Goal: Task Accomplishment & Management: Complete application form

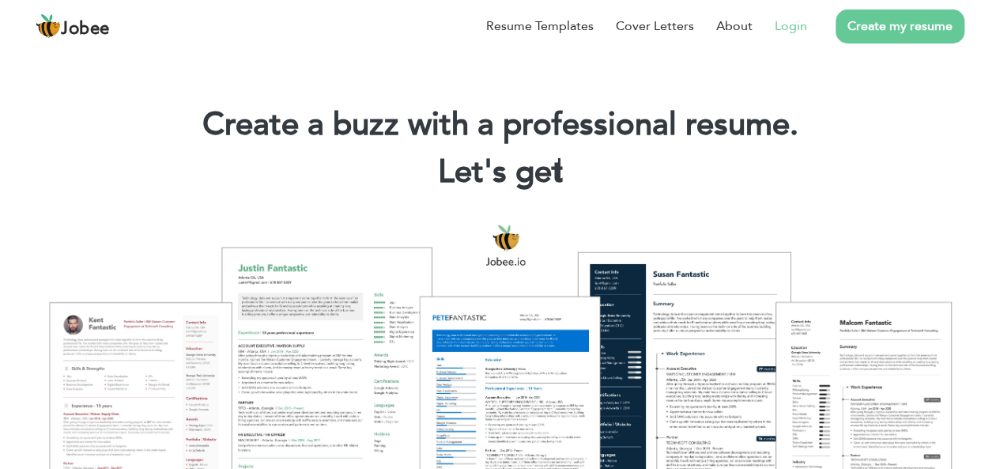
click at [790, 27] on link "Login" at bounding box center [791, 26] width 32 height 19
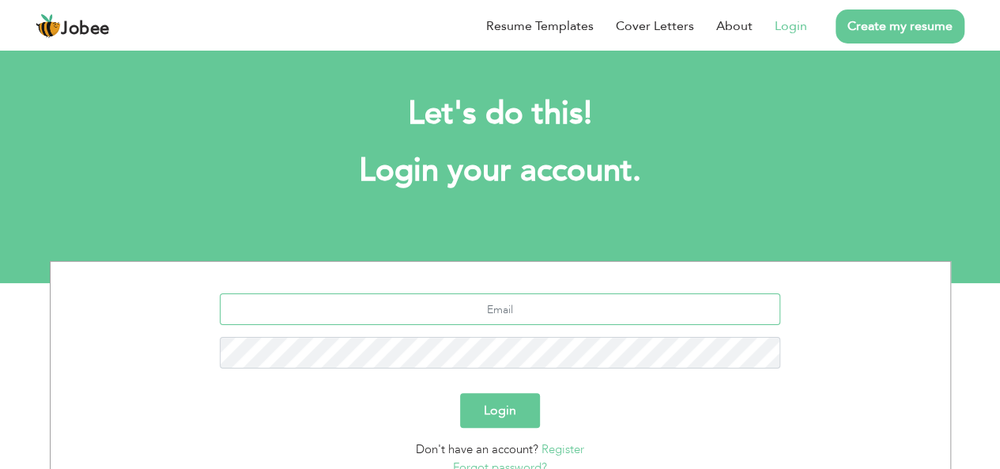
click at [497, 304] on input "text" at bounding box center [500, 309] width 560 height 32
type input "[EMAIL_ADDRESS][DOMAIN_NAME]"
click at [504, 405] on button "Login" at bounding box center [500, 410] width 80 height 35
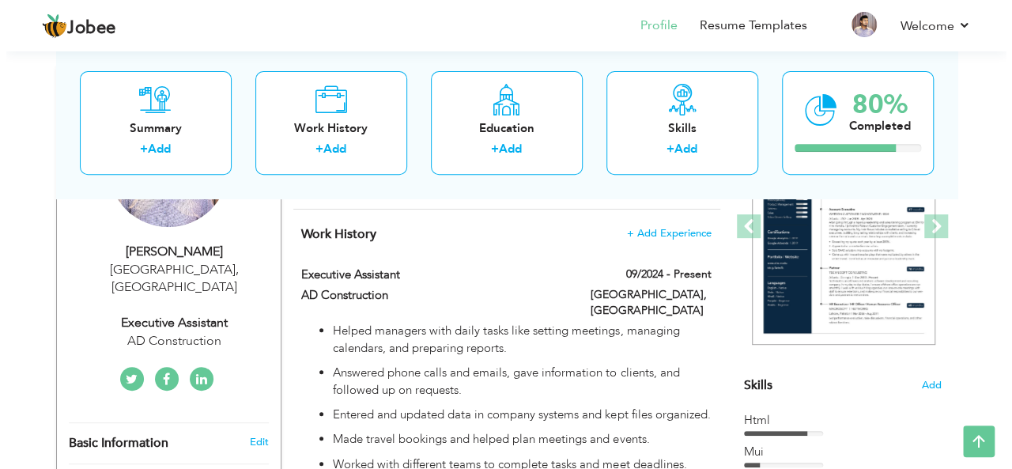
scroll to position [225, 0]
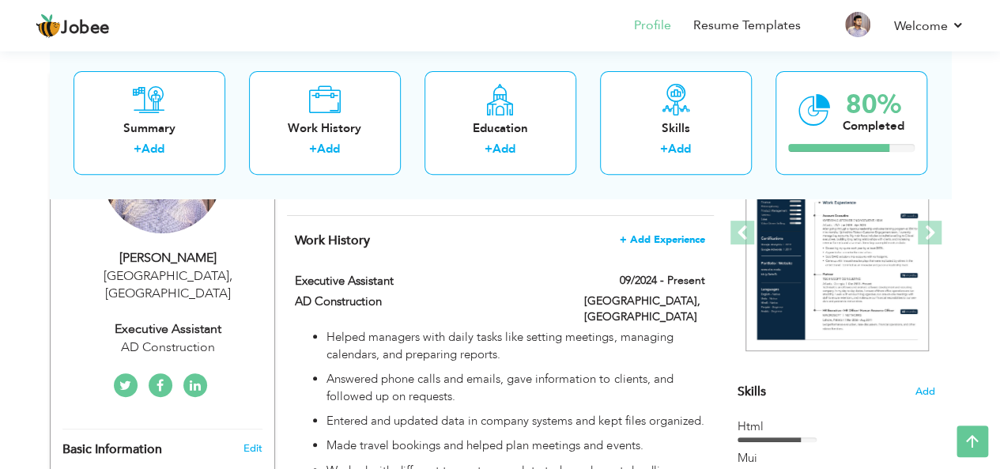
click at [639, 240] on span "+ Add Experience" at bounding box center [662, 239] width 85 height 11
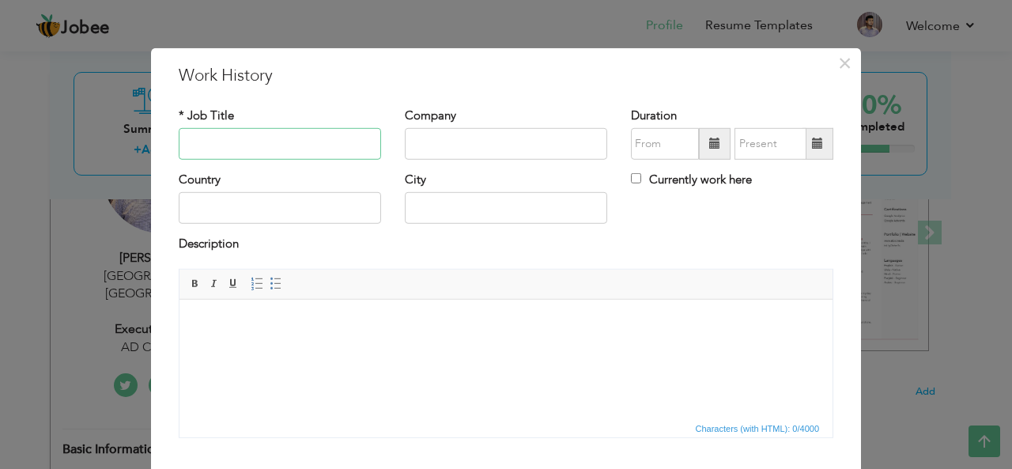
click at [267, 144] on input "text" at bounding box center [280, 144] width 202 height 32
paste input "Administrative Coordinator"
type input "Administrative Coordinator"
click at [443, 148] on input "text" at bounding box center [506, 144] width 202 height 32
click at [443, 148] on input "Gulf Exhibition" at bounding box center [506, 144] width 202 height 32
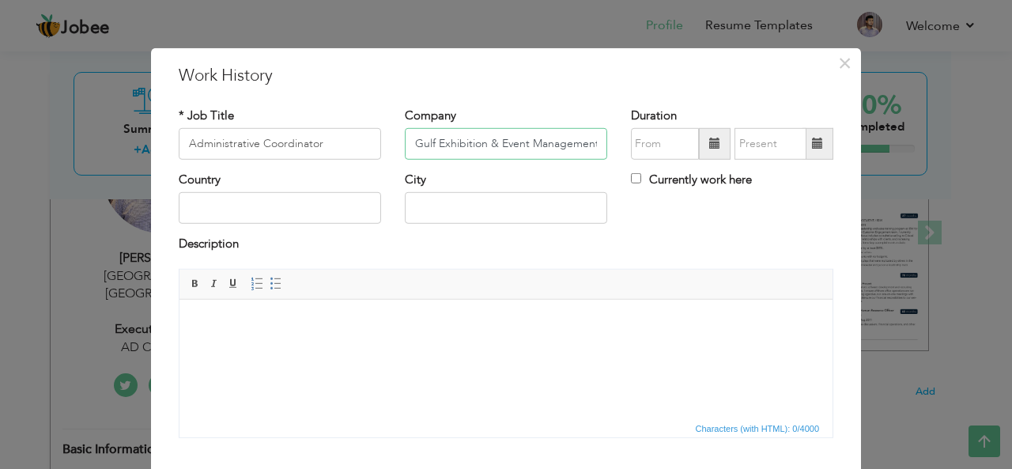
type input "Gulf Exhibition & Event Management"
type input "08/2025"
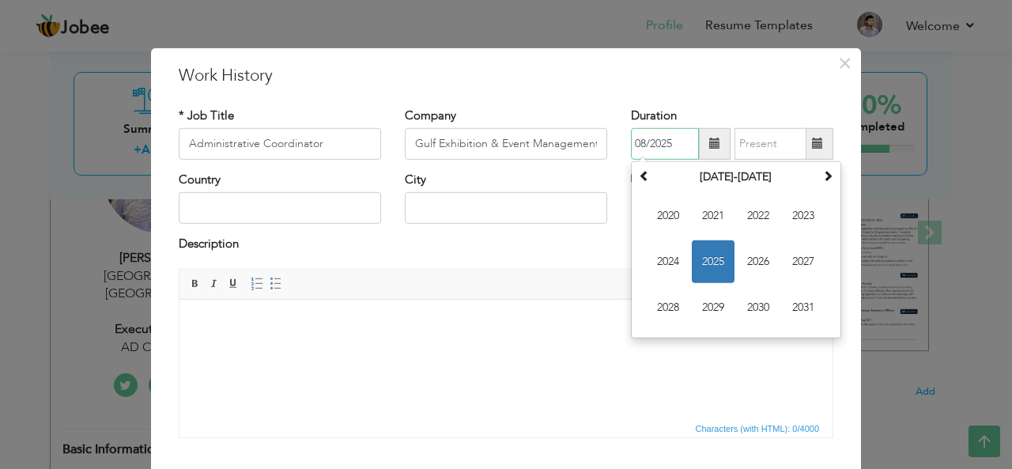
click at [654, 145] on input "08/2025" at bounding box center [665, 144] width 68 height 32
click at [712, 256] on span "2025" at bounding box center [713, 261] width 43 height 43
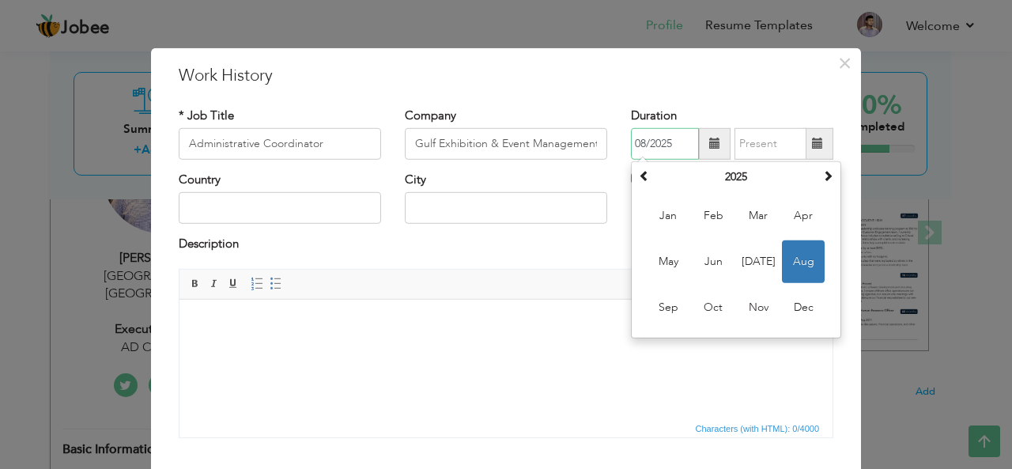
click at [784, 262] on span "Aug" at bounding box center [803, 261] width 43 height 43
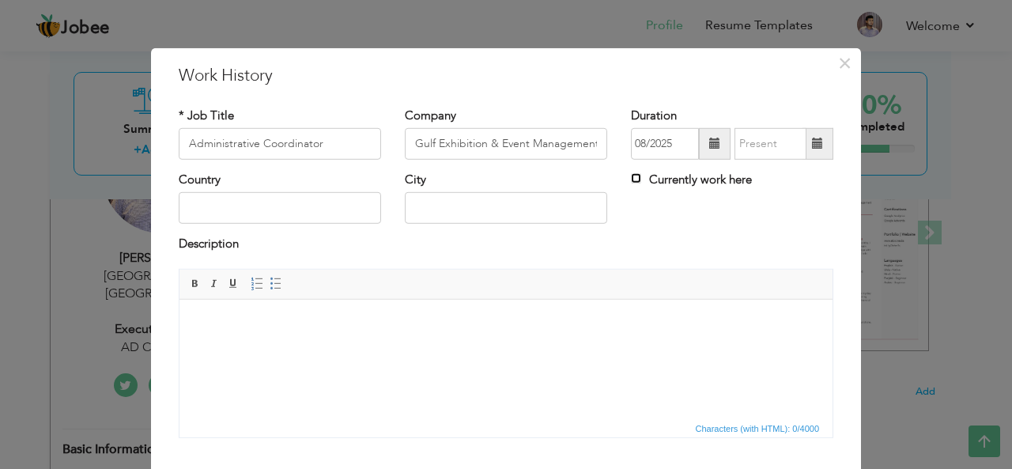
click at [632, 176] on input "Currently work here" at bounding box center [636, 178] width 10 height 10
checkbox input "true"
click at [300, 201] on input "text" at bounding box center [280, 208] width 202 height 32
type input "Saudia Arabia"
click at [489, 206] on input "text" at bounding box center [506, 208] width 202 height 32
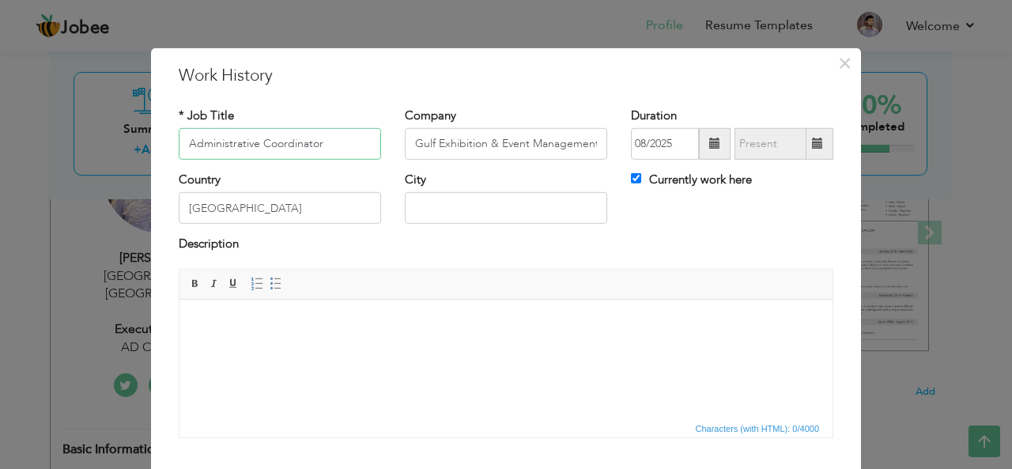
click at [344, 141] on input "Administrative Coordinator" at bounding box center [280, 144] width 202 height 32
type input "Administrative Coordinator (Remote Base)"
click at [441, 208] on input "text" at bounding box center [506, 208] width 202 height 32
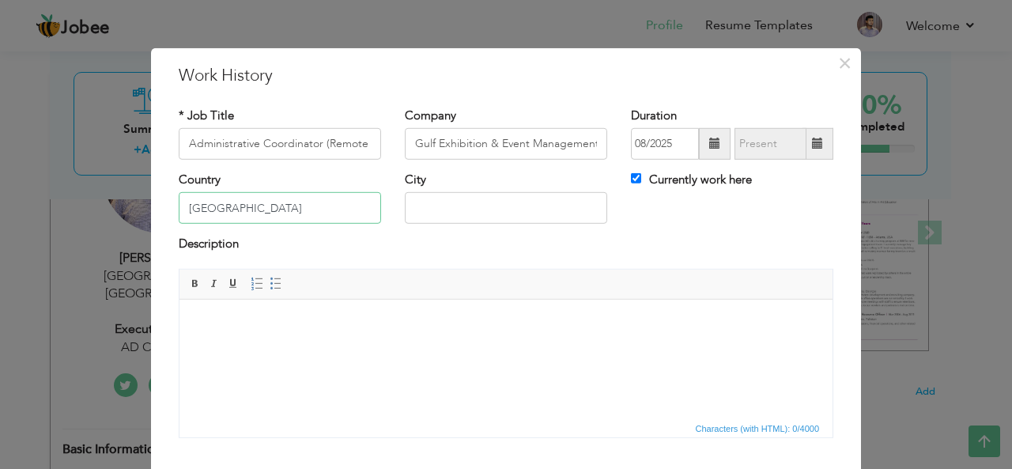
click at [322, 203] on input "Saudia Arabia" at bounding box center [280, 208] width 202 height 32
click at [416, 209] on input "text" at bounding box center [506, 208] width 202 height 32
type input "Riyadh"
click at [327, 334] on html at bounding box center [505, 323] width 653 height 48
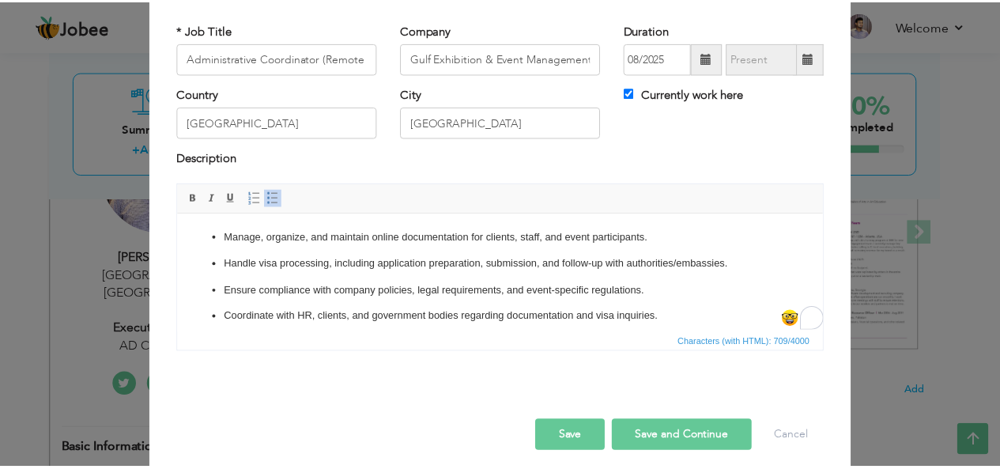
scroll to position [95, 0]
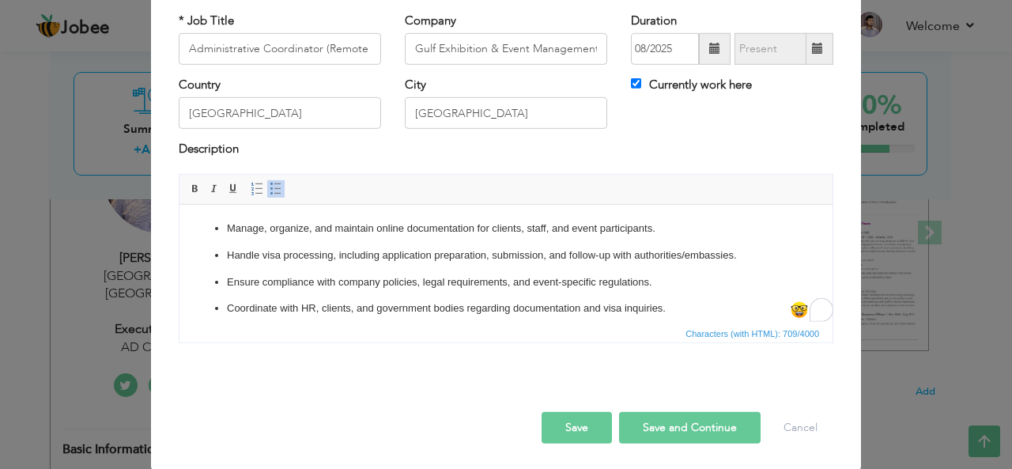
click at [590, 413] on button "Save" at bounding box center [576, 428] width 70 height 32
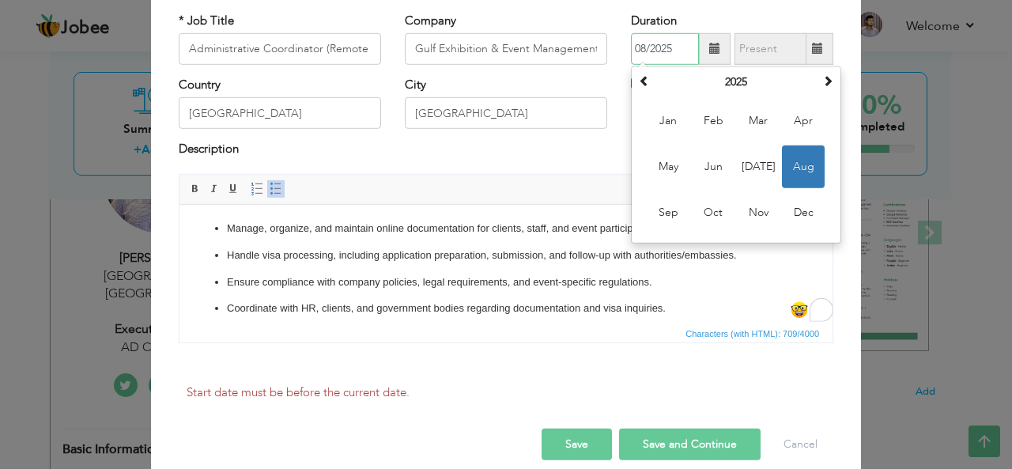
click at [808, 170] on span "Aug" at bounding box center [803, 166] width 43 height 43
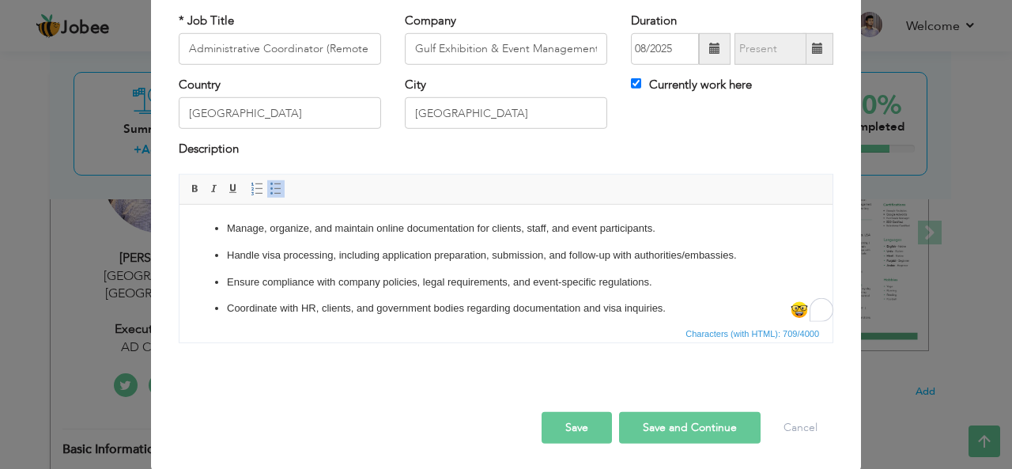
click at [585, 430] on button "Save" at bounding box center [576, 428] width 70 height 32
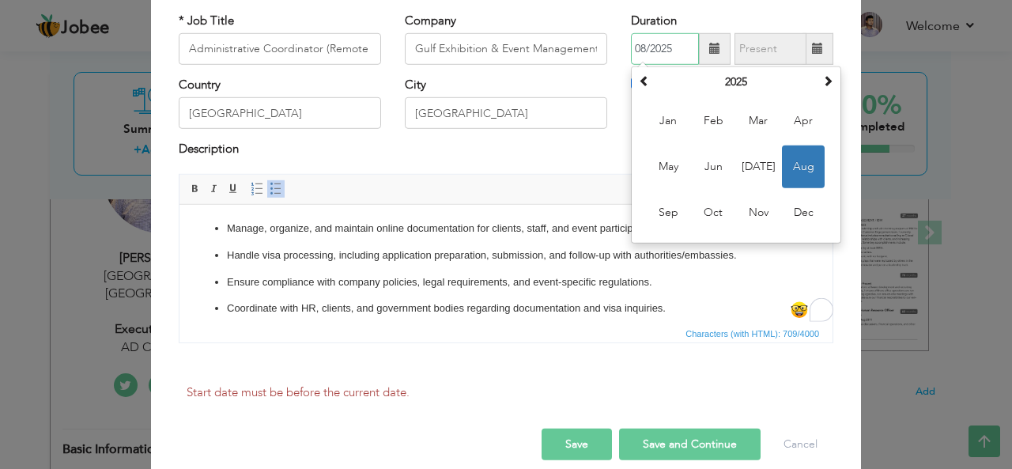
click at [784, 160] on span "Aug" at bounding box center [803, 166] width 43 height 43
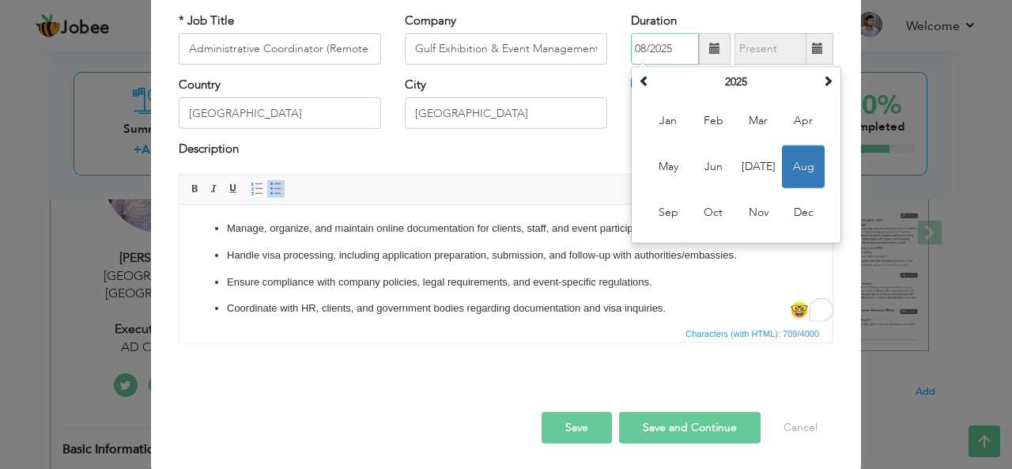
click at [656, 44] on input "08/2025" at bounding box center [665, 49] width 68 height 32
click at [801, 168] on span "Aug" at bounding box center [803, 166] width 43 height 43
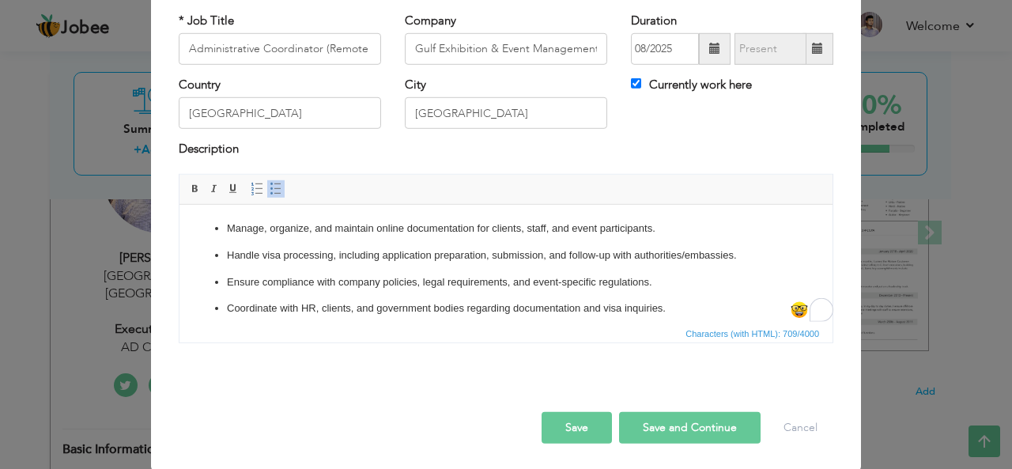
click at [576, 423] on button "Save" at bounding box center [576, 428] width 70 height 32
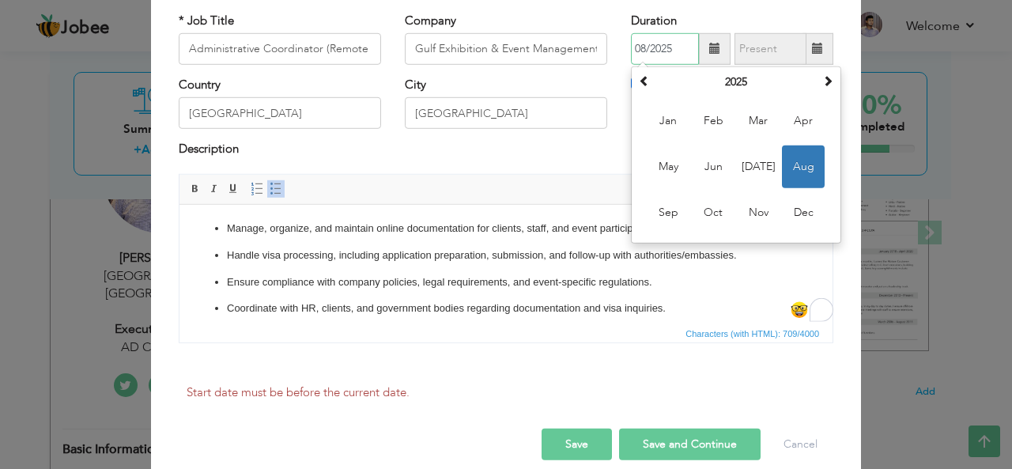
click at [791, 158] on span "Aug" at bounding box center [803, 166] width 43 height 43
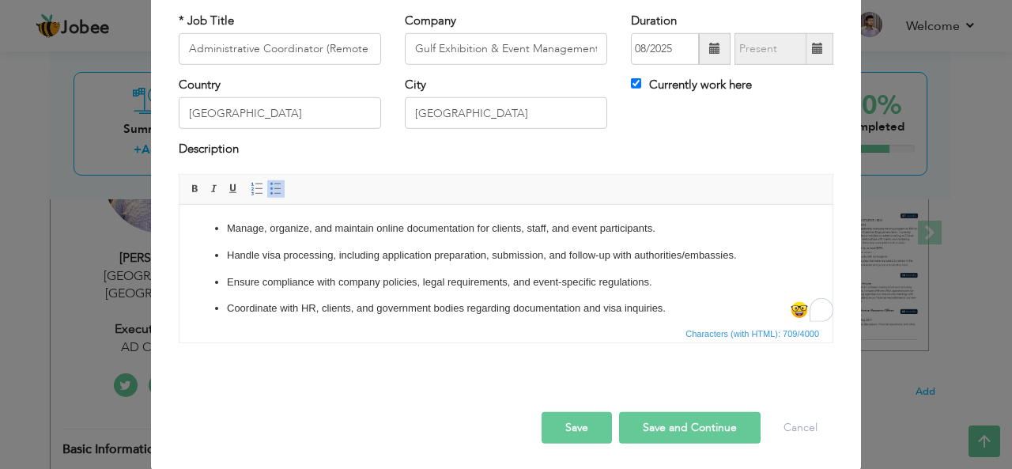
click at [575, 430] on button "Save" at bounding box center [576, 428] width 70 height 32
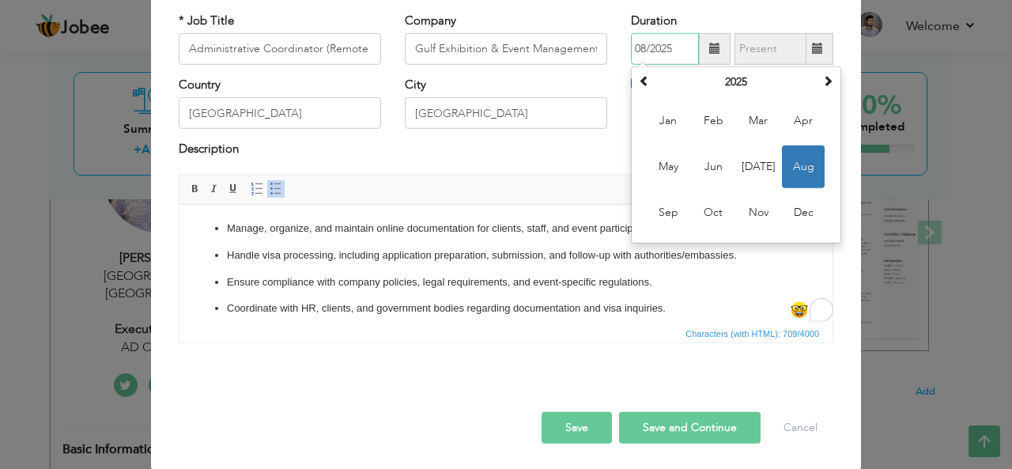
click at [786, 164] on span "Aug" at bounding box center [803, 166] width 43 height 43
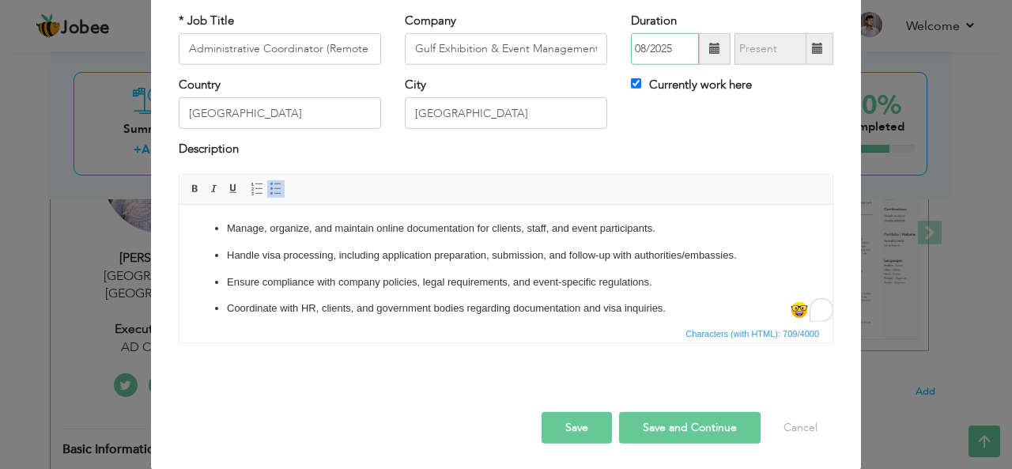
click at [680, 42] on input "08/2025" at bounding box center [665, 49] width 68 height 32
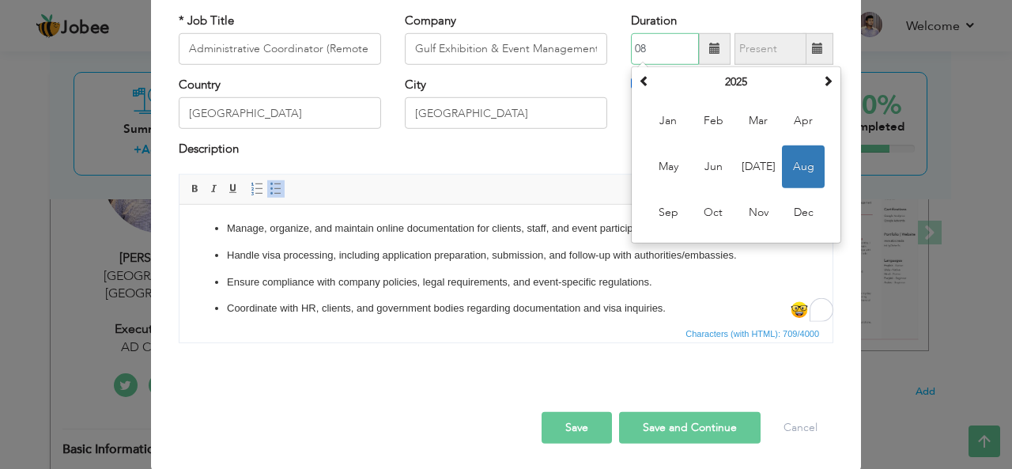
type input "0"
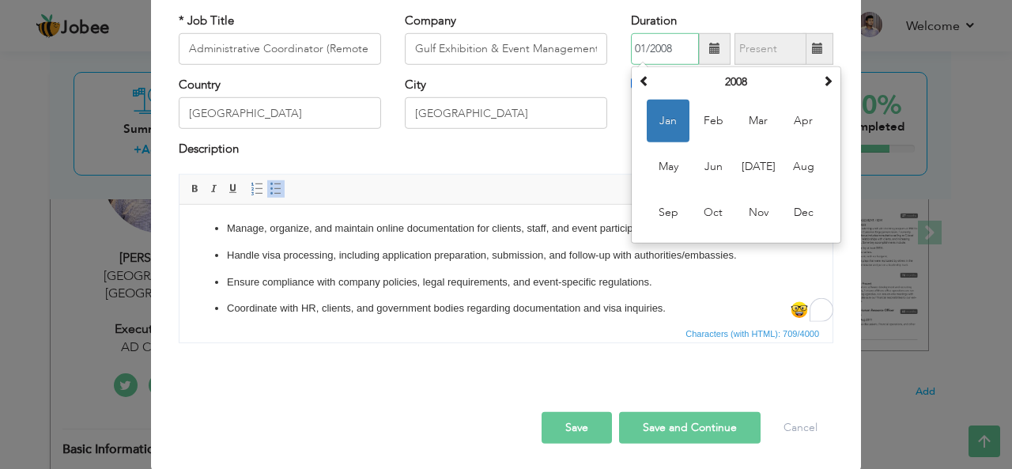
click at [680, 42] on input "01/2008" at bounding box center [665, 49] width 68 height 32
click at [659, 45] on input "01/08/2025" at bounding box center [665, 49] width 68 height 32
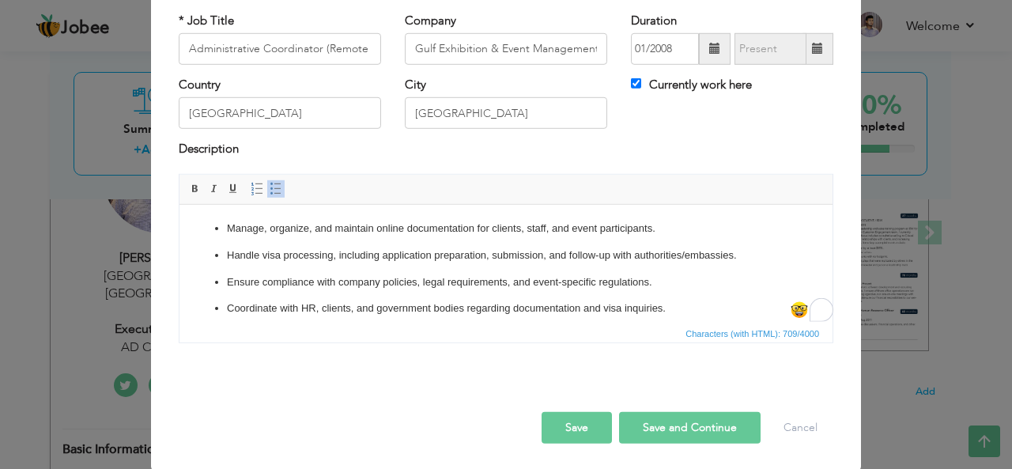
click at [544, 141] on div "Description" at bounding box center [506, 151] width 654 height 21
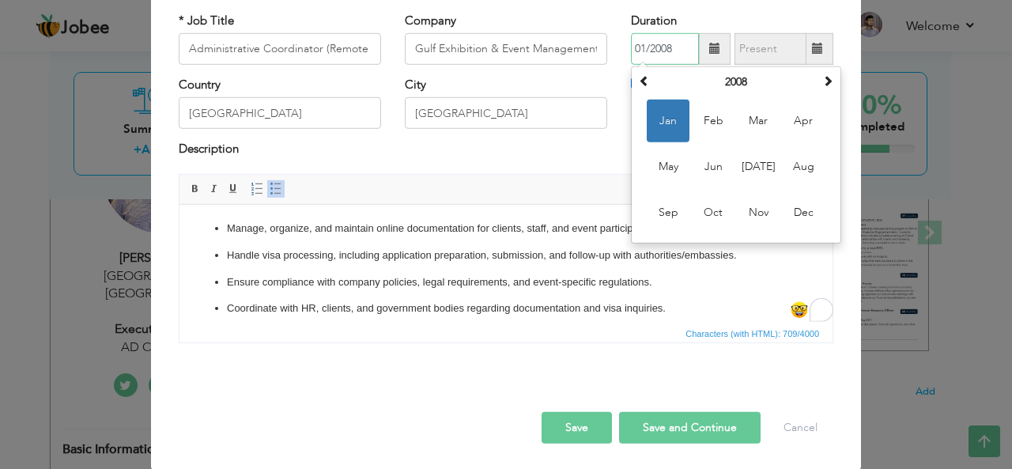
click at [673, 47] on input "01/2008" at bounding box center [665, 49] width 68 height 32
click at [798, 81] on th "2008" at bounding box center [736, 82] width 164 height 24
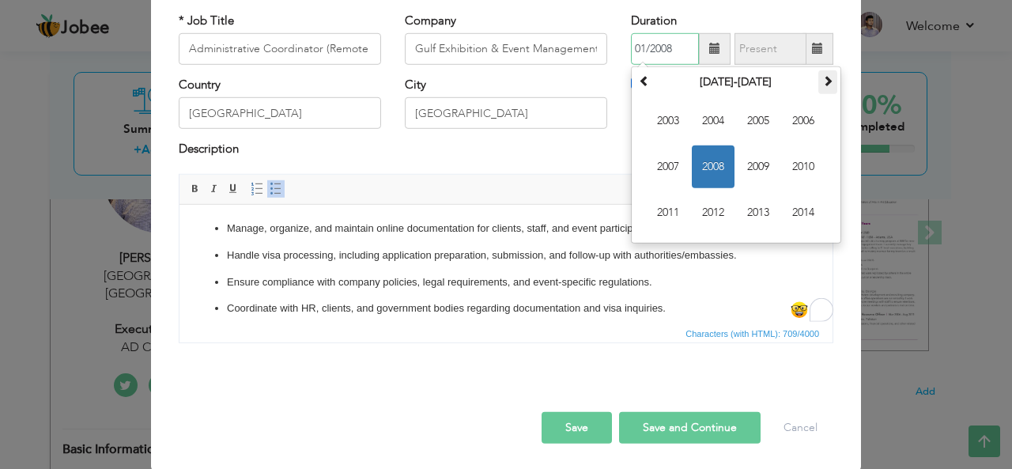
click at [824, 81] on span at bounding box center [827, 80] width 11 height 11
click at [752, 126] on span "2025" at bounding box center [758, 121] width 43 height 43
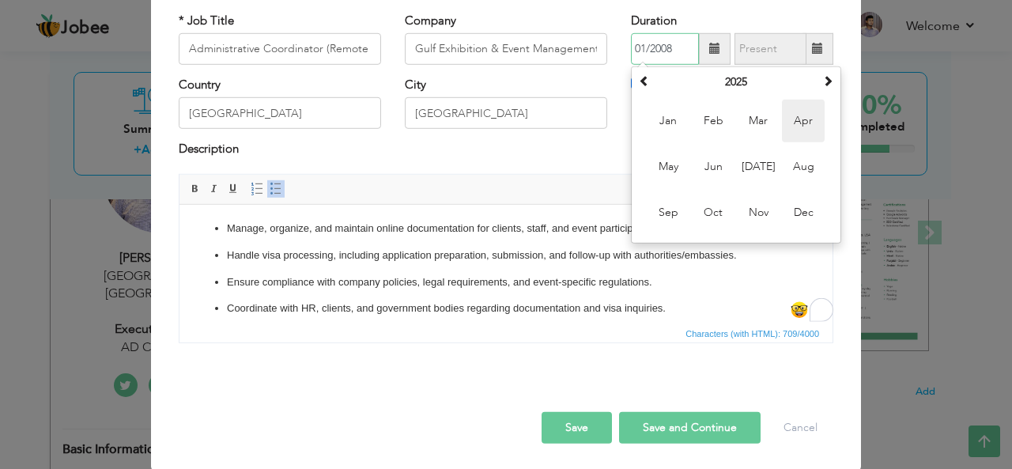
click at [788, 132] on span "Apr" at bounding box center [803, 121] width 43 height 43
type input "04/2025"
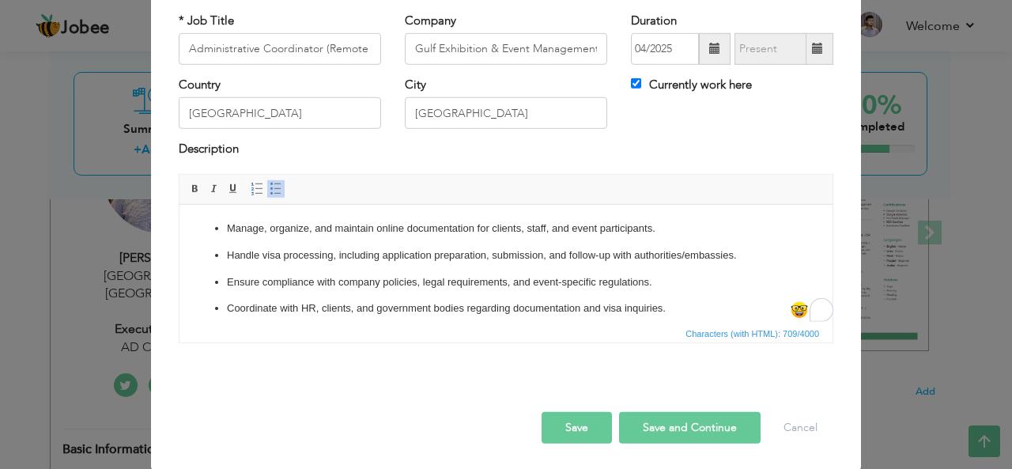
click at [651, 424] on button "Save and Continue" at bounding box center [689, 428] width 141 height 32
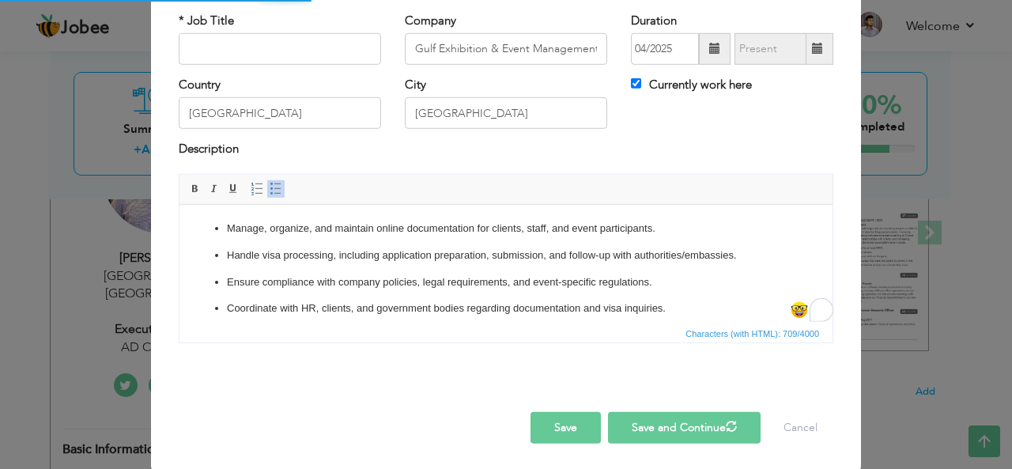
checkbox input "false"
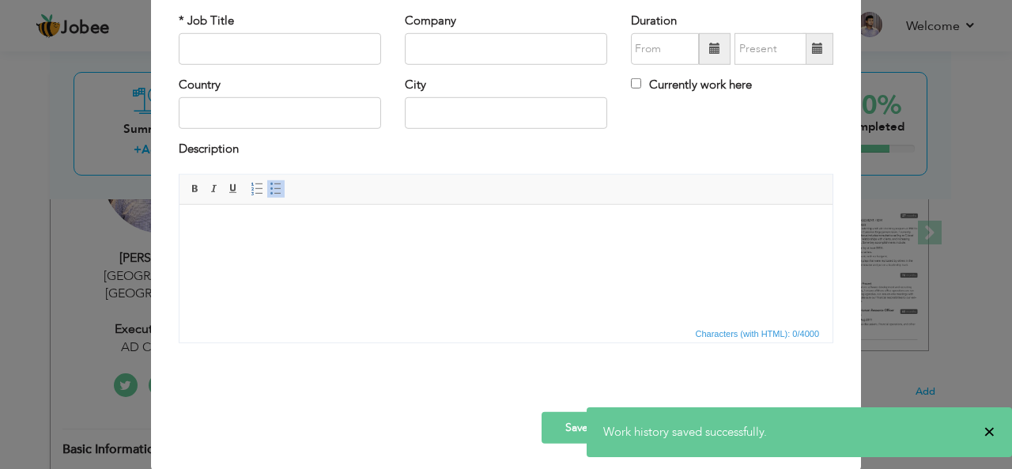
click at [991, 428] on span "×" at bounding box center [989, 432] width 12 height 16
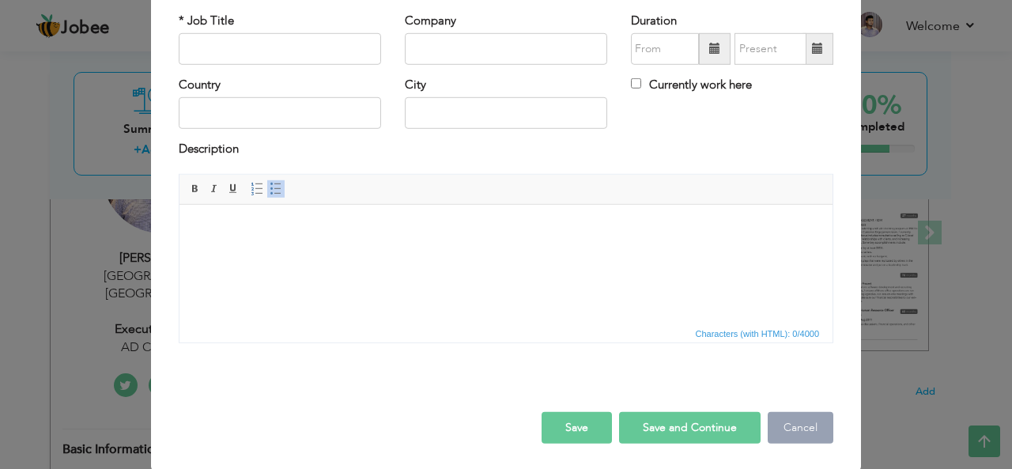
click at [808, 423] on button "Cancel" at bounding box center [801, 428] width 66 height 32
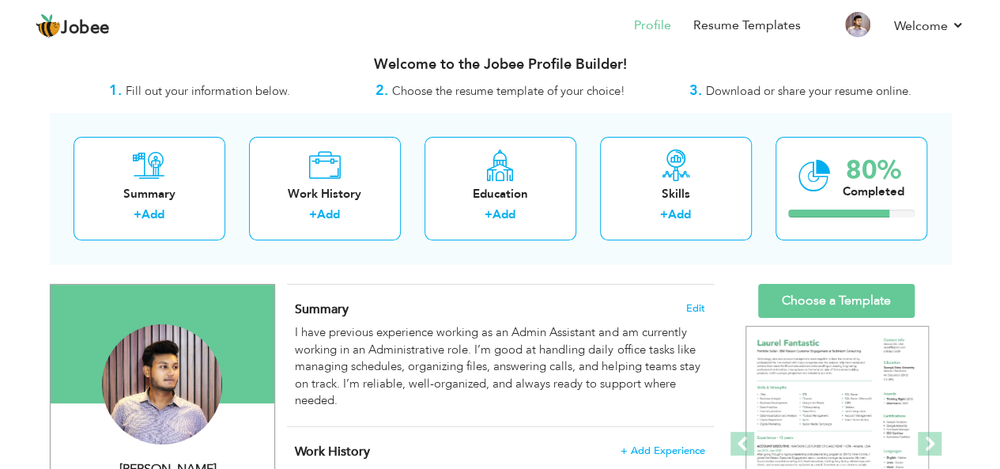
scroll to position [0, 0]
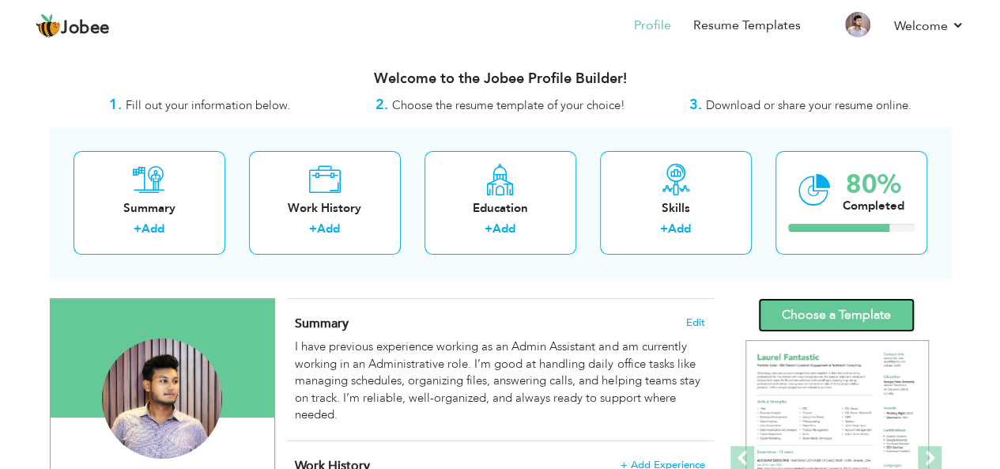
click at [820, 322] on link "Choose a Template" at bounding box center [836, 315] width 157 height 34
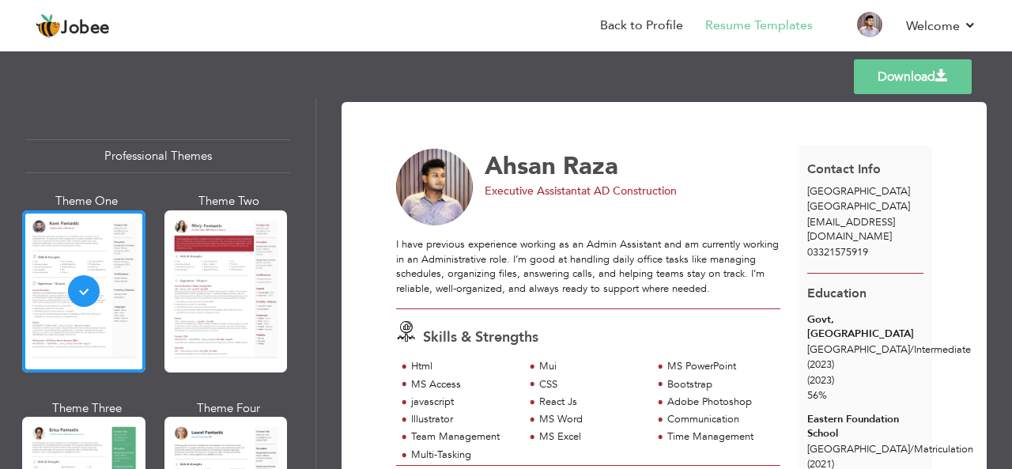
click at [620, 243] on div "I have previous experience working as an Admin Assistant and am currently worki…" at bounding box center [588, 266] width 384 height 58
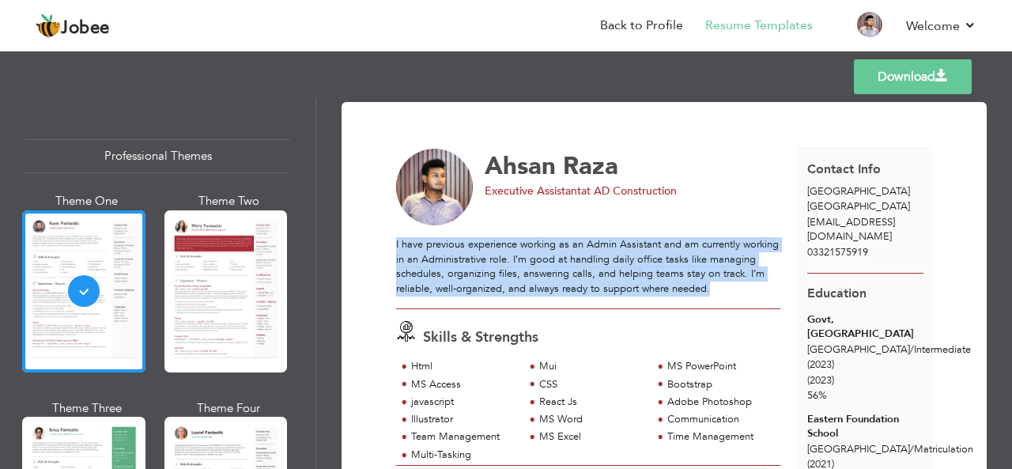
click at [620, 243] on div "I have previous experience working as an Admin Assistant and am currently worki…" at bounding box center [588, 266] width 384 height 58
copy div "I have previous experience working as an Admin Assistant and am currently worki…"
click at [645, 24] on link "Back to Profile" at bounding box center [641, 26] width 83 height 18
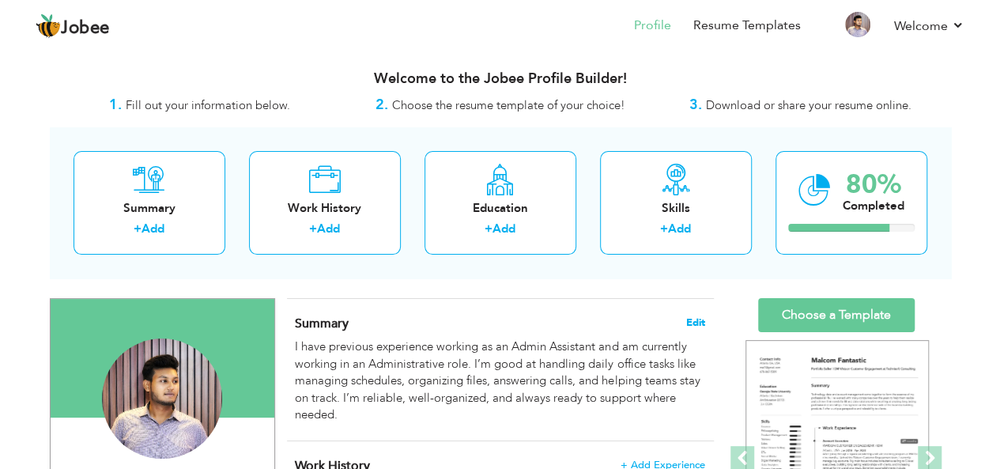
click at [698, 319] on span "Edit" at bounding box center [695, 322] width 19 height 11
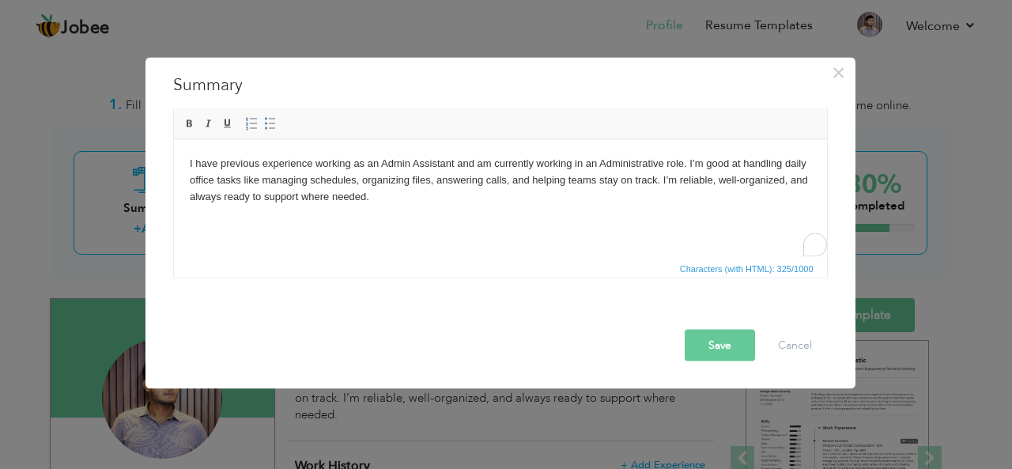
click at [549, 218] on html "I have previous experience working as an Admin Assistant and am currently worki…" at bounding box center [499, 179] width 653 height 81
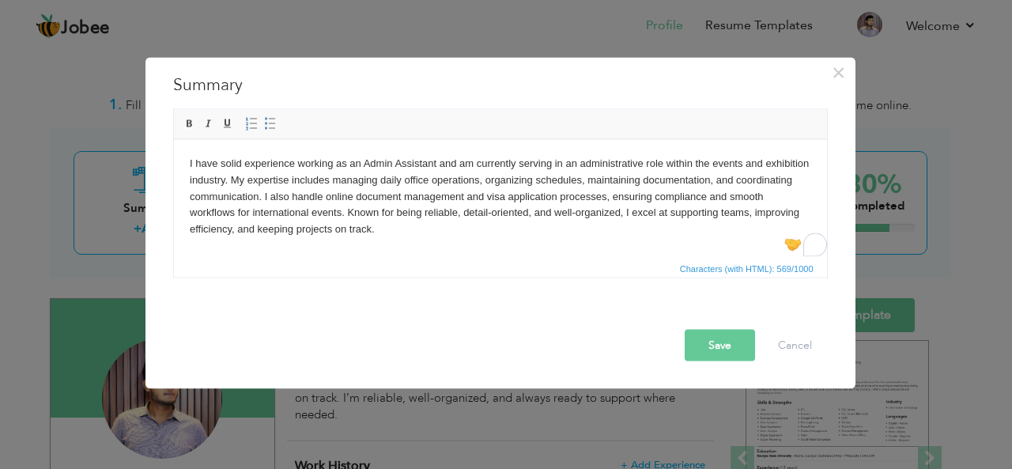
click at [704, 333] on button "Save" at bounding box center [720, 345] width 70 height 32
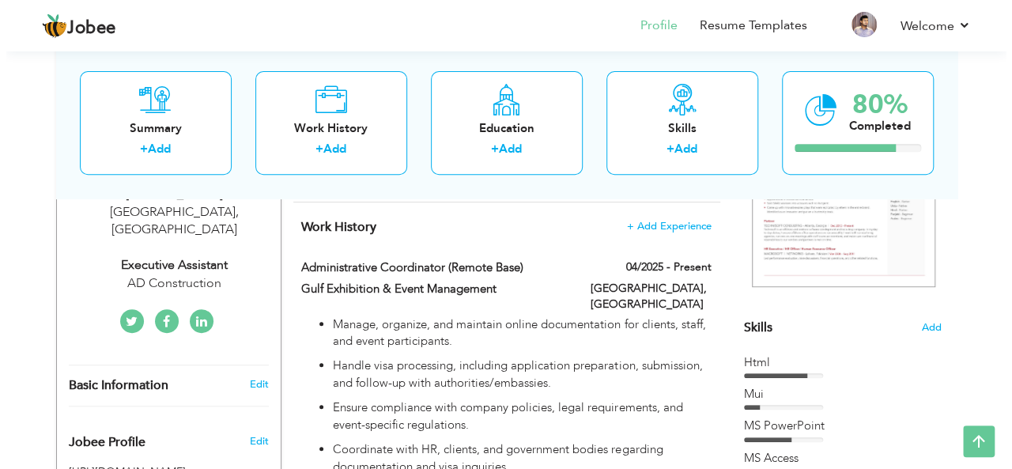
scroll to position [269, 0]
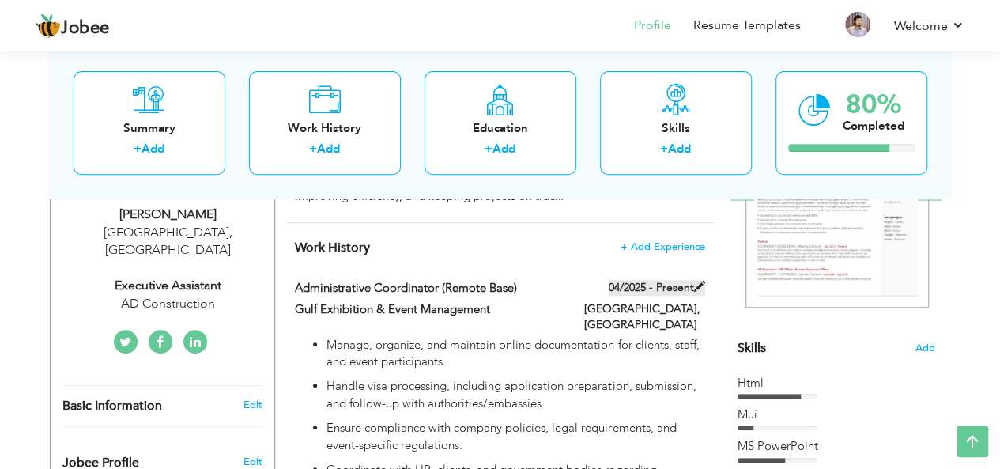
click at [703, 282] on span at bounding box center [699, 286] width 11 height 11
type input "Administrative Coordinator (Remote Base)"
type input "Gulf Exhibition & Event Management"
type input "04/2025"
type input "[GEOGRAPHIC_DATA]"
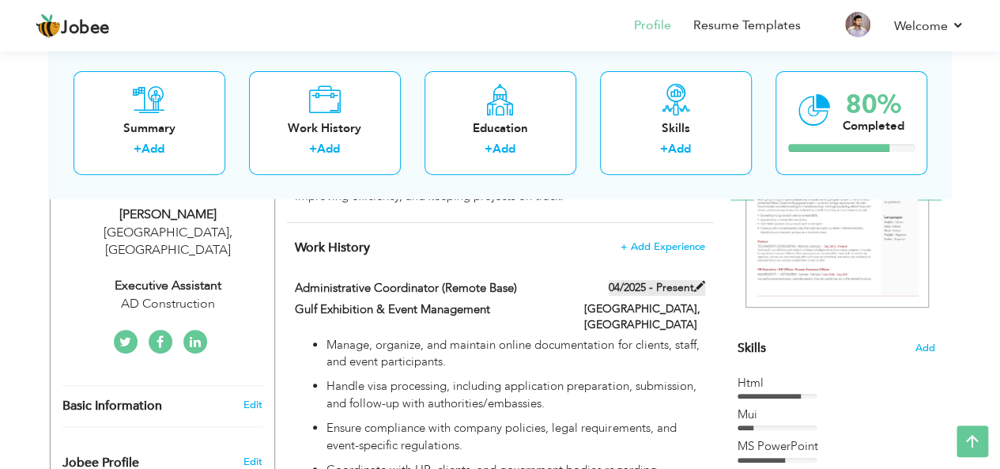
type input "[GEOGRAPHIC_DATA]"
checkbox input "true"
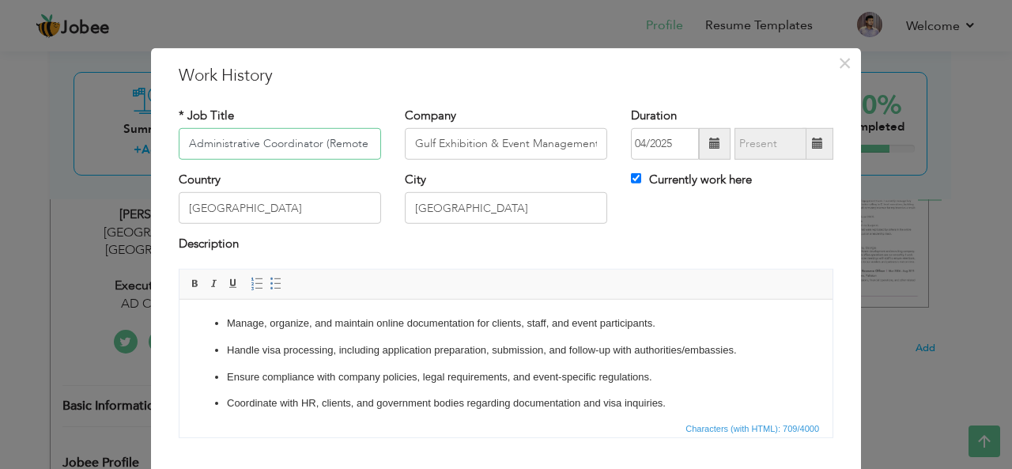
scroll to position [0, 25]
click at [664, 146] on input "04/2025" at bounding box center [665, 144] width 68 height 32
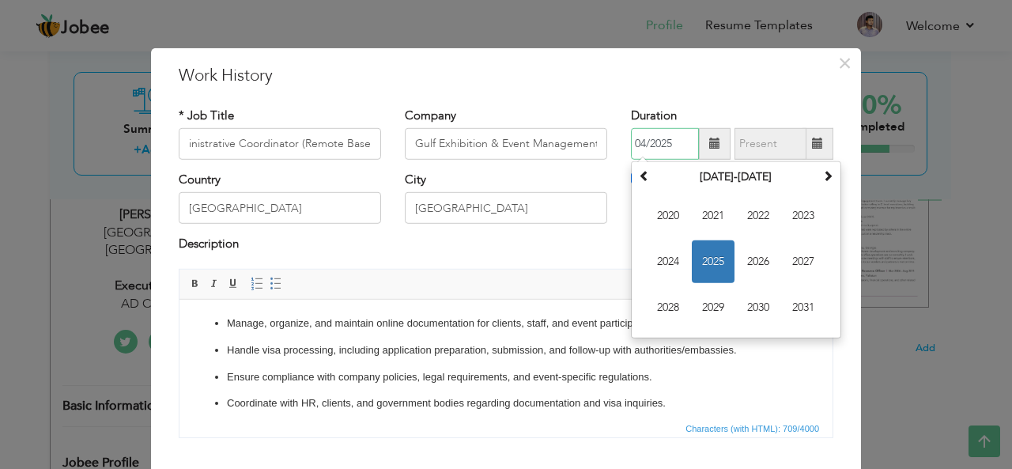
scroll to position [0, 0]
click at [704, 255] on span "2025" at bounding box center [713, 261] width 43 height 43
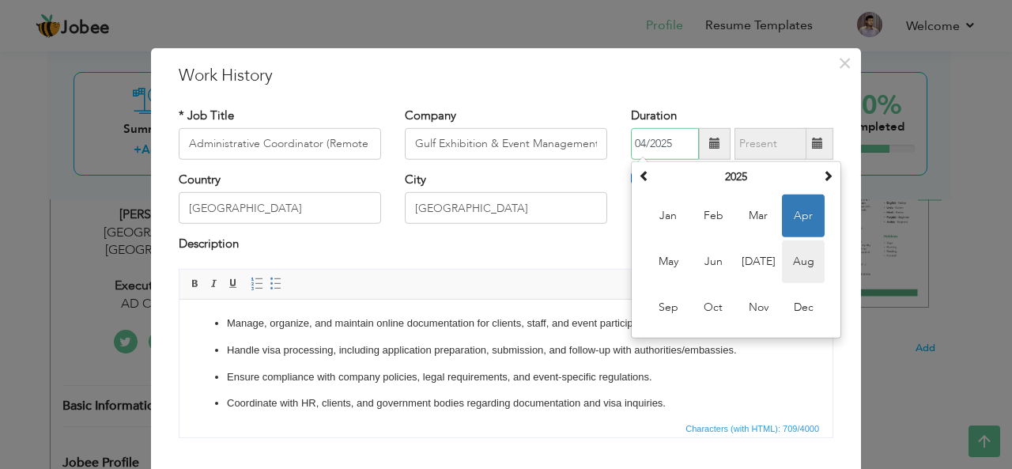
click at [783, 262] on span "Aug" at bounding box center [803, 261] width 43 height 43
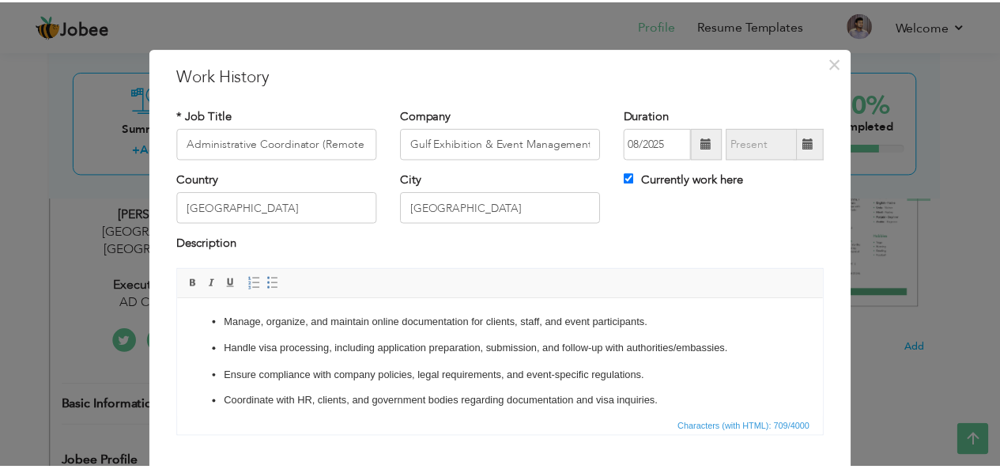
scroll to position [95, 0]
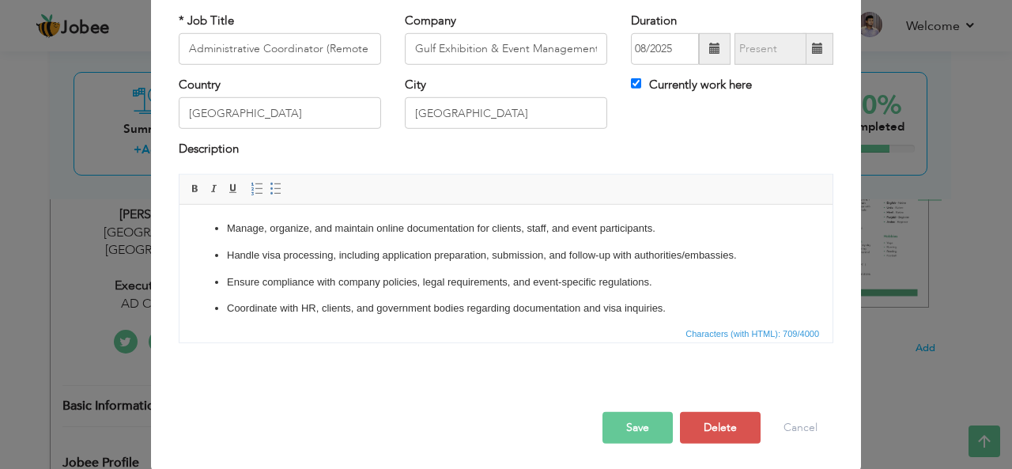
click at [636, 417] on button "Save" at bounding box center [637, 428] width 70 height 32
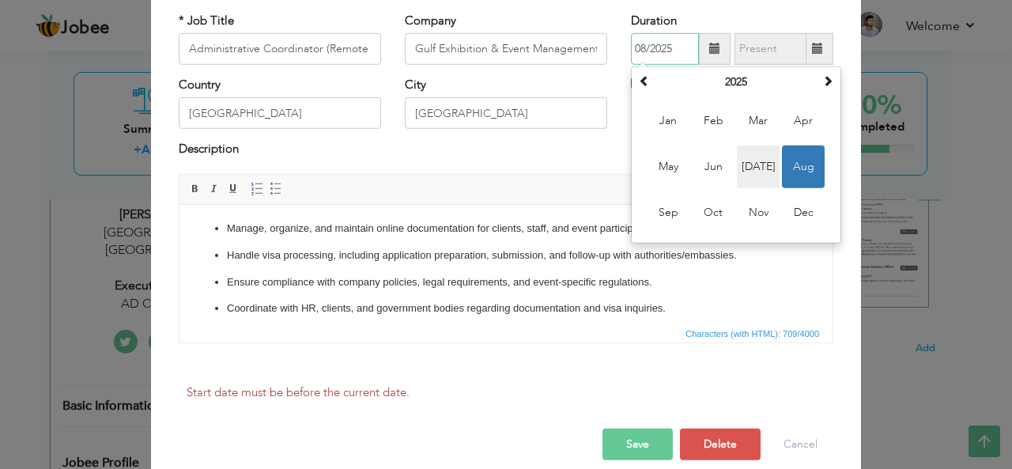
click at [762, 171] on span "Jul" at bounding box center [758, 166] width 43 height 43
type input "07/2025"
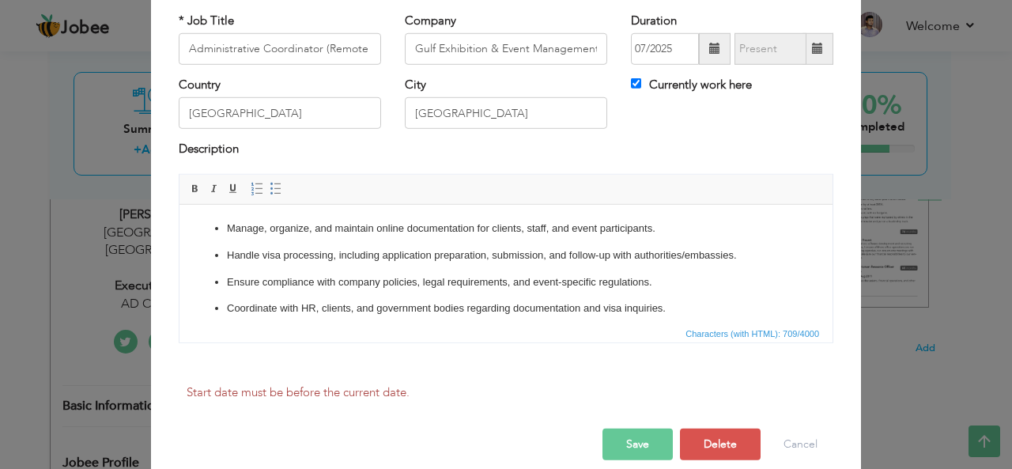
drag, startPoint x: 631, startPoint y: 418, endPoint x: 633, endPoint y: 436, distance: 18.3
click at [631, 419] on div "Start date must be before the current date." at bounding box center [506, 404] width 678 height 50
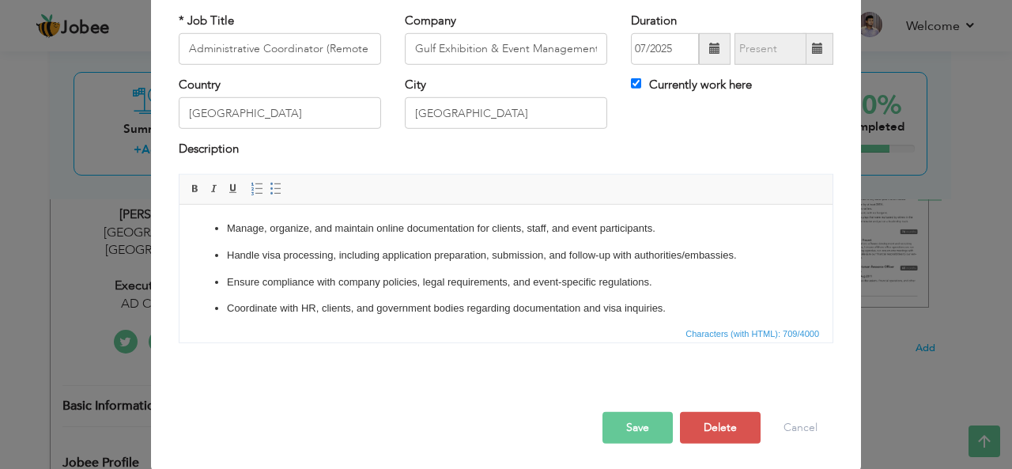
click at [633, 439] on button "Save" at bounding box center [637, 428] width 70 height 32
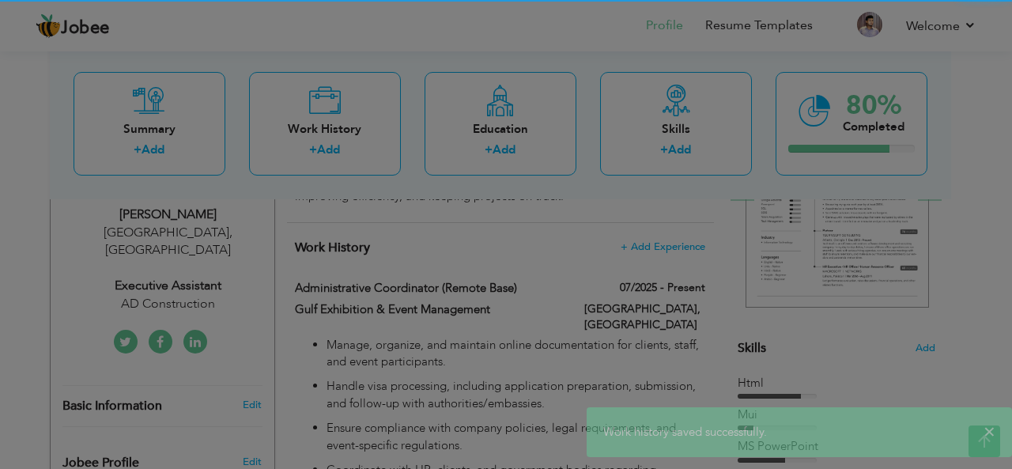
click at [634, 409] on div "× Work history saved successfully." at bounding box center [798, 432] width 425 height 50
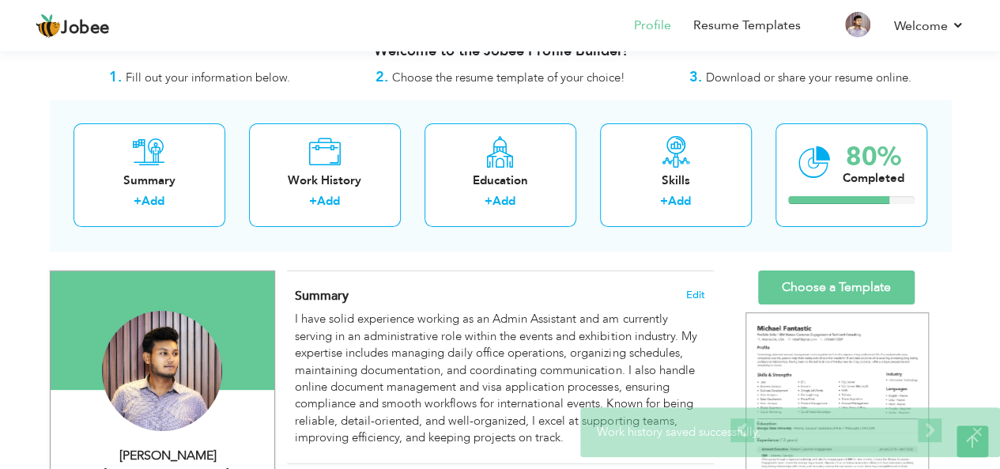
scroll to position [0, 0]
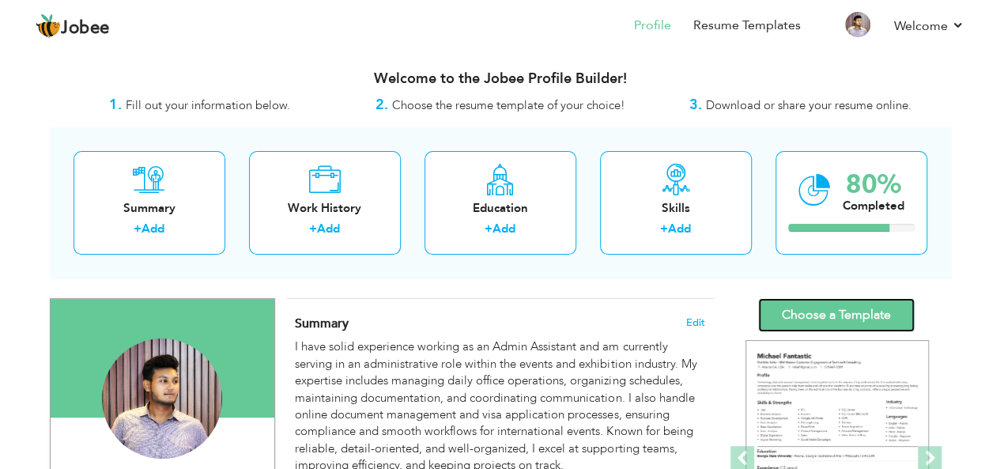
click at [805, 312] on link "Choose a Template" at bounding box center [836, 315] width 157 height 34
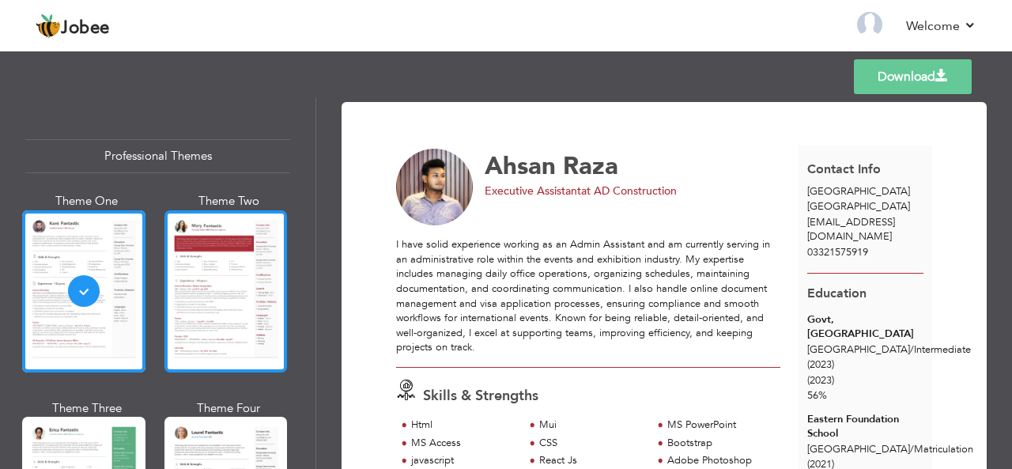
click at [228, 284] on div at bounding box center [225, 291] width 123 height 162
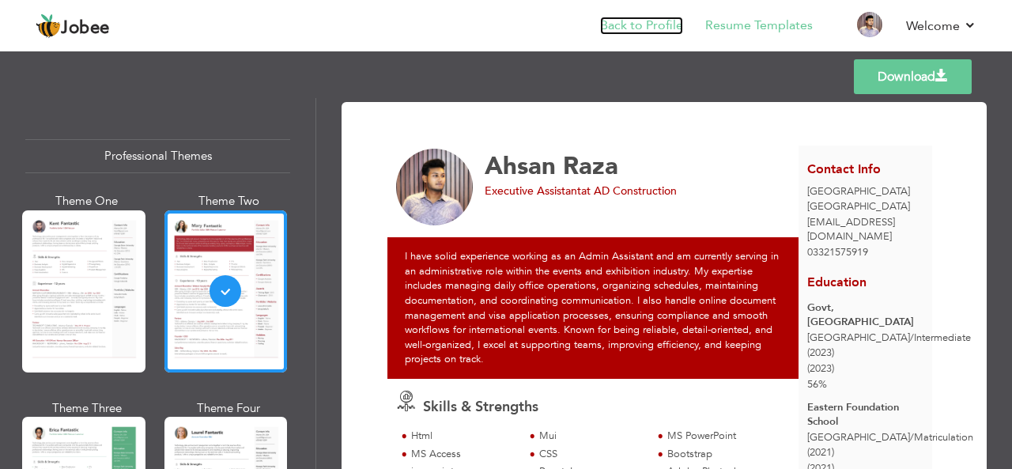
click at [644, 27] on link "Back to Profile" at bounding box center [641, 26] width 83 height 18
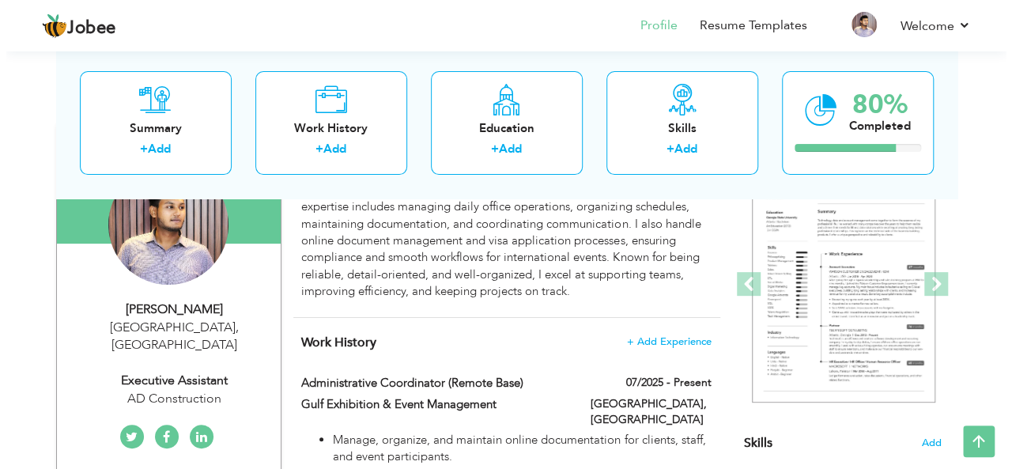
scroll to position [218, 0]
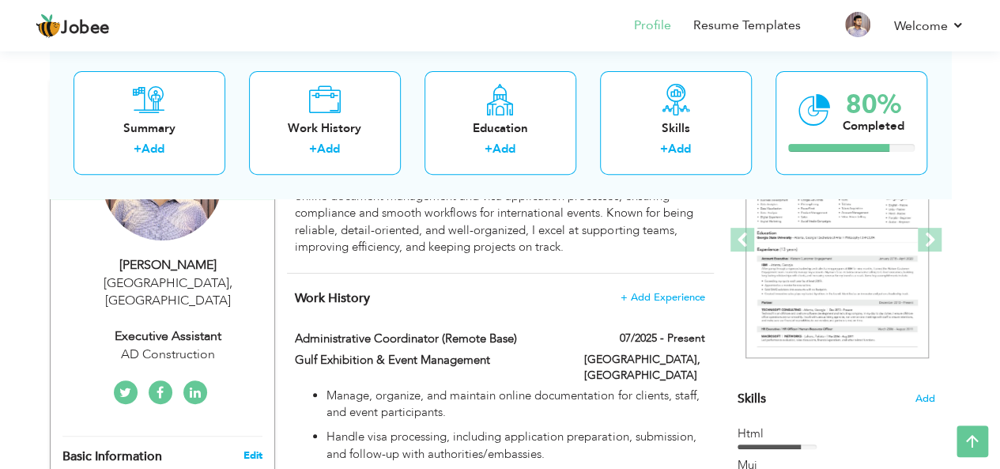
click at [256, 448] on link "Edit" at bounding box center [252, 455] width 19 height 14
type input "Ahsan"
type input "Raza"
type input "03321575919"
select select "number:166"
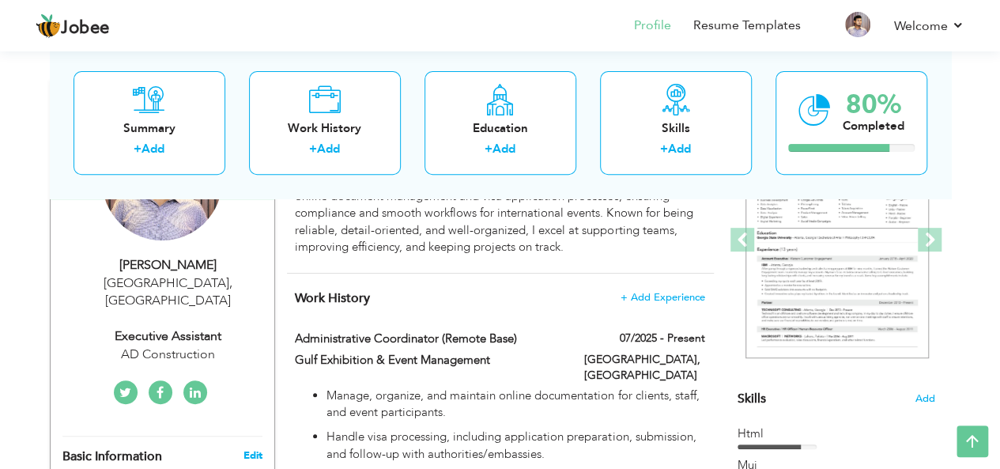
type input "[GEOGRAPHIC_DATA]"
select select "number:7"
type input "AD Construction"
type input "Executive Assistant"
type input "https://www.linkedin.com/in/ahsanraza0/"
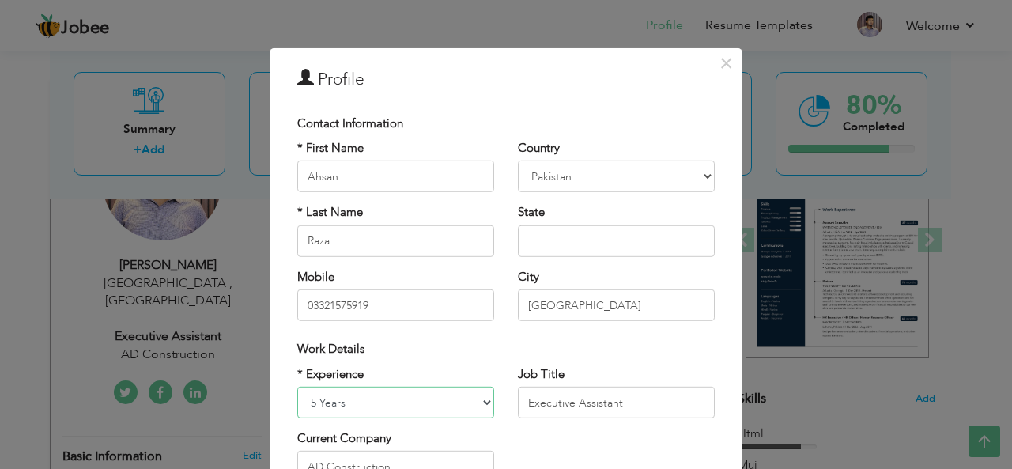
click at [482, 404] on select "Entry Level Less than 1 Year 1 Year 2 Years 3 Years 4 Years 5 Years 6 Years 7 Y…" at bounding box center [395, 403] width 197 height 32
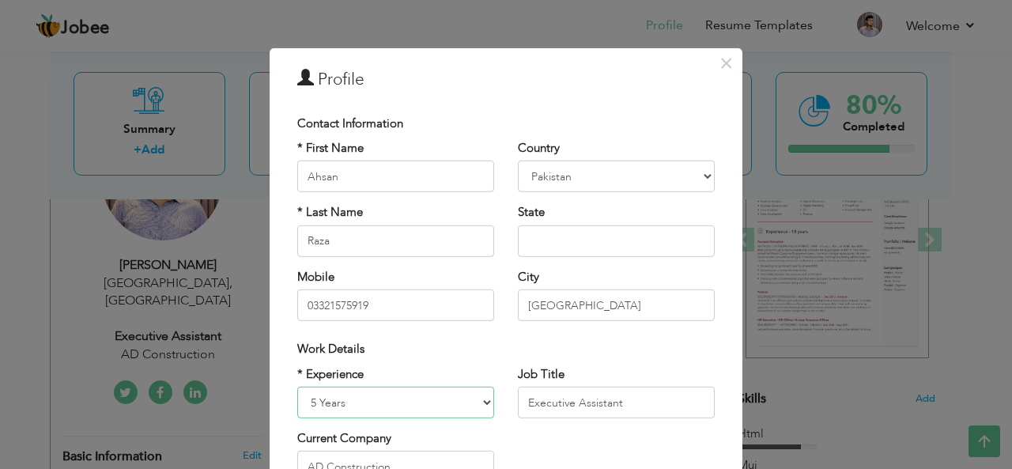
select select "number:8"
click at [297, 387] on select "Entry Level Less than 1 Year 1 Year 2 Years 3 Years 4 Years 5 Years 6 Years 7 Y…" at bounding box center [395, 403] width 197 height 32
click at [546, 398] on input "Executive Assistant" at bounding box center [616, 403] width 197 height 32
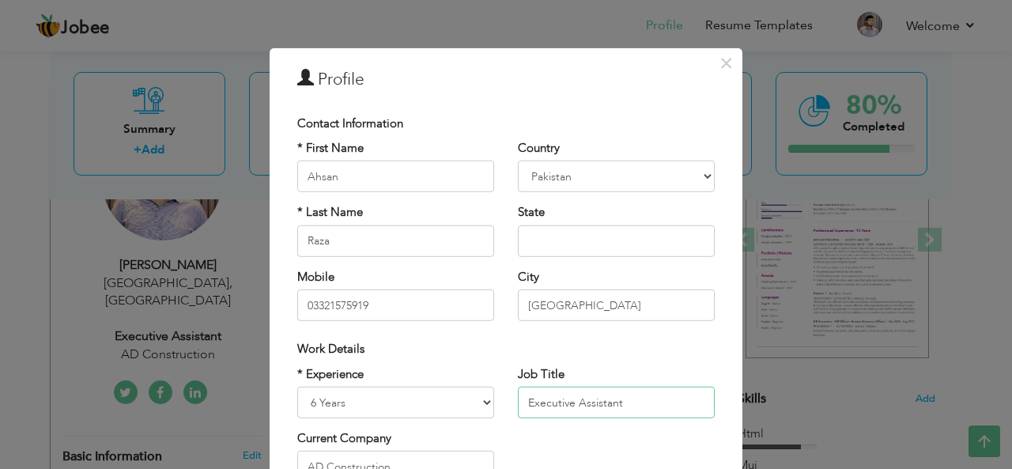
click at [546, 398] on input "Executive Assistant" at bounding box center [616, 403] width 197 height 32
paste input "Administrative Coordinator"
paste input "Administrative Coordinator /"
type input "Administrative Coordinator / Executive Assistant"
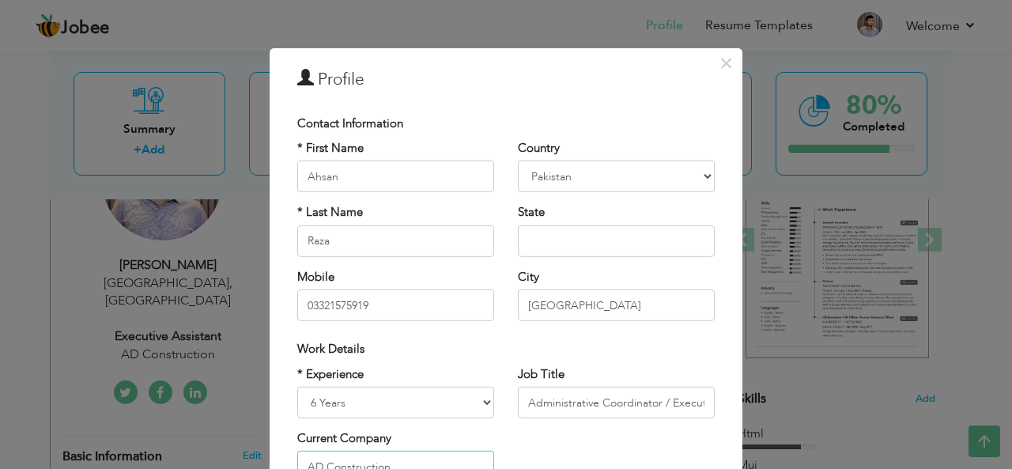
click at [446, 456] on input "AD Construction" at bounding box center [395, 467] width 197 height 32
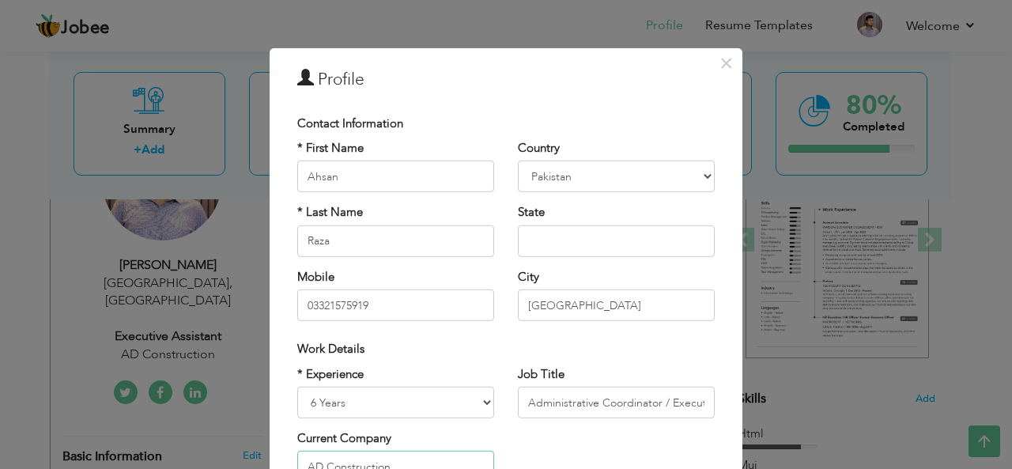
click at [446, 456] on input "AD Construction" at bounding box center [395, 467] width 197 height 32
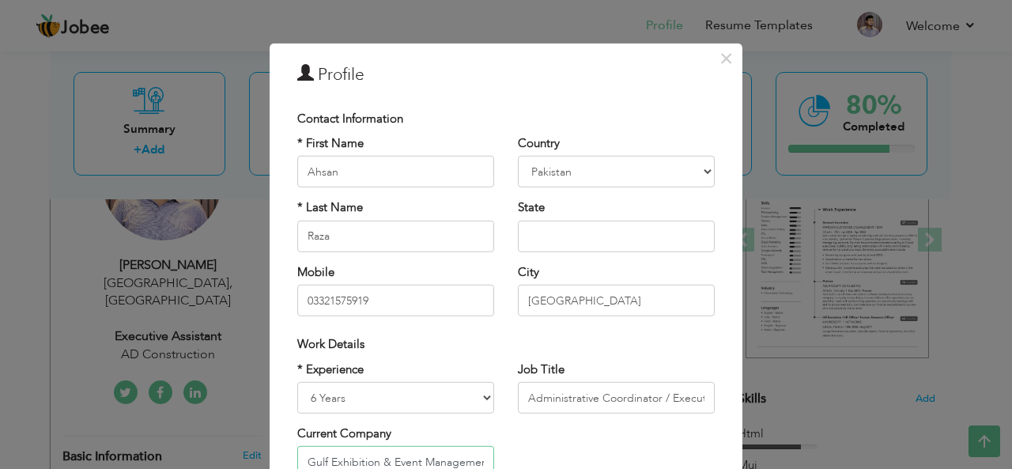
type input "Gulf Exhibition & Event Management"
drag, startPoint x: 998, startPoint y: 268, endPoint x: 1009, endPoint y: 304, distance: 37.8
click at [1009, 304] on div "× Profile Contact Information * First Name Ahsan * Last Name Raza U.K" at bounding box center [506, 234] width 1012 height 469
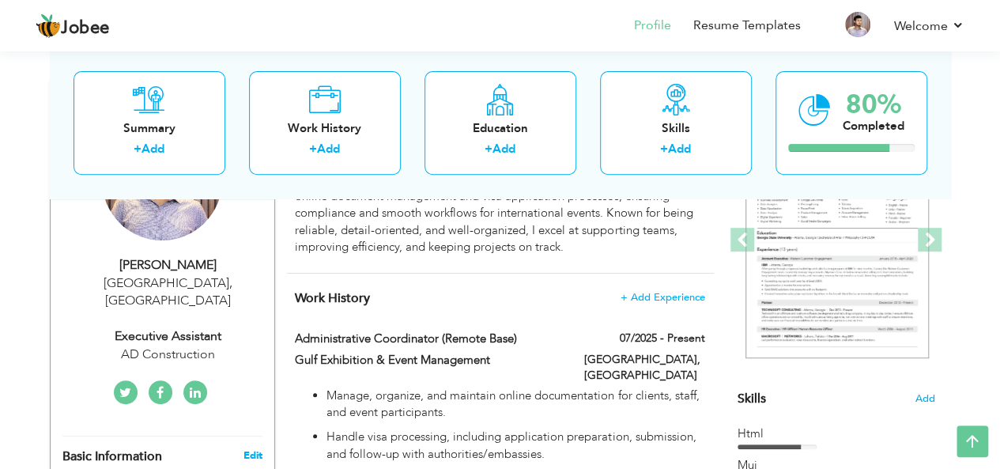
click at [248, 448] on link "Edit" at bounding box center [252, 455] width 19 height 14
select select "number:7"
type input "AD Construction"
type input "Executive Assistant"
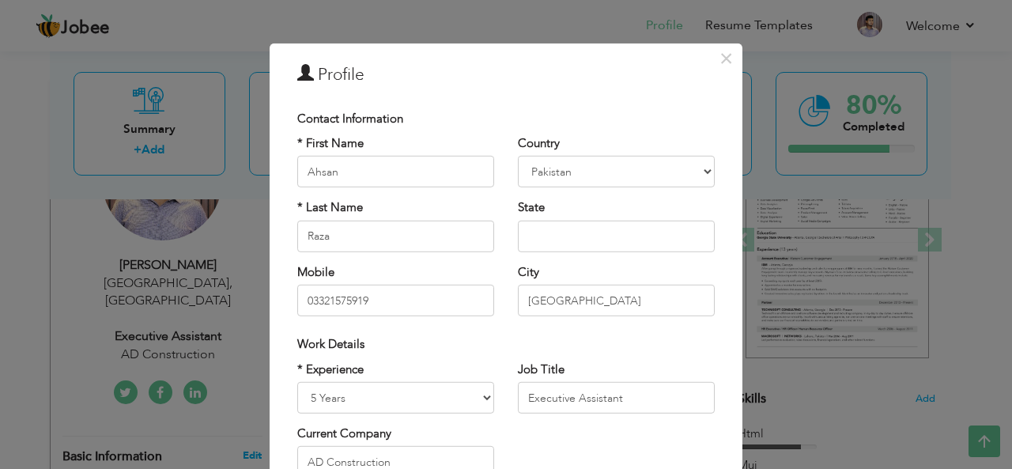
scroll to position [0, 0]
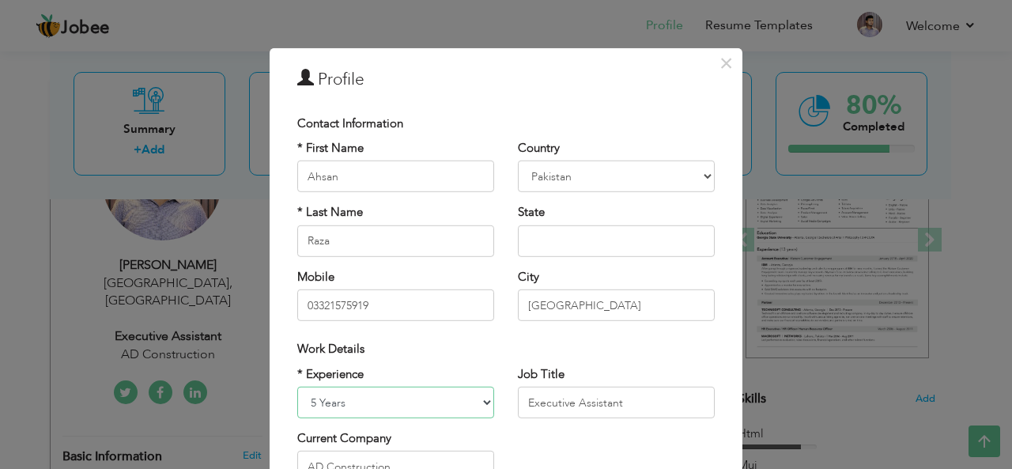
click at [443, 412] on select "Entry Level Less than 1 Year 1 Year 2 Years 3 Years 4 Years 5 Years 6 Years 7 Y…" at bounding box center [395, 403] width 197 height 32
select select "number:8"
click at [297, 387] on select "Entry Level Less than 1 Year 1 Year 2 Years 3 Years 4 Years 5 Years 6 Years 7 Y…" at bounding box center [395, 403] width 197 height 32
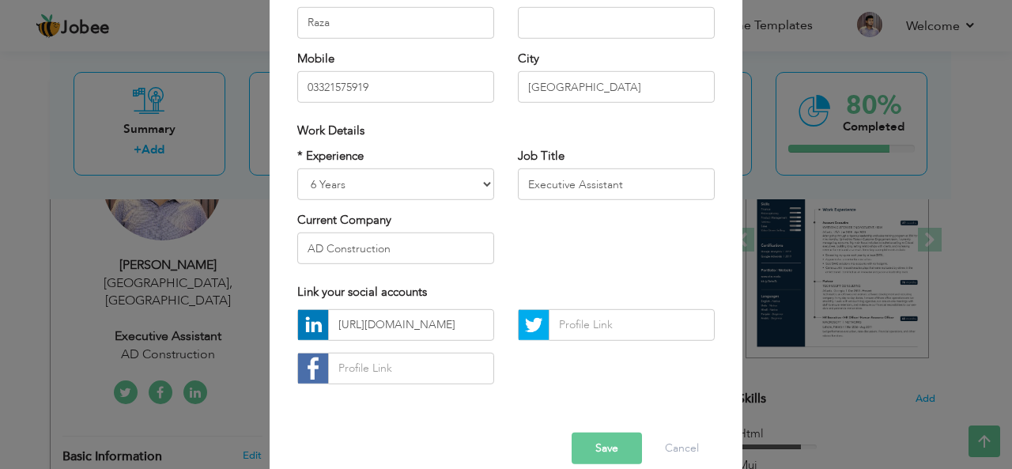
scroll to position [225, 0]
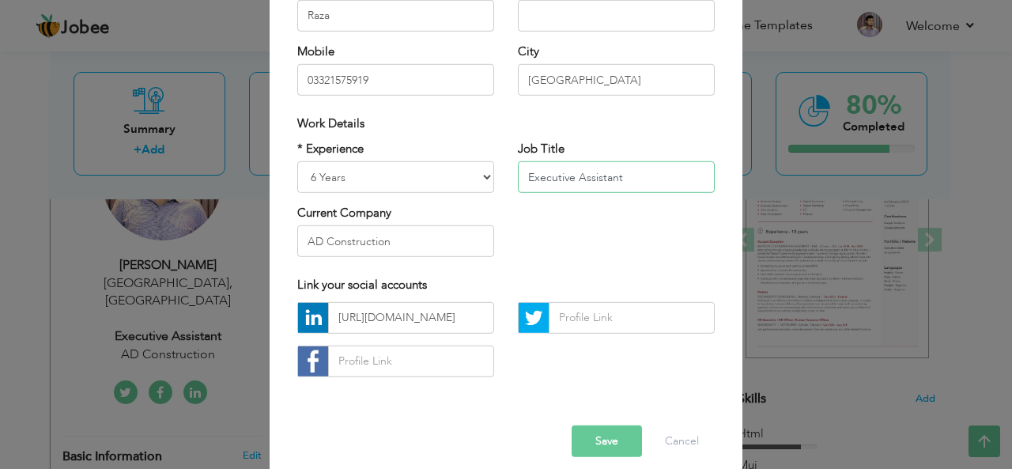
click at [613, 177] on input "Executive Assistant" at bounding box center [616, 177] width 197 height 32
paste input "Administrative Coordinator /"
type input "Administrative Coordinator / Executive Assistant"
click at [399, 243] on input "AD Construction" at bounding box center [395, 241] width 197 height 32
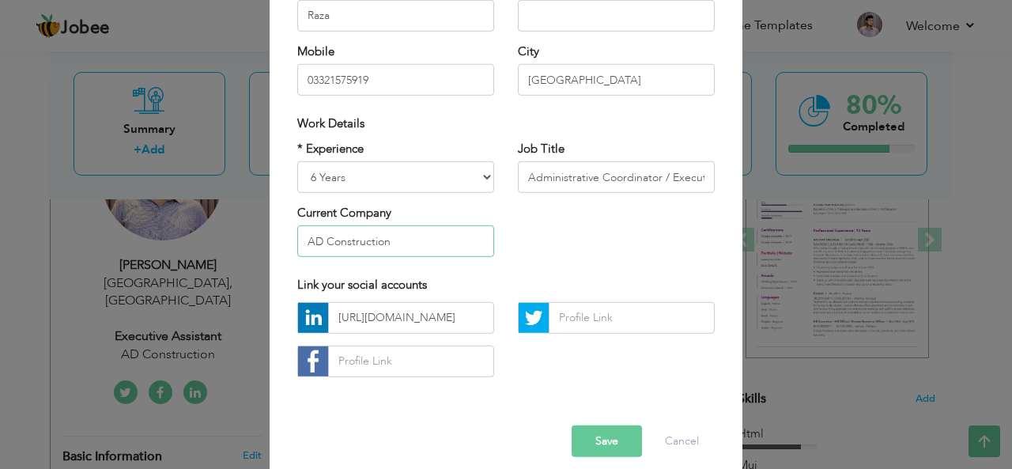
click at [399, 243] on input "AD Construction" at bounding box center [395, 241] width 197 height 32
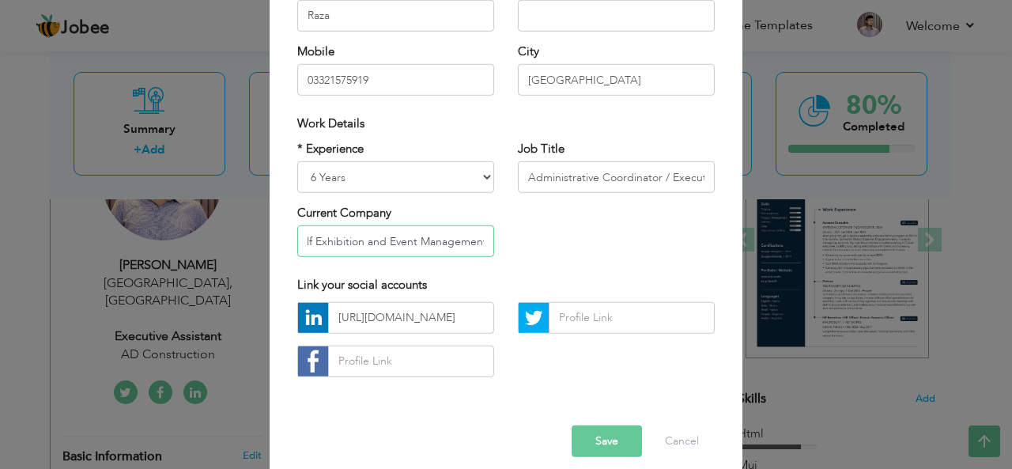
type input "Gulf Exhibition and Event Management"
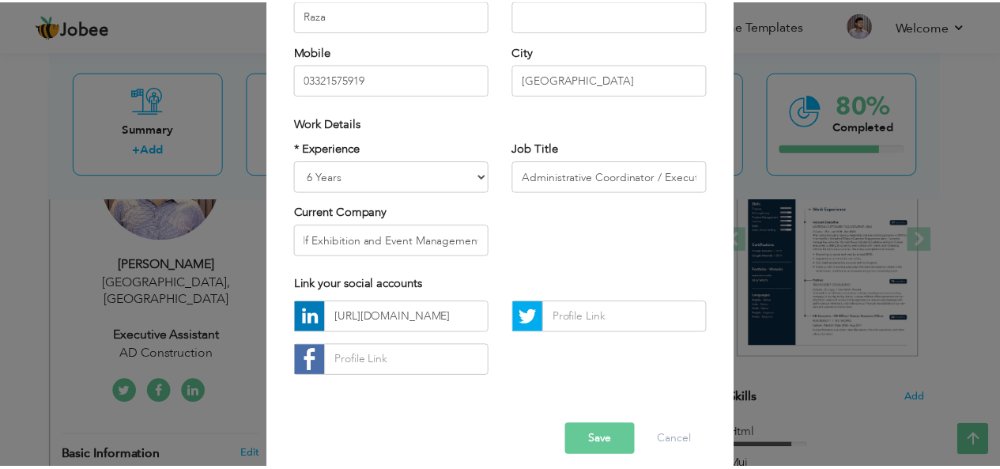
scroll to position [0, 0]
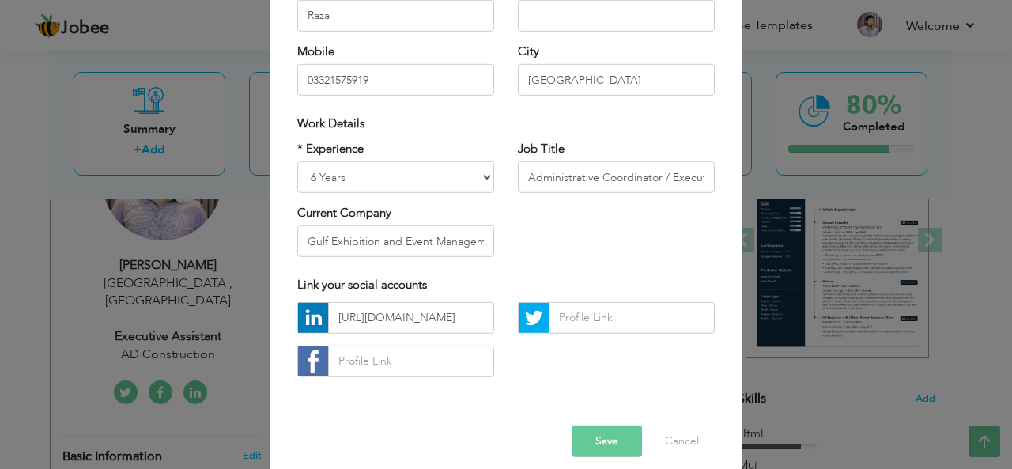
click at [596, 443] on button "Save" at bounding box center [606, 441] width 70 height 32
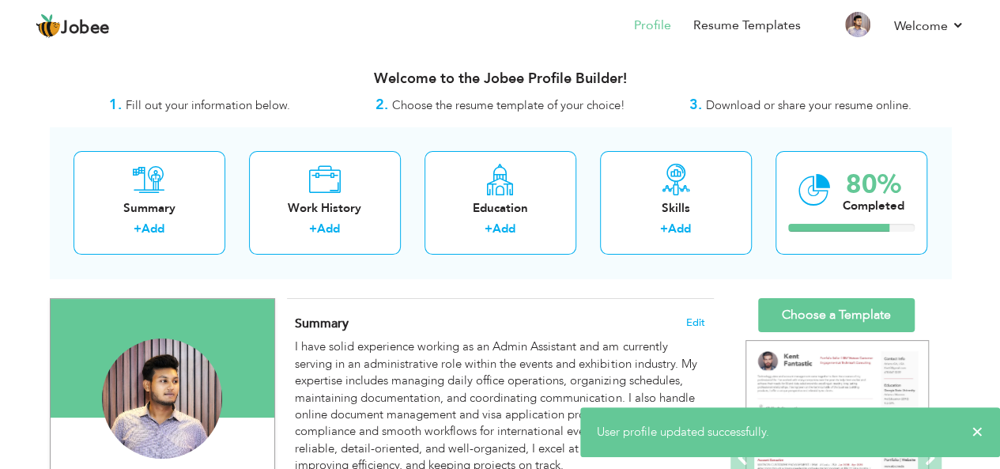
click at [803, 311] on link "Choose a Template" at bounding box center [836, 315] width 157 height 34
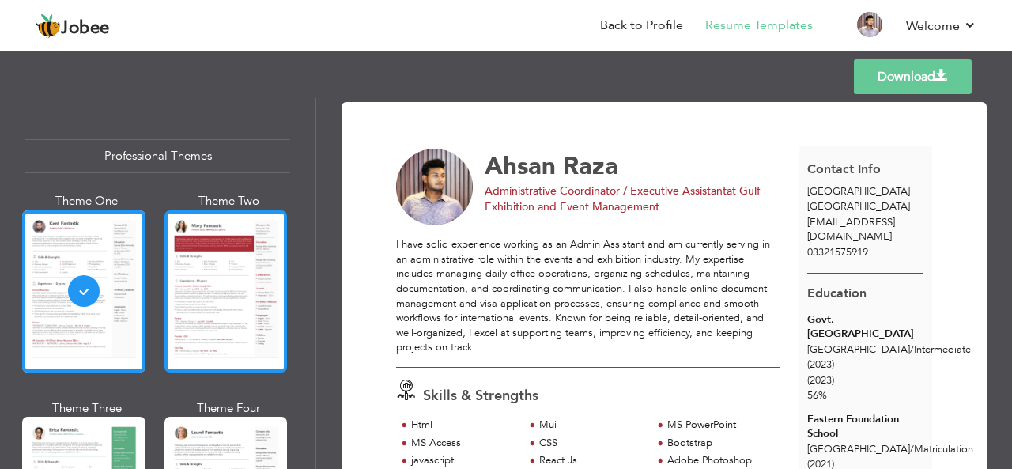
click at [266, 295] on div at bounding box center [225, 291] width 123 height 162
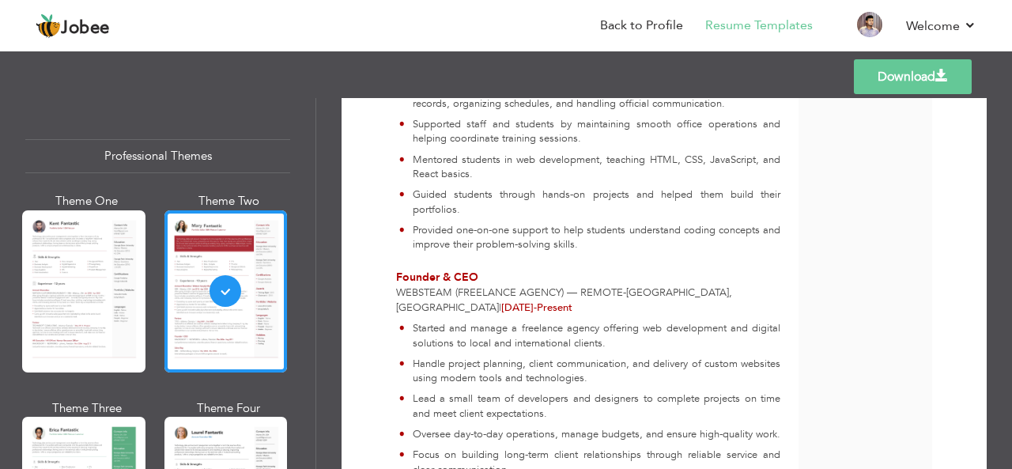
scroll to position [1362, 0]
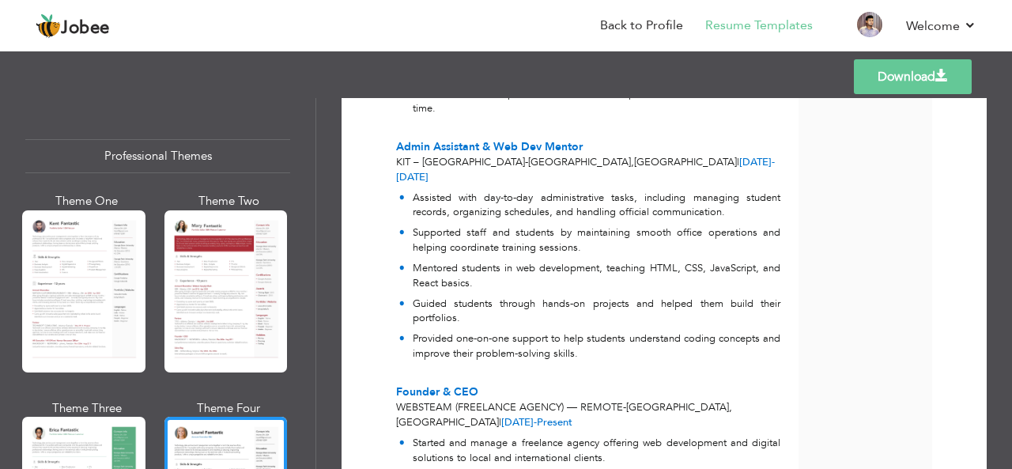
scroll to position [1149, 0]
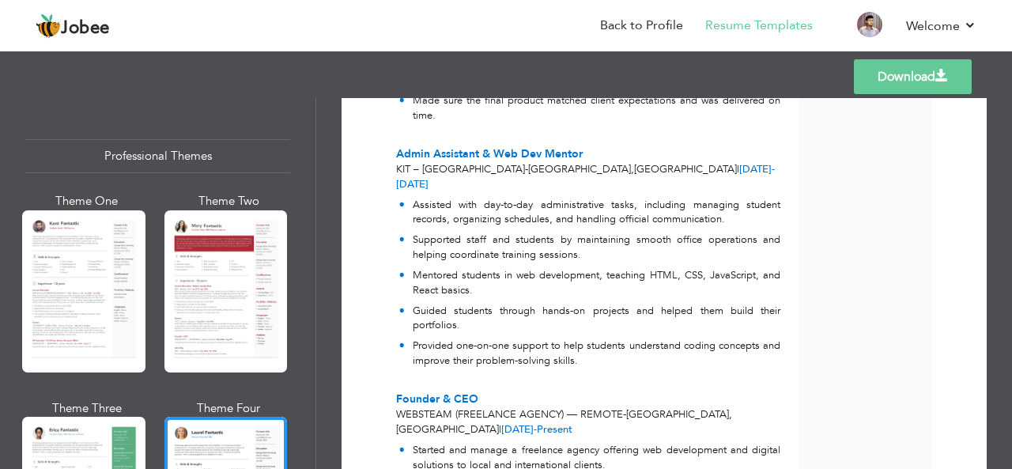
drag, startPoint x: 998, startPoint y: 402, endPoint x: 1011, endPoint y: 326, distance: 76.9
click at [1011, 326] on div "Download [PERSON_NAME] Administrative Coordinator / Executive Assistant at Gulf…" at bounding box center [664, 283] width 696 height 371
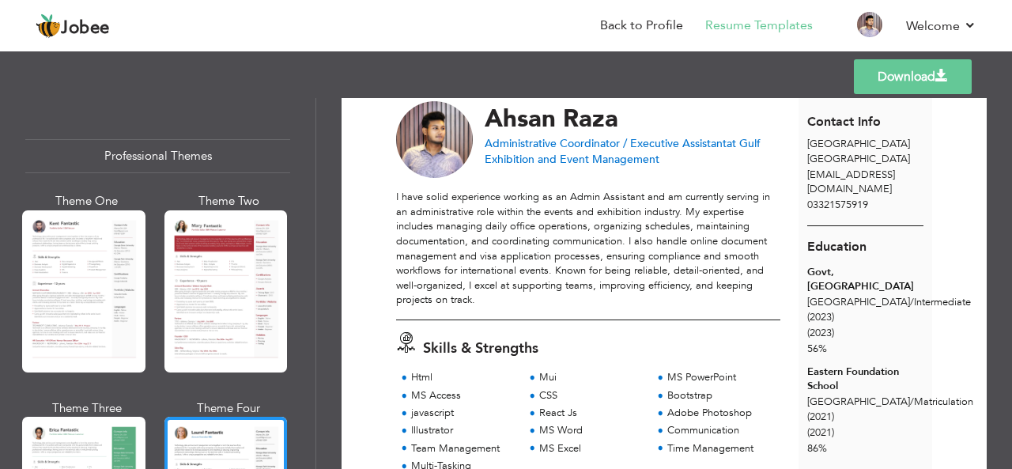
scroll to position [52, 0]
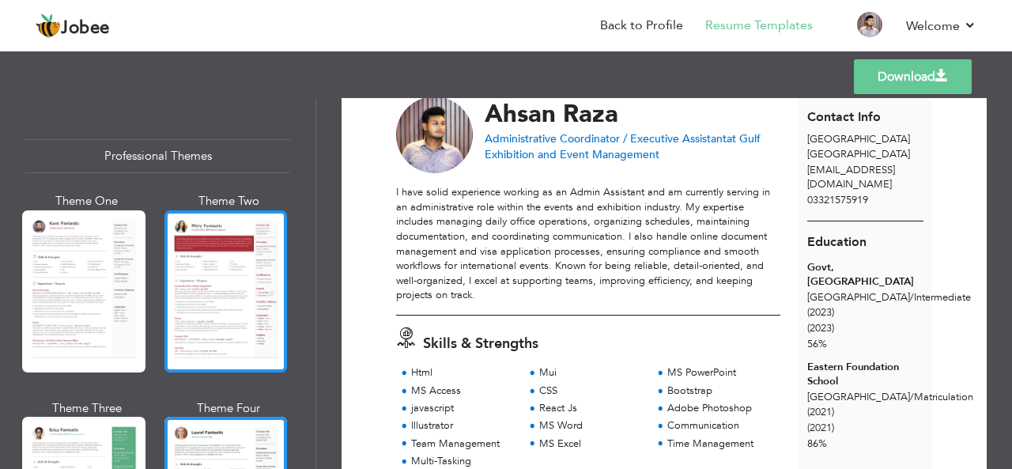
click at [190, 316] on div at bounding box center [225, 291] width 123 height 162
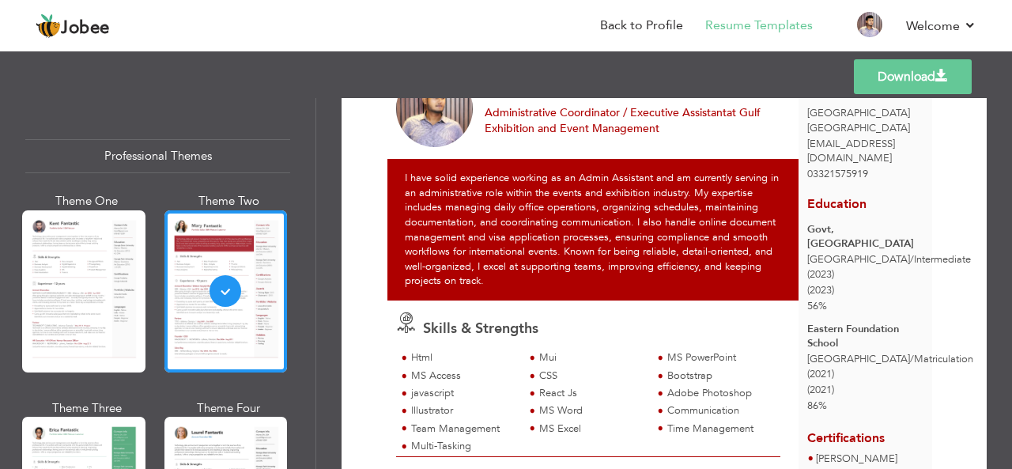
scroll to position [0, 0]
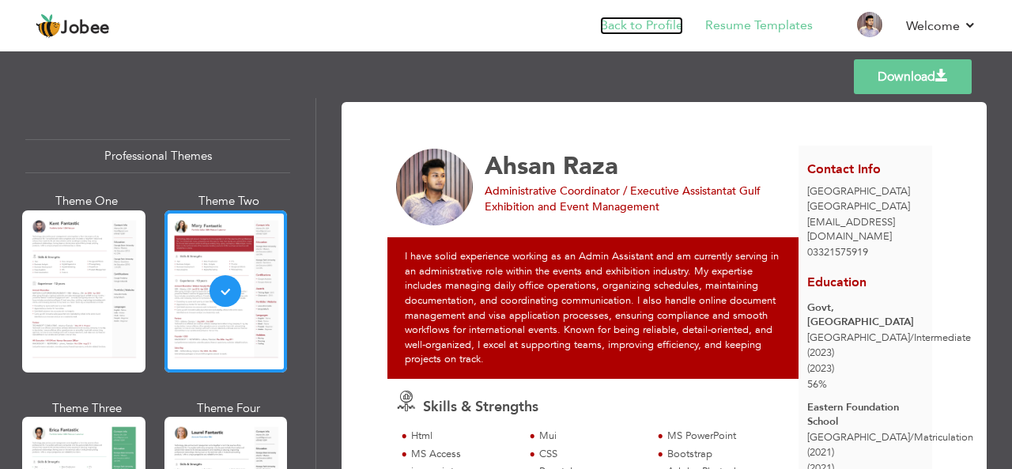
click at [647, 34] on link "Back to Profile" at bounding box center [641, 26] width 83 height 18
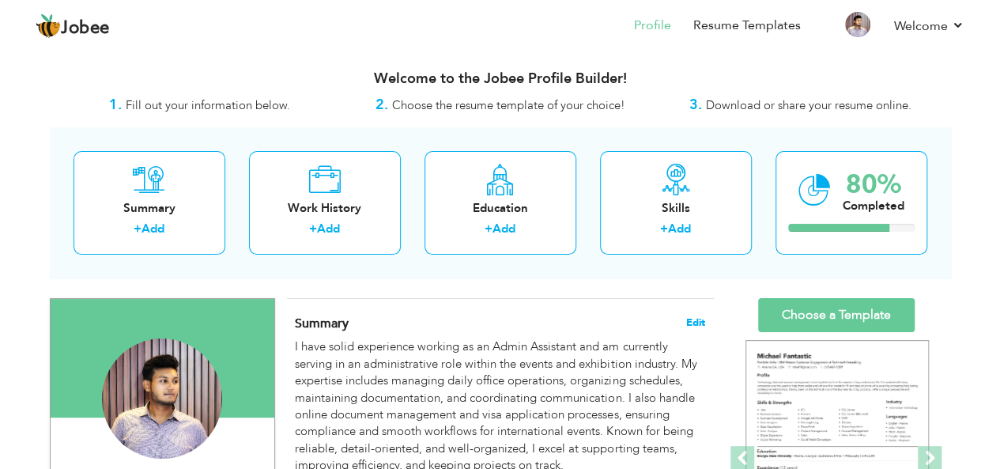
click at [700, 320] on span "Edit" at bounding box center [695, 322] width 19 height 11
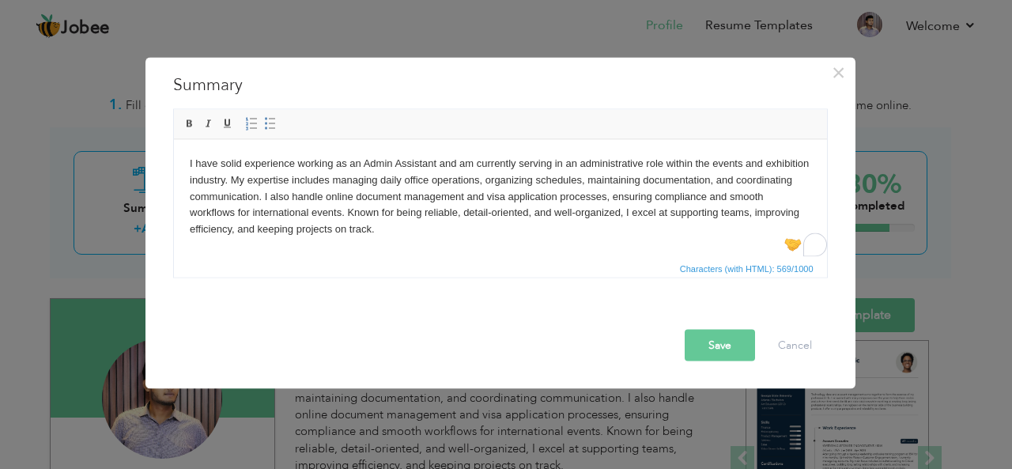
click at [406, 230] on body "I have solid experience working as an Admin Assistant and am currently serving …" at bounding box center [499, 196] width 621 height 82
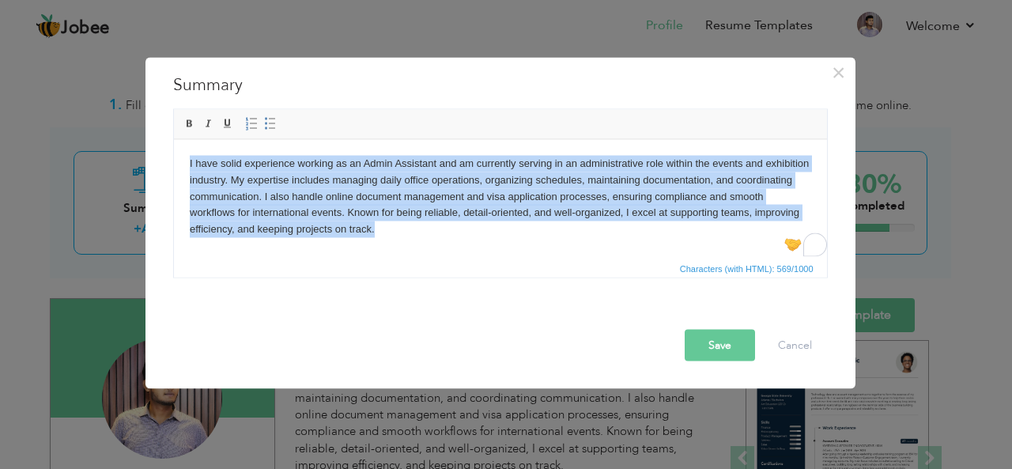
click at [406, 230] on body "I have solid experience working as an Admin Assistant and am currently serving …" at bounding box center [499, 196] width 621 height 82
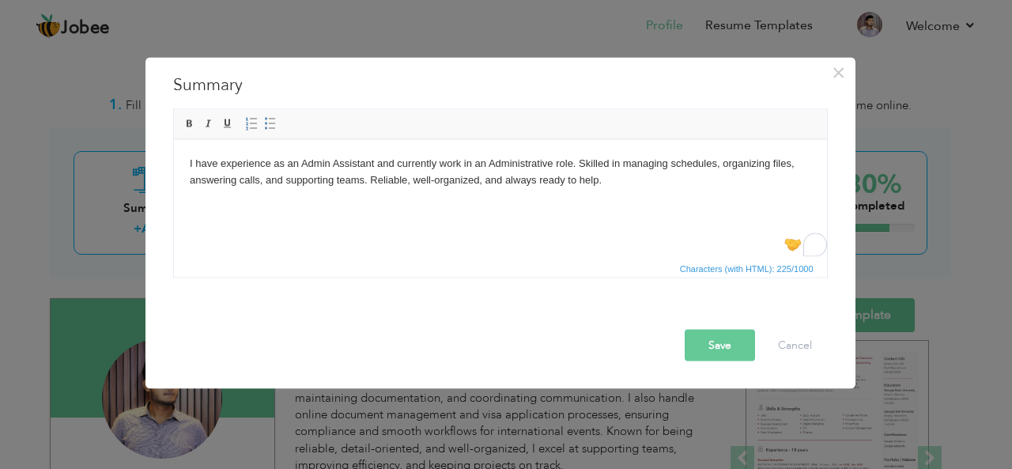
click at [688, 160] on body "I have experience as an Admin Assistant and currently work in an Administrative…" at bounding box center [499, 171] width 621 height 33
click at [705, 341] on button "Save" at bounding box center [720, 345] width 70 height 32
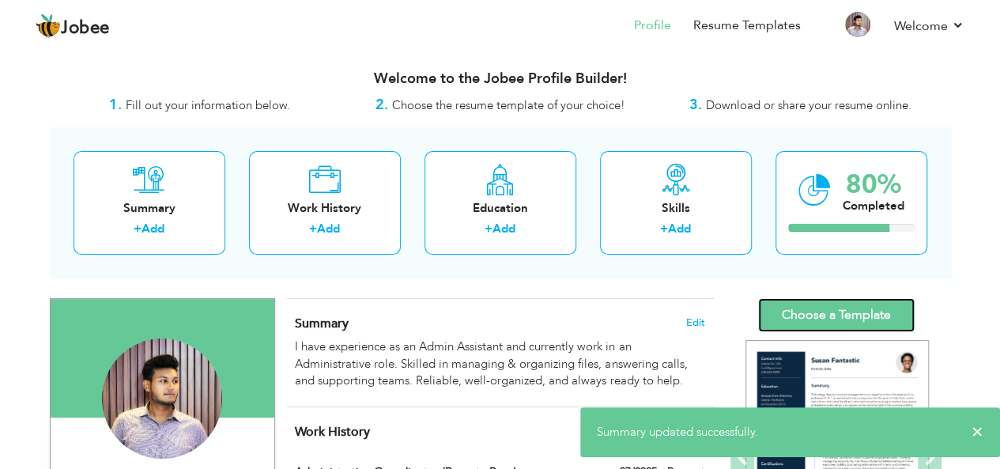
click at [812, 309] on link "Choose a Template" at bounding box center [836, 315] width 157 height 34
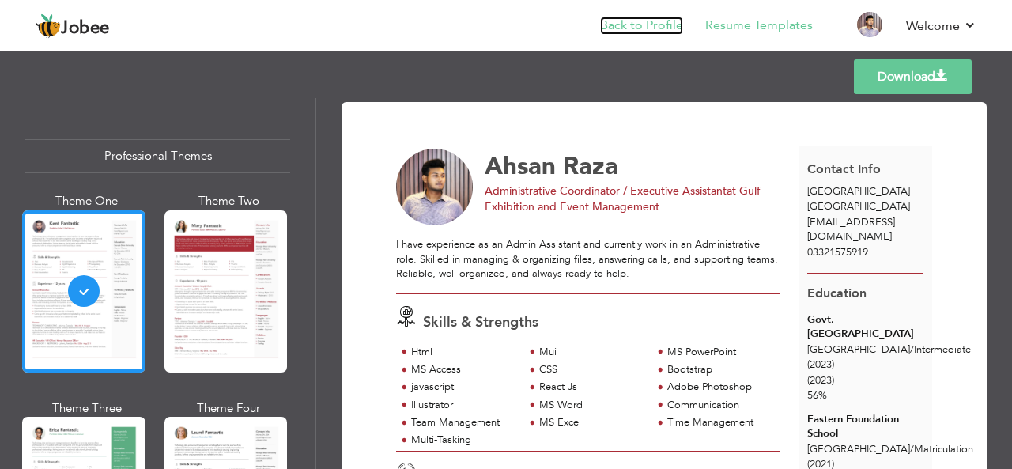
click at [667, 24] on link "Back to Profile" at bounding box center [641, 26] width 83 height 18
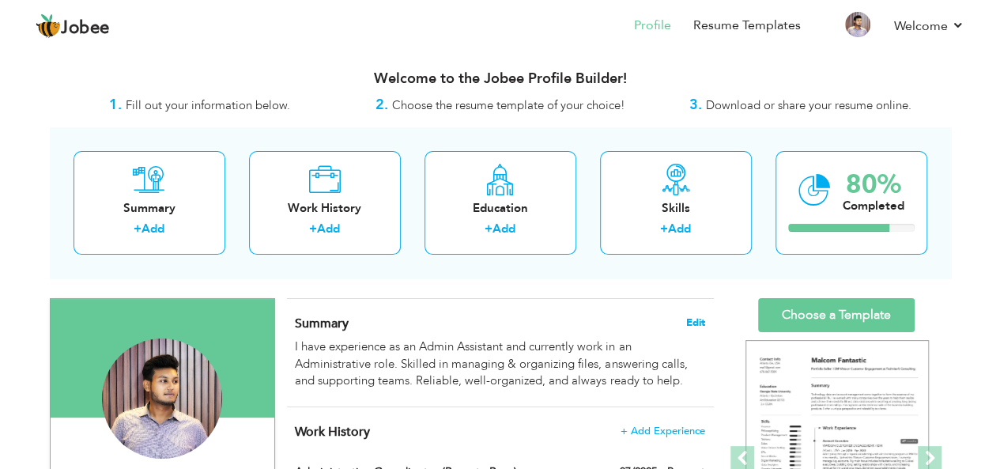
click at [696, 318] on span "Edit" at bounding box center [695, 322] width 19 height 11
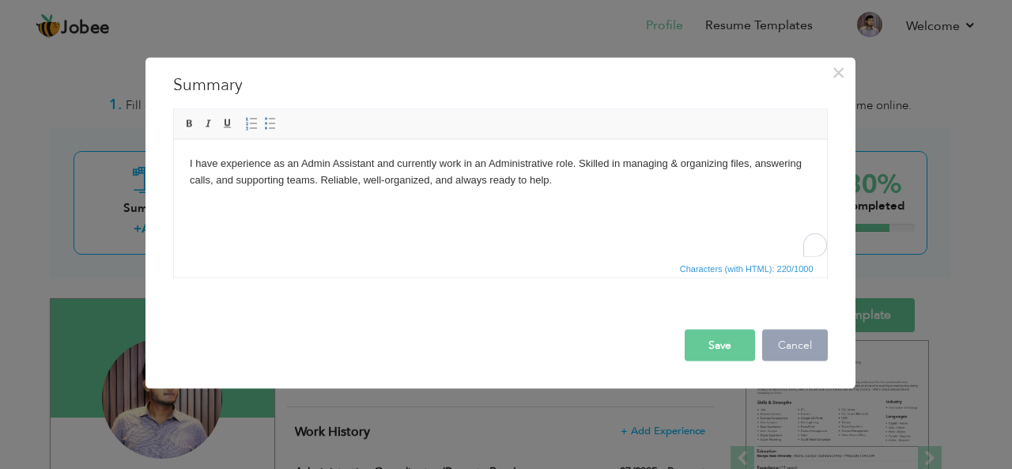
click at [784, 335] on button "Cancel" at bounding box center [795, 345] width 66 height 32
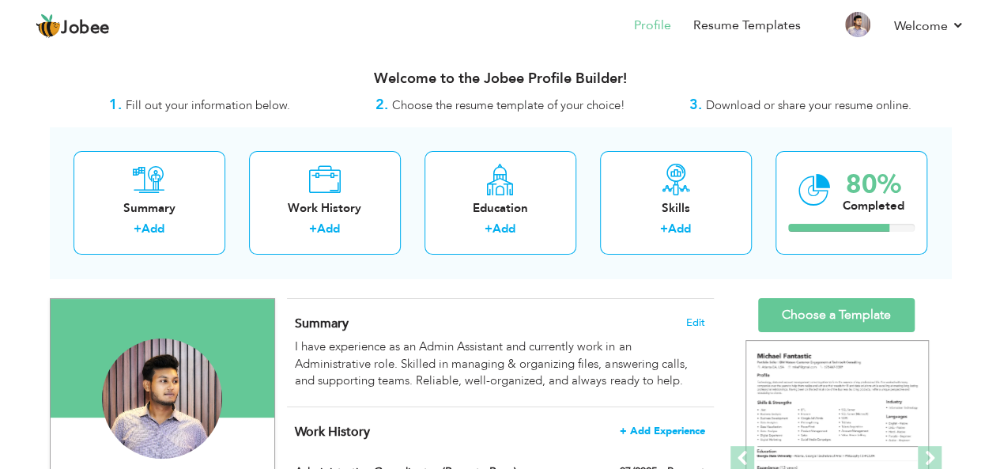
click at [685, 427] on span "+ Add Experience" at bounding box center [662, 430] width 85 height 11
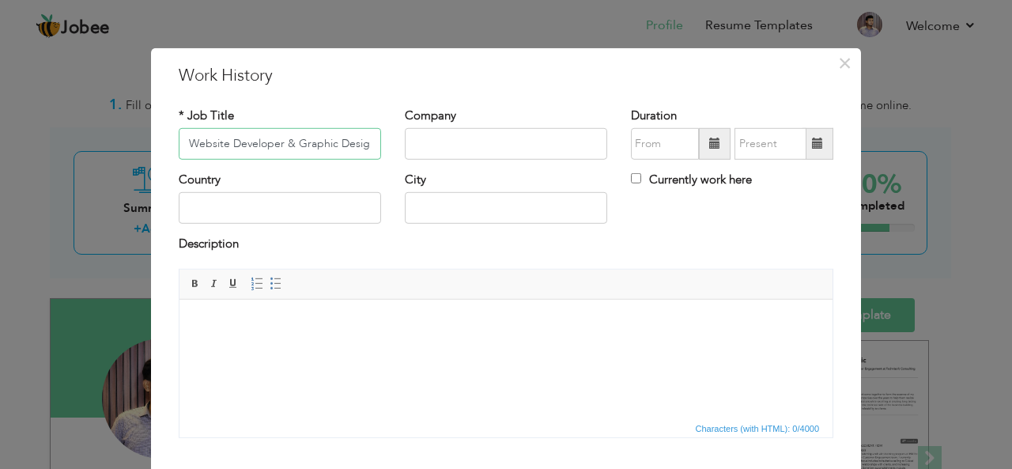
type input "Website Developer & Graphic Designer"
click at [449, 149] on input "text" at bounding box center [506, 144] width 202 height 32
type input "Softtech llc"
click at [307, 208] on input "text" at bounding box center [280, 208] width 202 height 32
type input "[GEOGRAPHIC_DATA]"
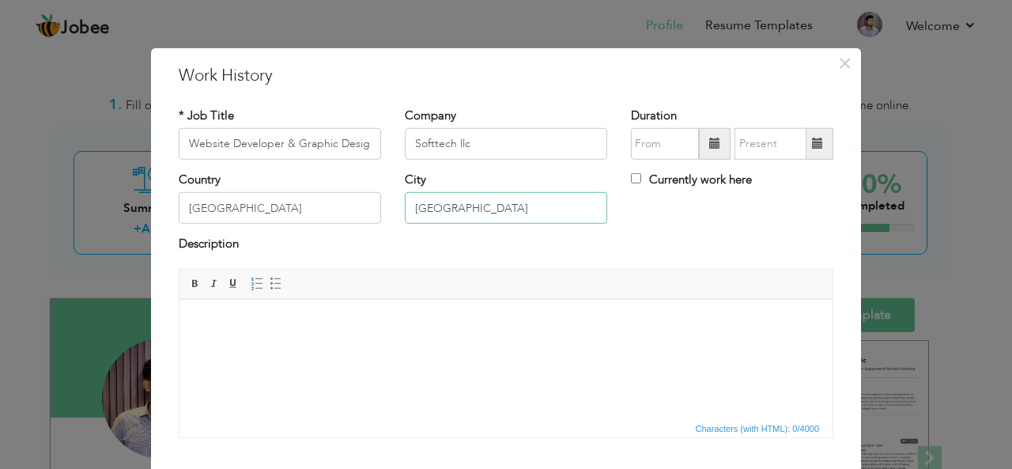
click at [417, 204] on input "karachi" at bounding box center [506, 208] width 202 height 32
type input "[GEOGRAPHIC_DATA]"
click at [368, 324] on body at bounding box center [505, 323] width 621 height 17
click at [292, 146] on input "Website Developer & Graphic Designer" at bounding box center [280, 144] width 202 height 32
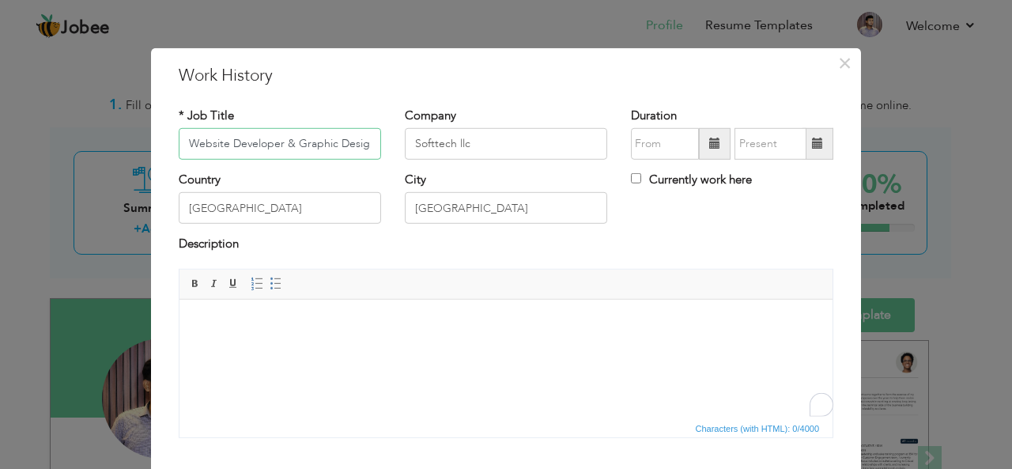
click at [292, 146] on input "Website Developer & Graphic Designer" at bounding box center [280, 144] width 202 height 32
click at [428, 138] on input "Softtech llc" at bounding box center [506, 144] width 202 height 32
type input "Softech llc"
click at [365, 307] on html at bounding box center [505, 323] width 653 height 48
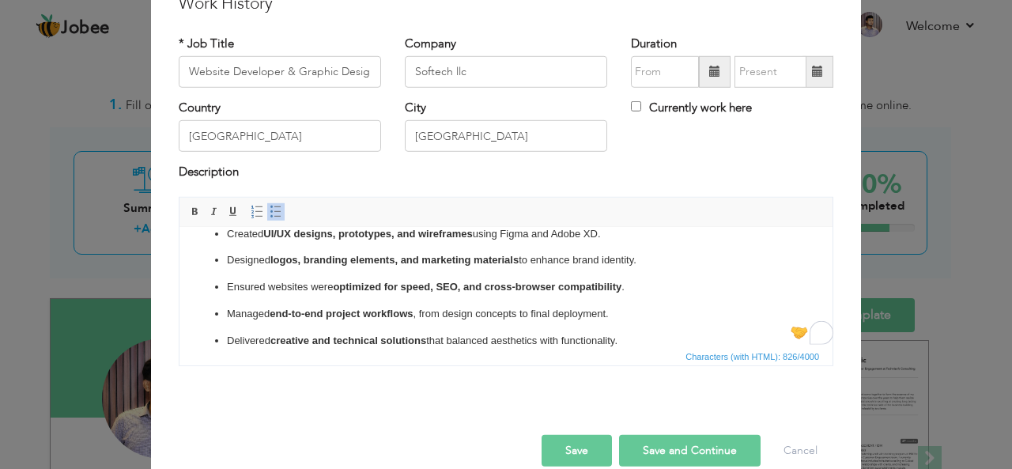
scroll to position [82, 0]
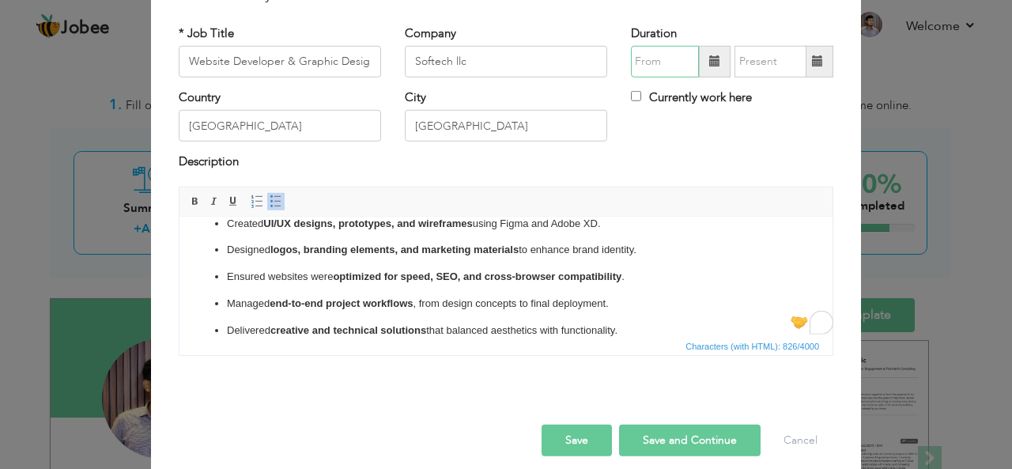
click at [673, 64] on input "text" at bounding box center [665, 62] width 68 height 32
type input "08/2025"
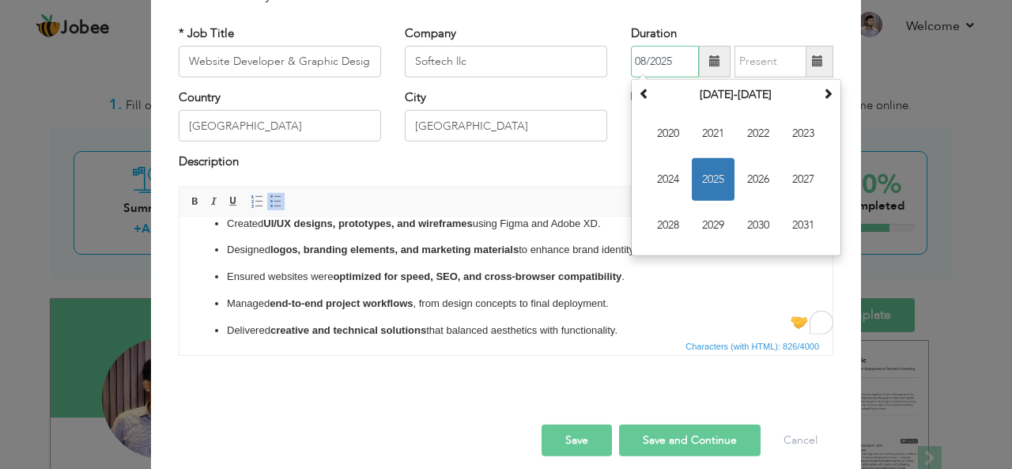
click at [654, 107] on td "2020 2021 2022 2023 2024 2025 2026 2027 2028 2029 2030 2031" at bounding box center [736, 179] width 202 height 145
click at [646, 100] on th at bounding box center [644, 95] width 19 height 24
click at [710, 216] on span "2019" at bounding box center [713, 225] width 43 height 43
click at [779, 56] on input "text" at bounding box center [770, 62] width 72 height 32
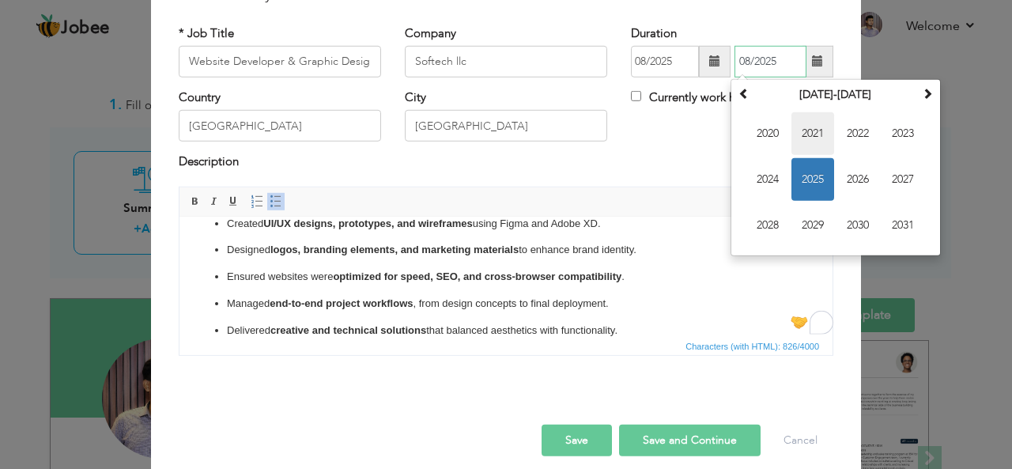
click at [797, 145] on span "2021" at bounding box center [812, 133] width 43 height 43
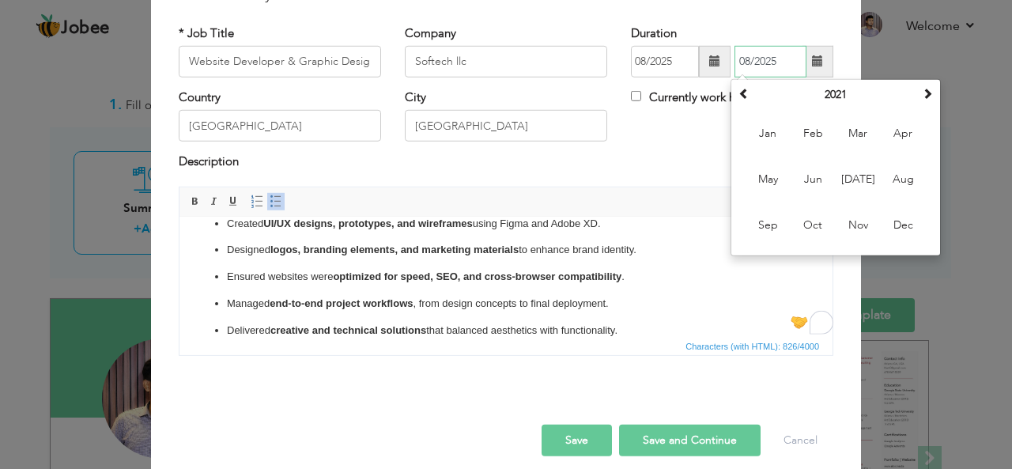
click at [755, 132] on span "Jan" at bounding box center [767, 133] width 43 height 43
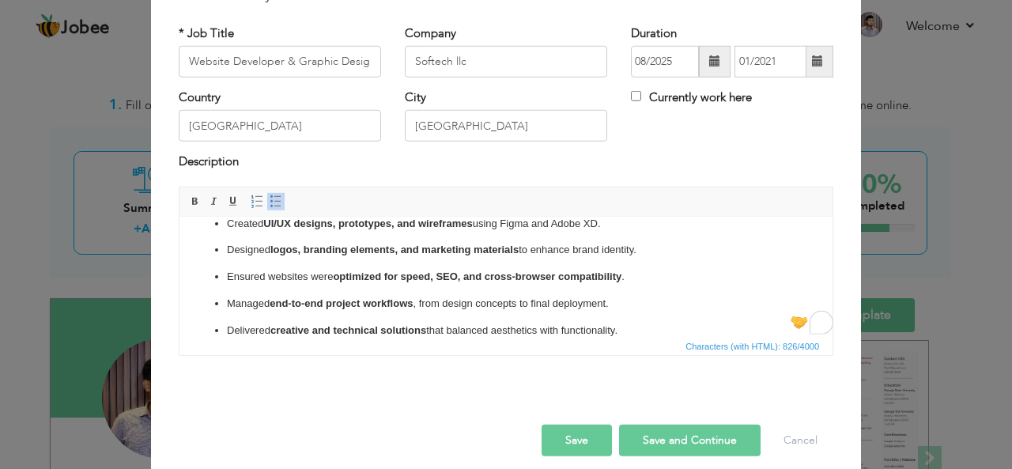
click at [571, 440] on button "Save" at bounding box center [576, 440] width 70 height 32
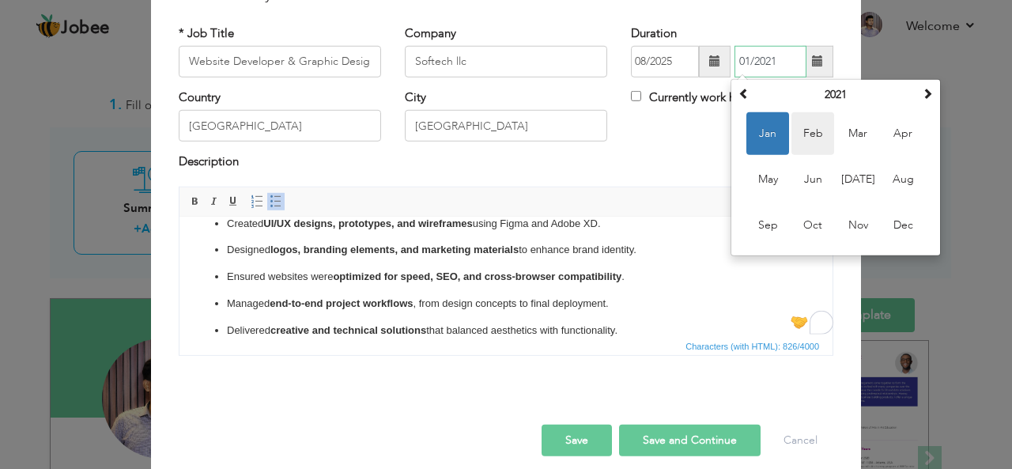
click at [791, 138] on span "Feb" at bounding box center [812, 133] width 43 height 43
click at [778, 70] on input "02/2021" at bounding box center [770, 62] width 72 height 32
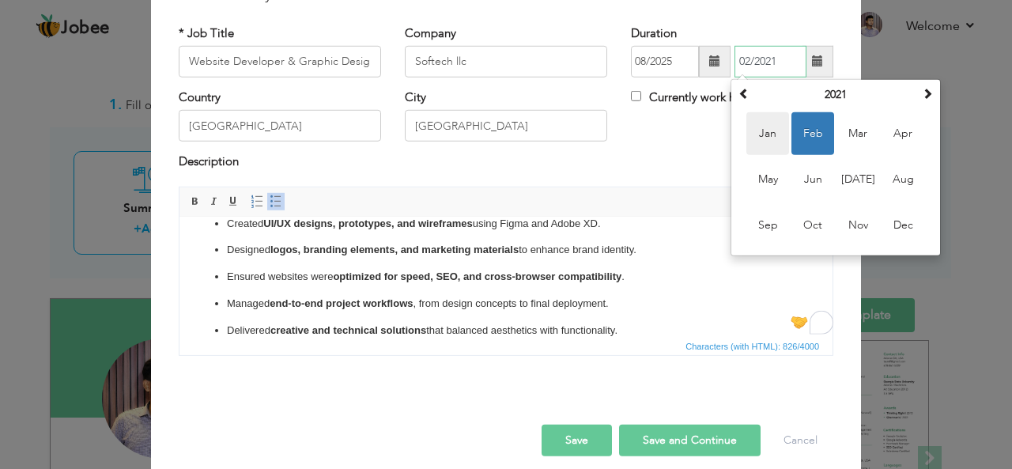
click at [759, 145] on span "Jan" at bounding box center [767, 133] width 43 height 43
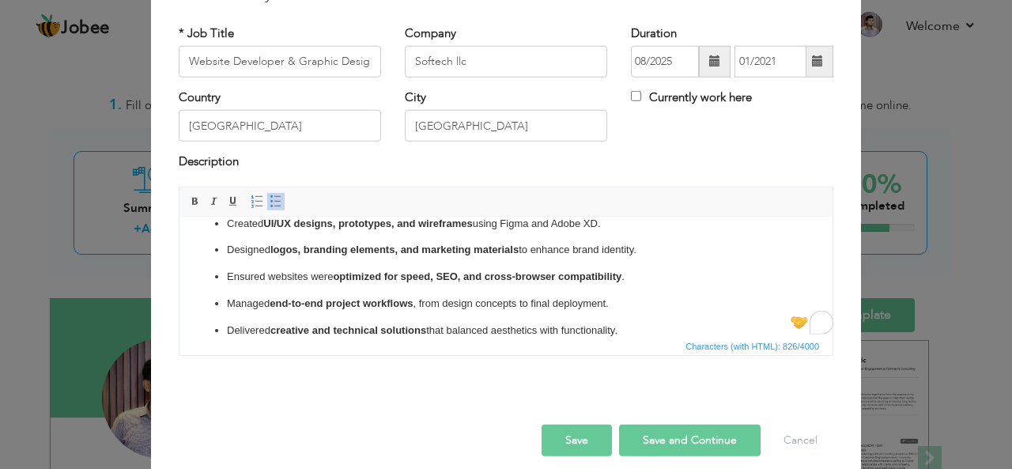
click at [579, 431] on button "Save" at bounding box center [576, 440] width 70 height 32
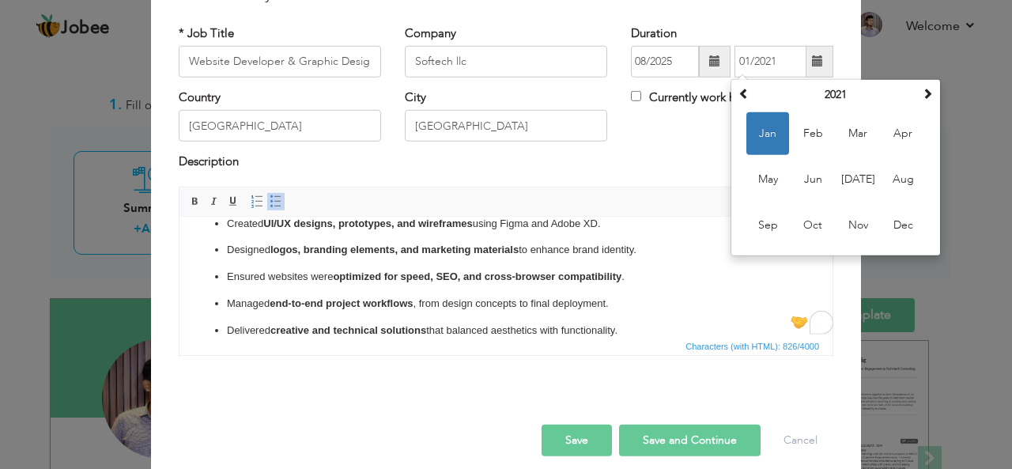
click at [645, 433] on button "Save and Continue" at bounding box center [689, 440] width 141 height 32
click at [797, 116] on span "Feb" at bounding box center [812, 133] width 43 height 43
type input "02/2021"
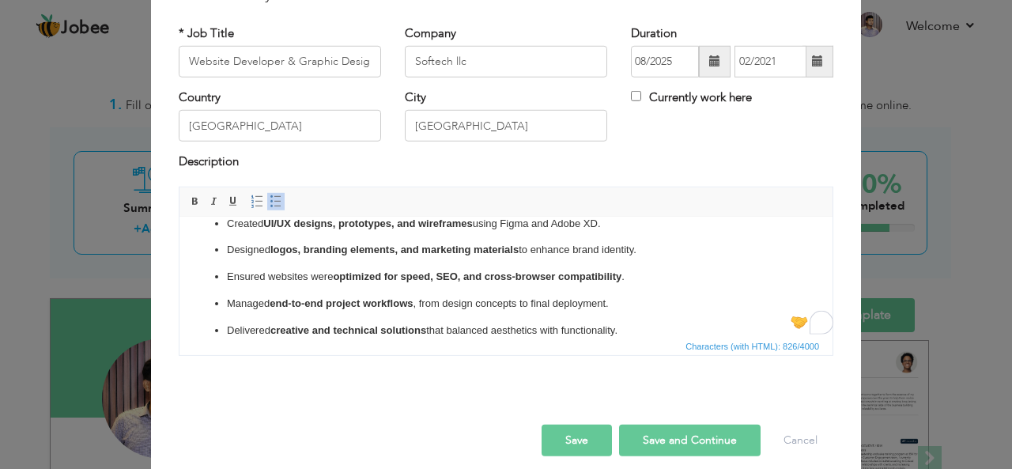
click at [671, 433] on button "Save and Continue" at bounding box center [689, 440] width 141 height 32
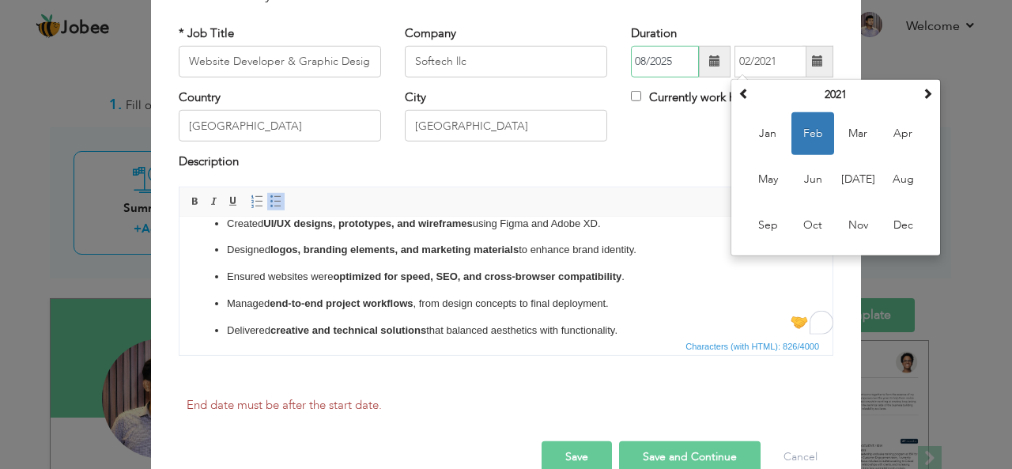
click at [675, 62] on input "08/2025" at bounding box center [665, 62] width 68 height 32
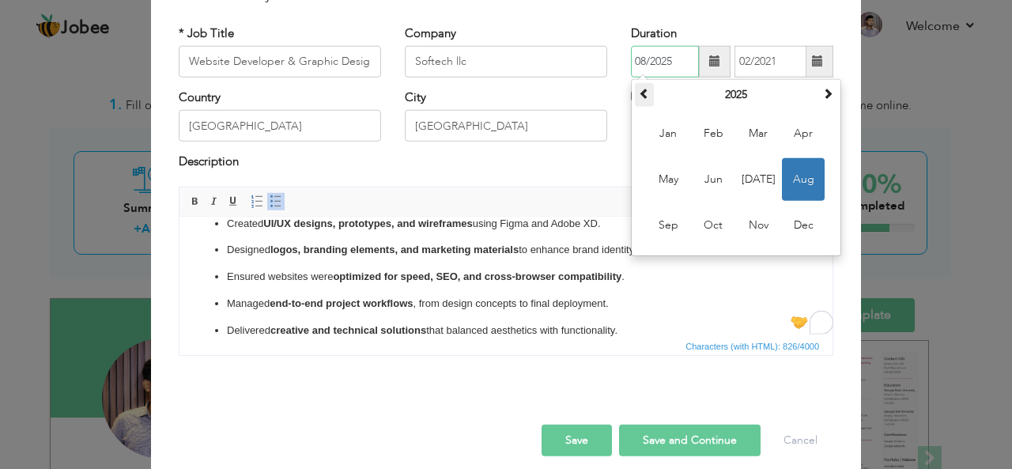
click at [639, 92] on span at bounding box center [644, 93] width 11 height 11
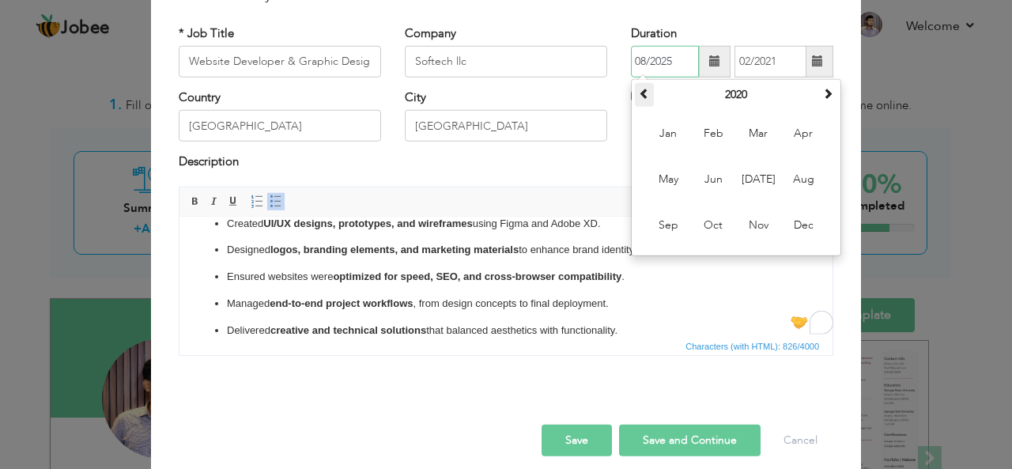
click at [639, 92] on span at bounding box center [644, 93] width 11 height 11
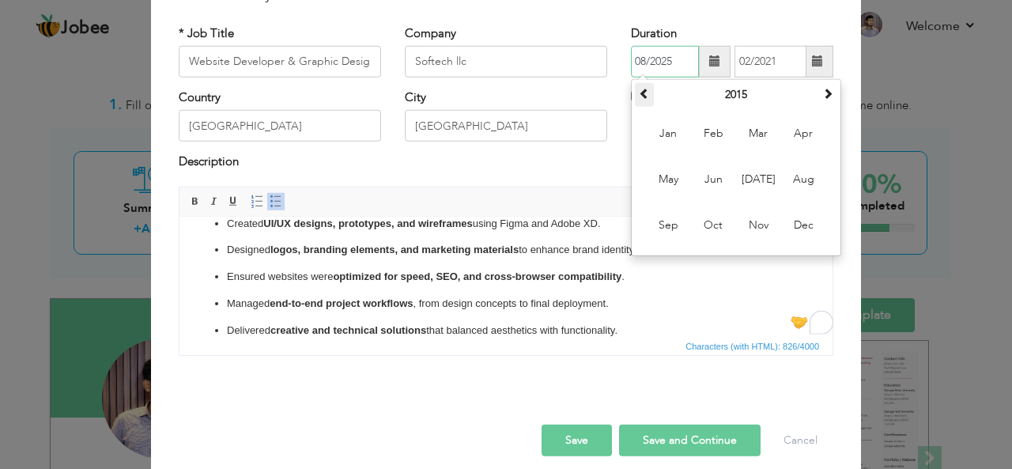
click at [639, 92] on span at bounding box center [644, 93] width 11 height 11
click at [826, 89] on span at bounding box center [827, 93] width 11 height 11
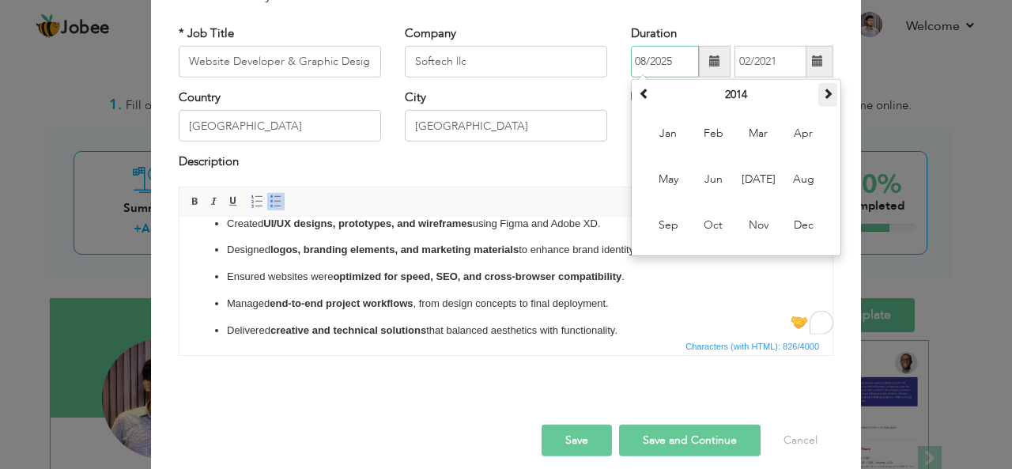
click at [826, 89] on span at bounding box center [827, 93] width 11 height 11
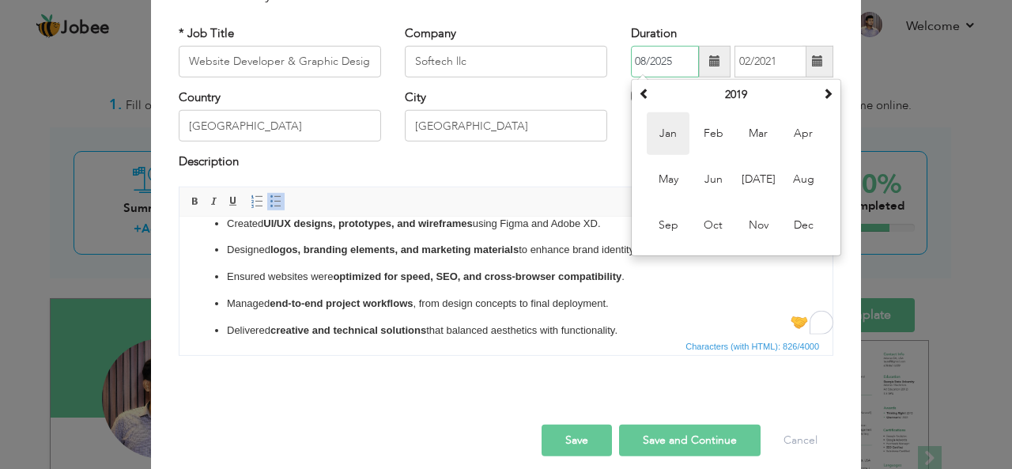
click at [650, 130] on span "Jan" at bounding box center [668, 133] width 43 height 43
click at [676, 66] on input "01/2019" at bounding box center [665, 62] width 68 height 32
click at [750, 138] on span "Mar" at bounding box center [758, 133] width 43 height 43
type input "03/2019"
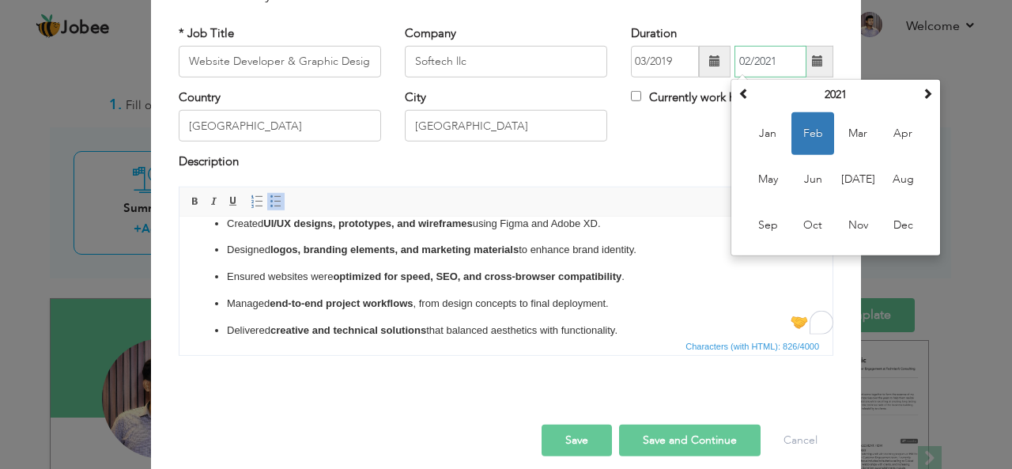
click at [743, 56] on input "02/2021" at bounding box center [770, 62] width 72 height 32
click at [746, 135] on span "Jan" at bounding box center [767, 133] width 43 height 43
type input "01/2021"
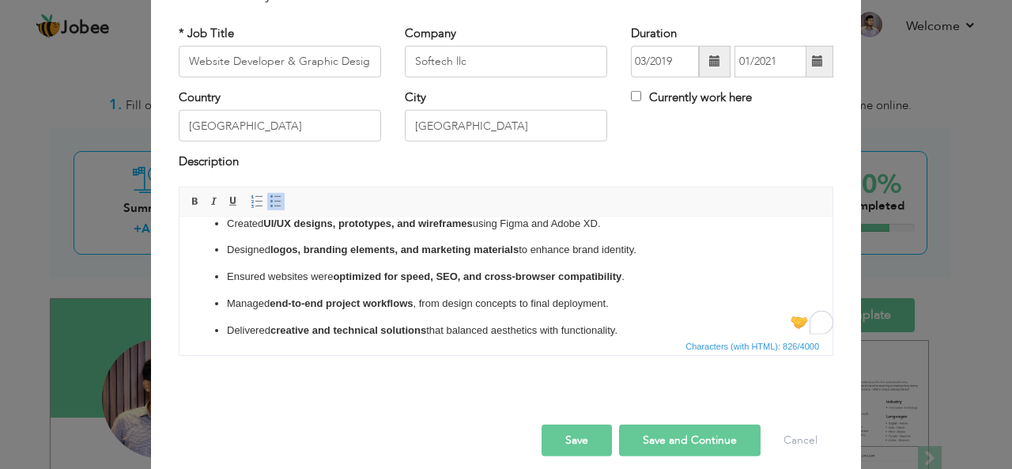
click at [567, 434] on button "Save" at bounding box center [576, 440] width 70 height 32
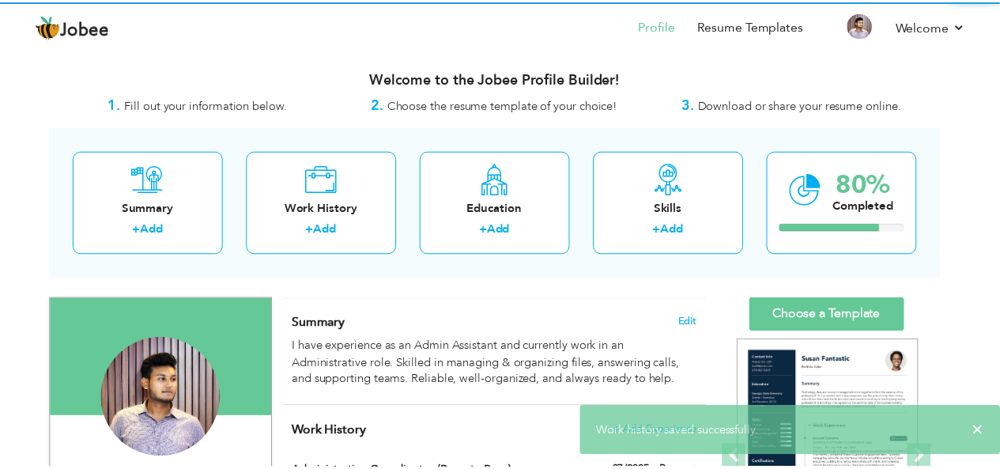
scroll to position [0, 0]
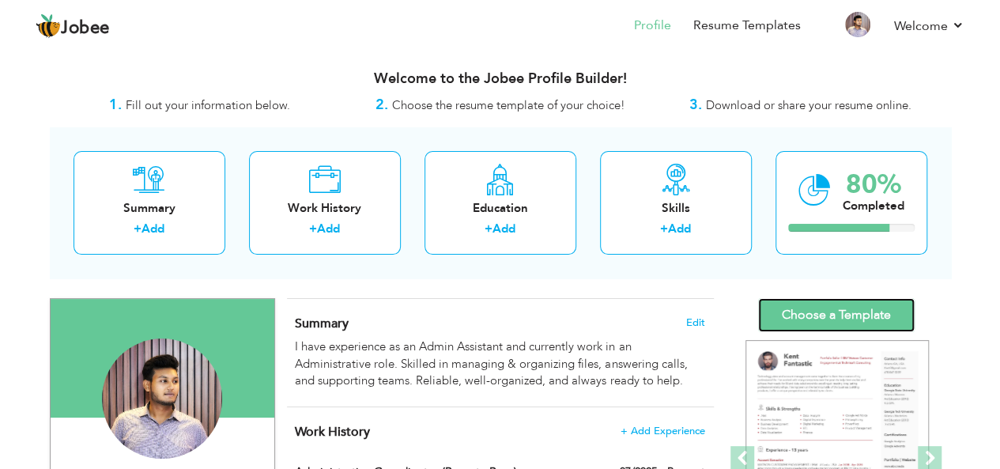
click at [799, 303] on link "Choose a Template" at bounding box center [836, 315] width 157 height 34
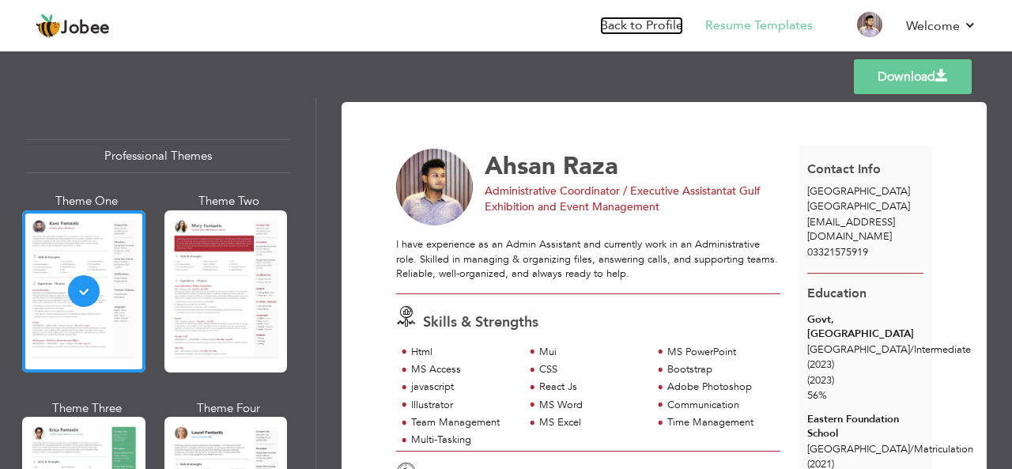
click at [637, 28] on link "Back to Profile" at bounding box center [641, 26] width 83 height 18
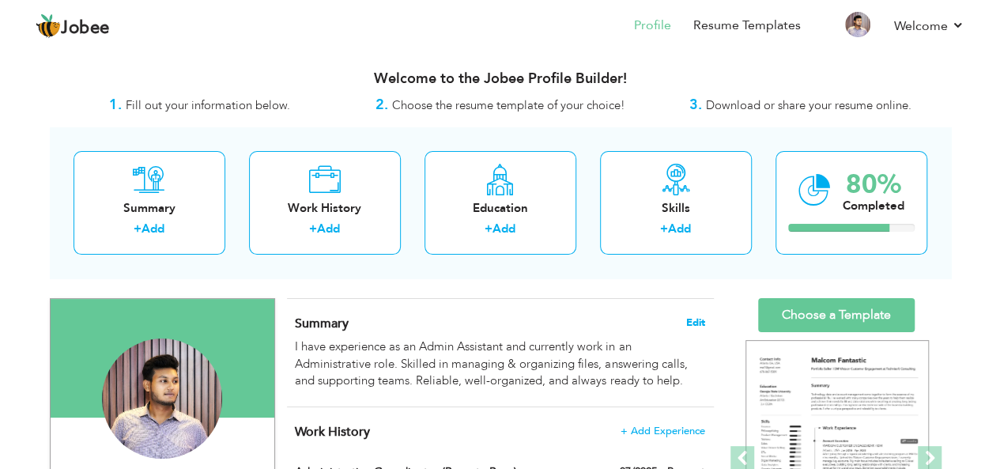
click at [695, 317] on span "Edit" at bounding box center [695, 322] width 19 height 11
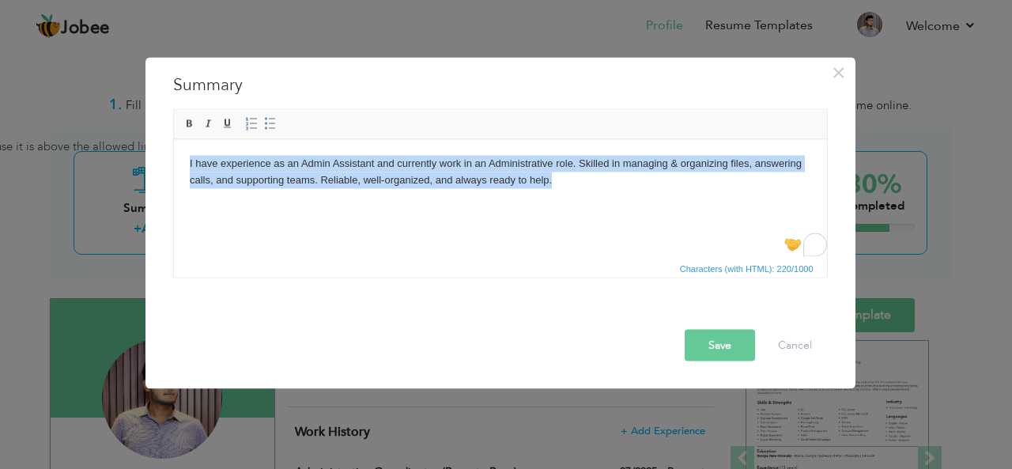
paste body "To enrich screen reader interactions, please activate Accessibility in Grammarl…"
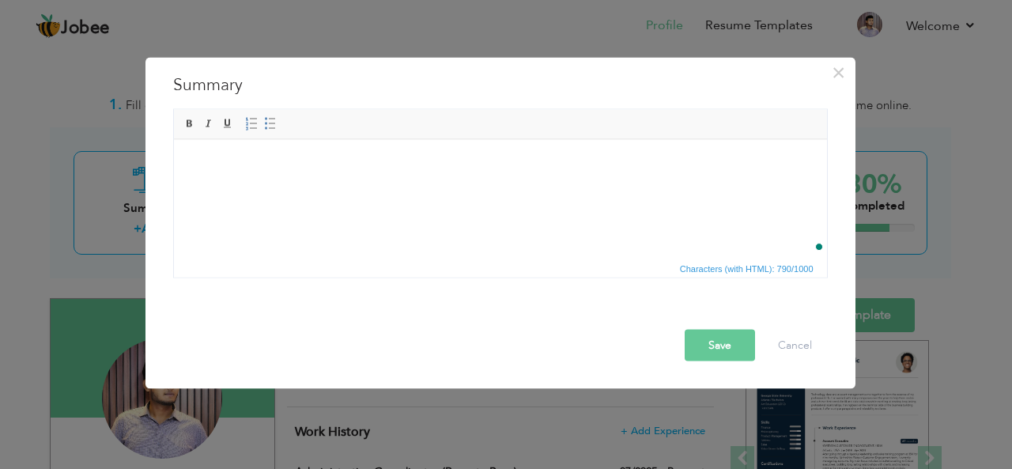
scroll to position [9, 0]
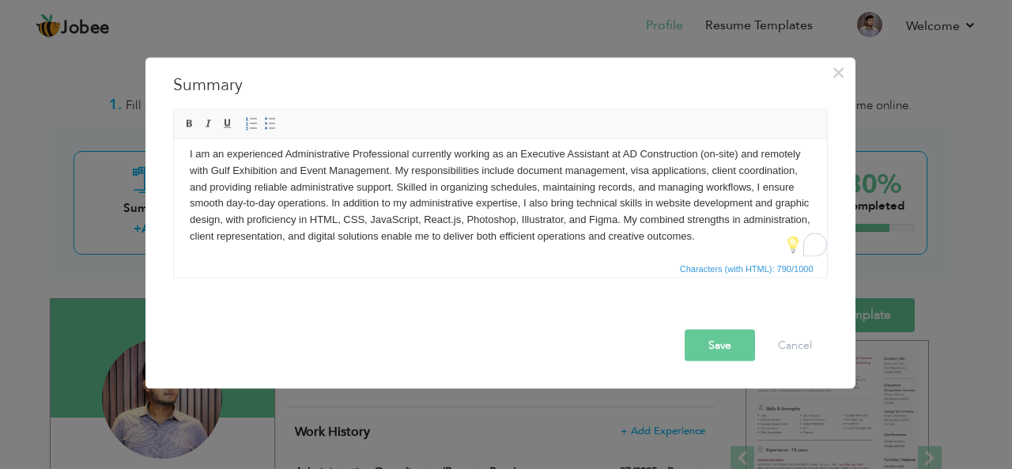
click at [696, 345] on button "Save" at bounding box center [720, 345] width 70 height 32
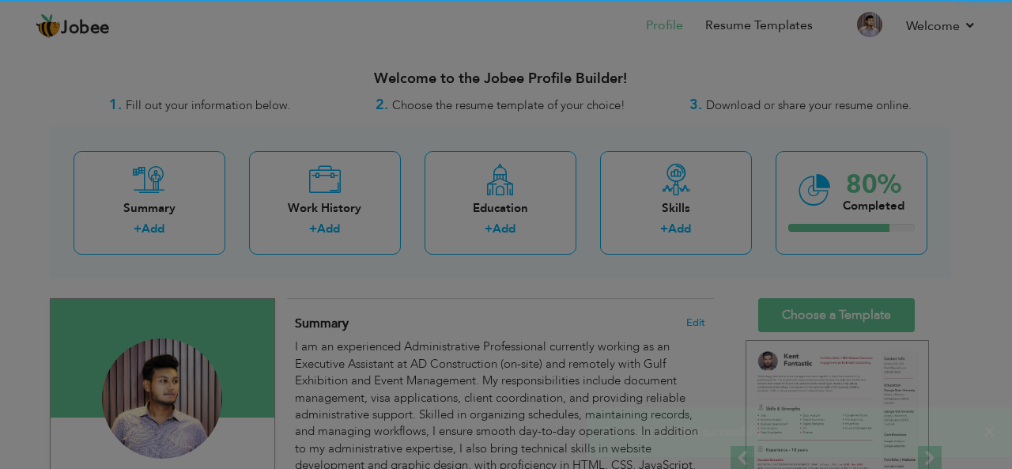
scroll to position [0, 0]
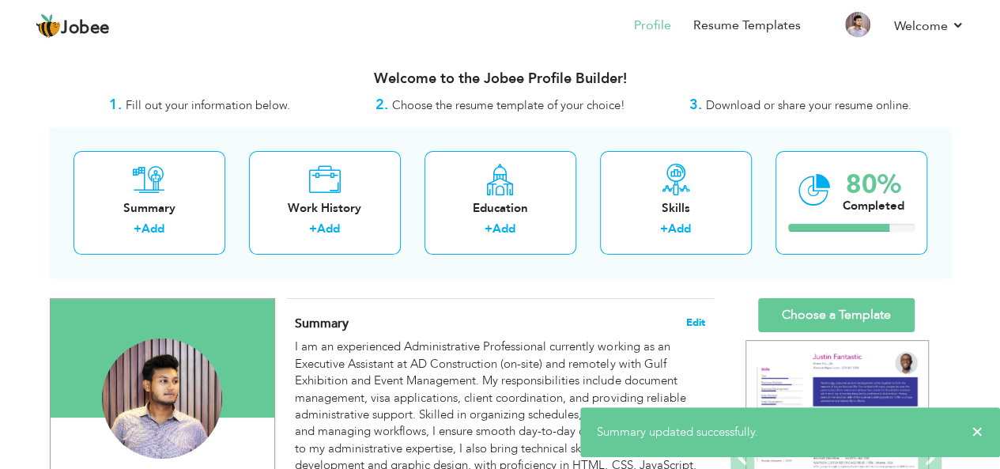
click at [700, 322] on span "Edit" at bounding box center [695, 322] width 19 height 11
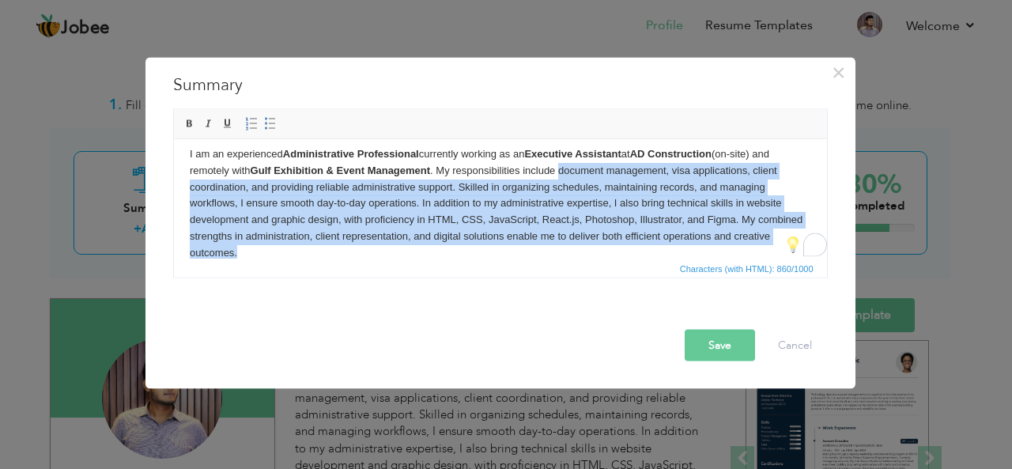
scroll to position [9, 0]
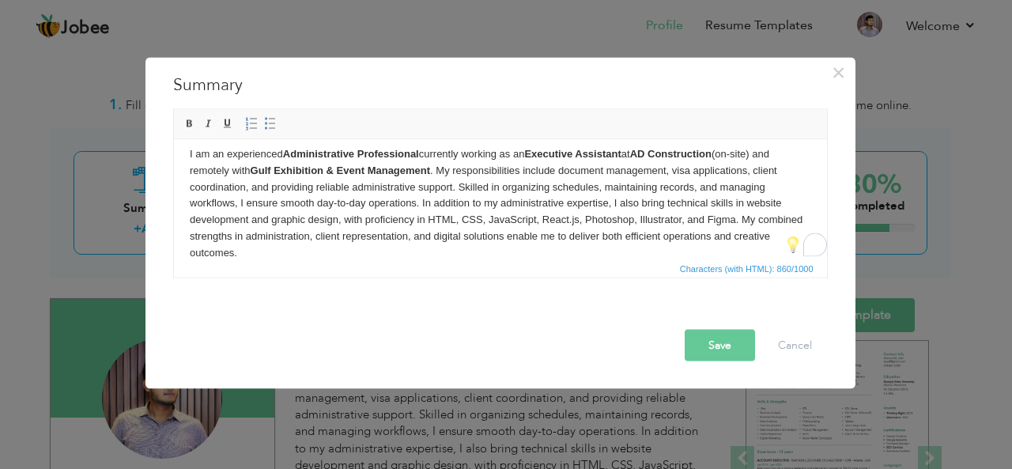
click at [511, 211] on body "I am an experienced Administrative Professional currently working as an Executi…" at bounding box center [499, 202] width 621 height 115
click at [712, 340] on button "Save" at bounding box center [720, 345] width 70 height 32
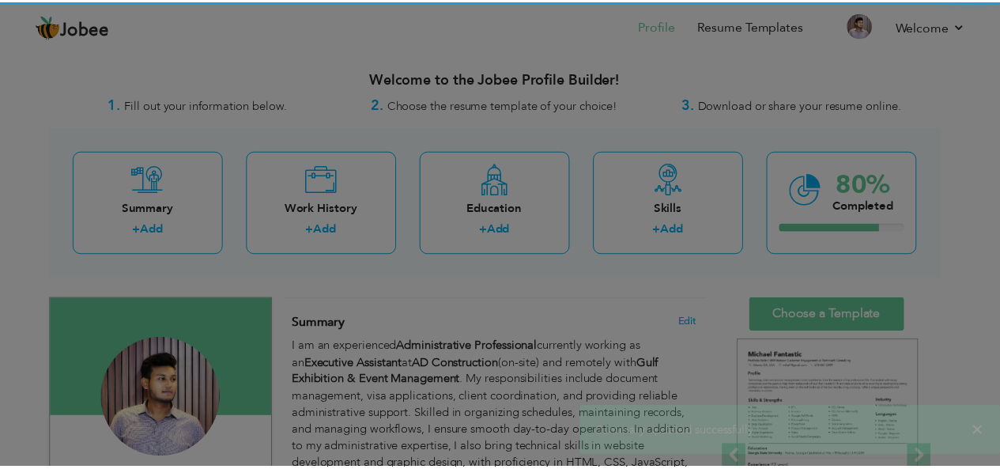
scroll to position [0, 0]
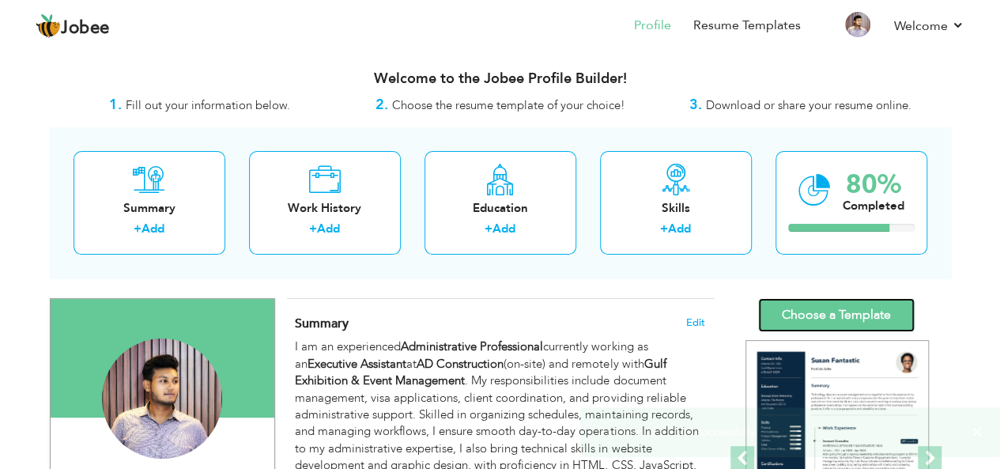
click at [858, 307] on link "Choose a Template" at bounding box center [836, 315] width 157 height 34
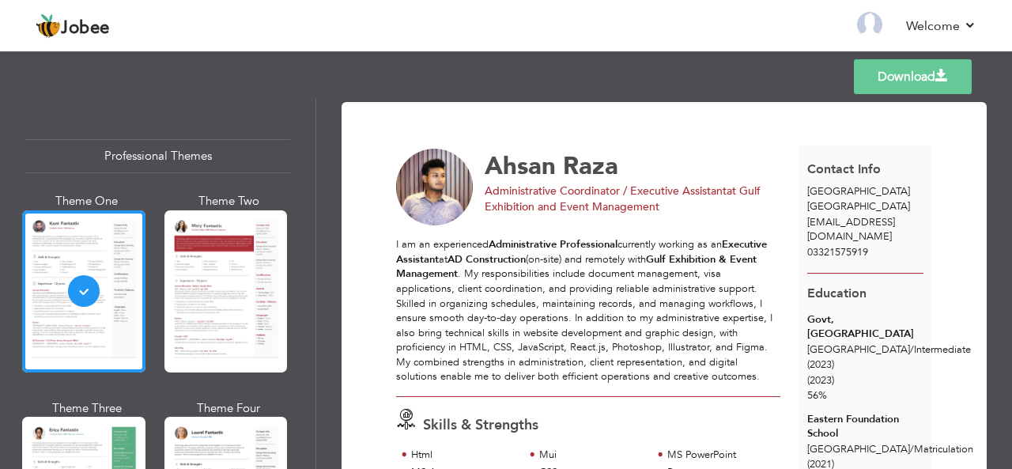
click at [632, 194] on span "Administrative Coordinator / Executive Assistant" at bounding box center [606, 190] width 242 height 15
click at [918, 89] on link "Download" at bounding box center [913, 76] width 118 height 35
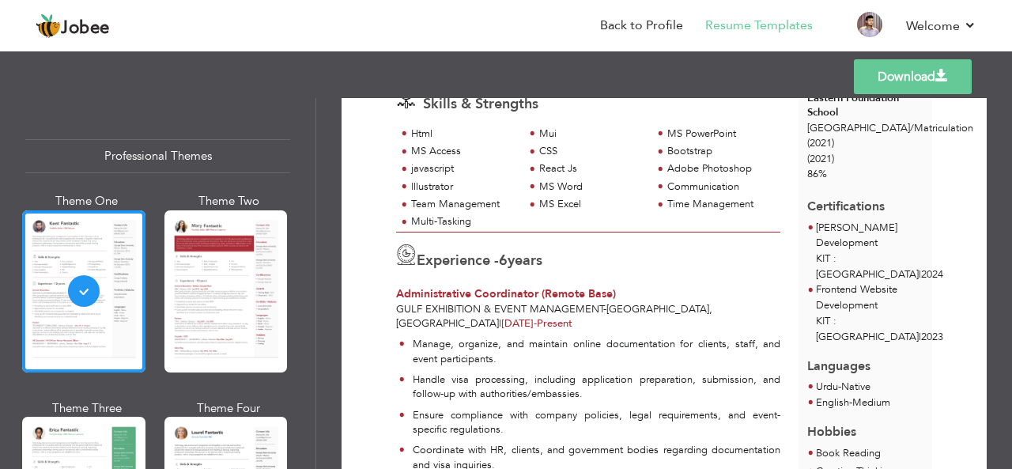
scroll to position [334, 0]
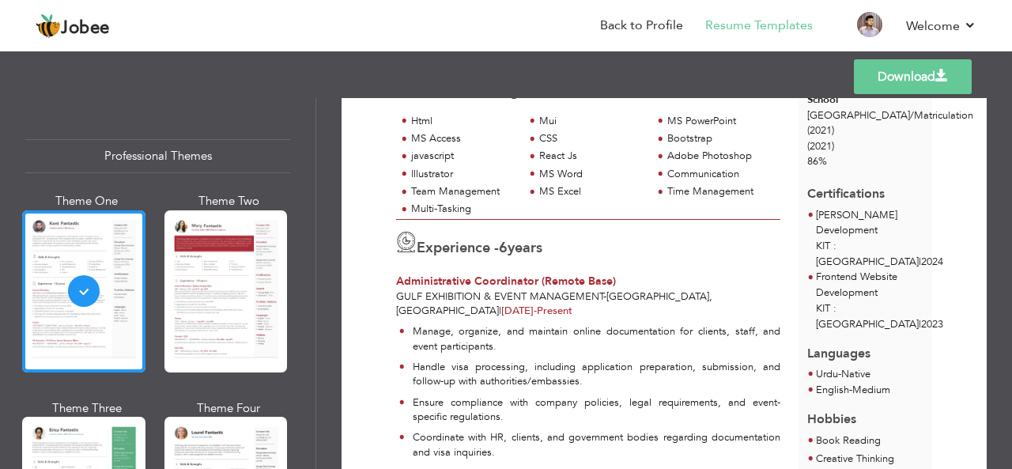
click at [525, 289] on span "Administrative Coordinator (Remote Base)" at bounding box center [506, 280] width 220 height 15
copy span "Coordinator"
click at [416, 289] on span "Administrative Coordinator (Remote Base)" at bounding box center [506, 280] width 220 height 15
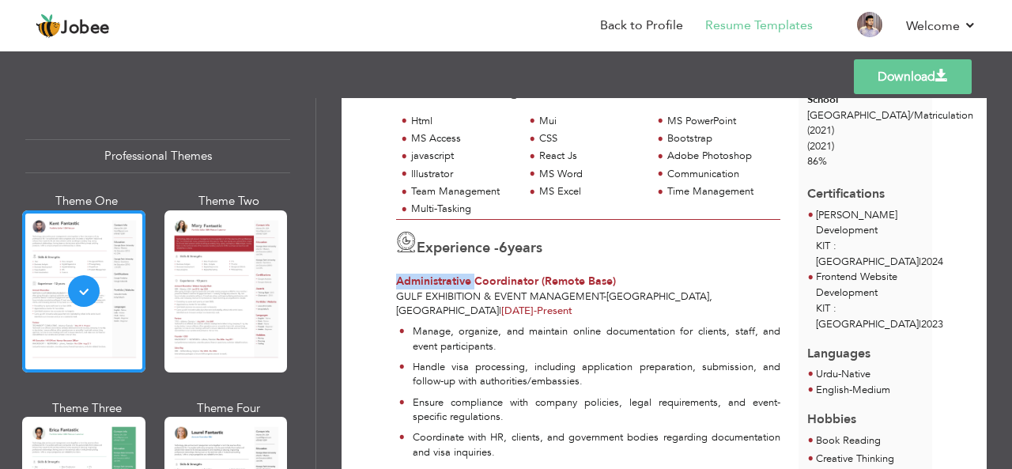
click at [416, 289] on span "Administrative Coordinator (Remote Base)" at bounding box center [506, 280] width 220 height 15
drag, startPoint x: 534, startPoint y: 297, endPoint x: 497, endPoint y: 296, distance: 37.2
click at [497, 289] on span "Administrative Coordinator (Remote Base)" at bounding box center [506, 280] width 220 height 15
drag, startPoint x: 536, startPoint y: 294, endPoint x: 396, endPoint y: 290, distance: 140.0
click at [396, 289] on span "Administrative Coordinator (Remote Base)" at bounding box center [506, 280] width 220 height 15
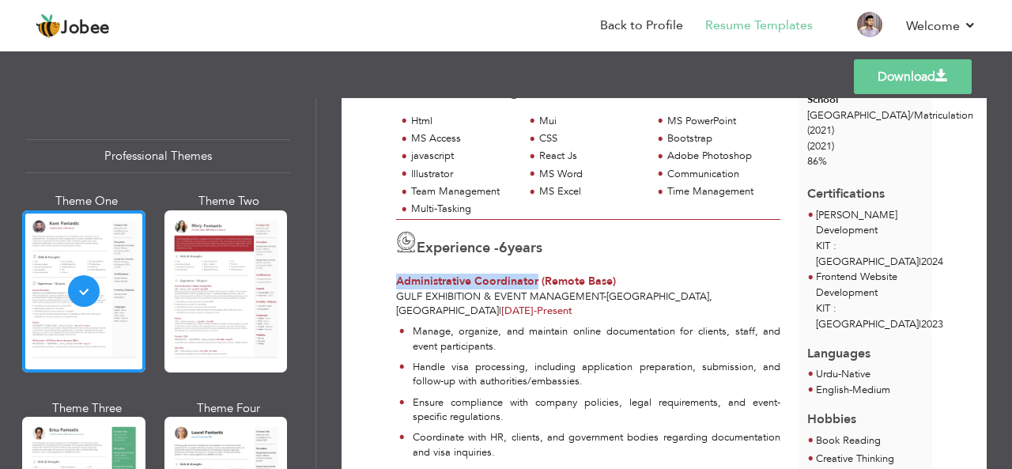
copy span "Administrative Coordinator"
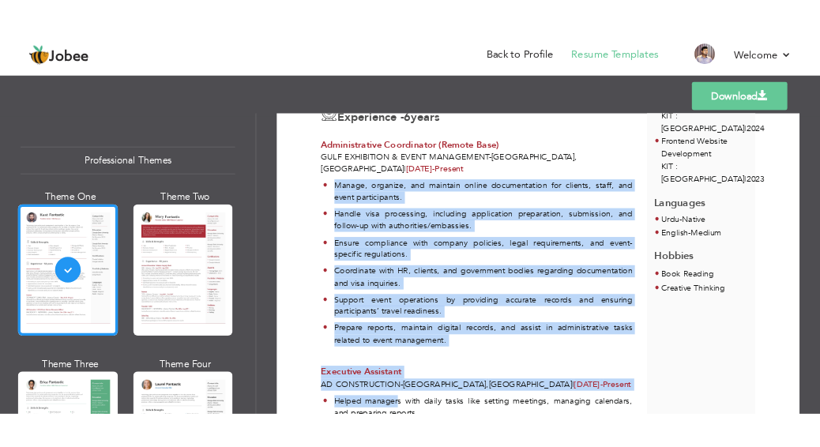
scroll to position [510, 0]
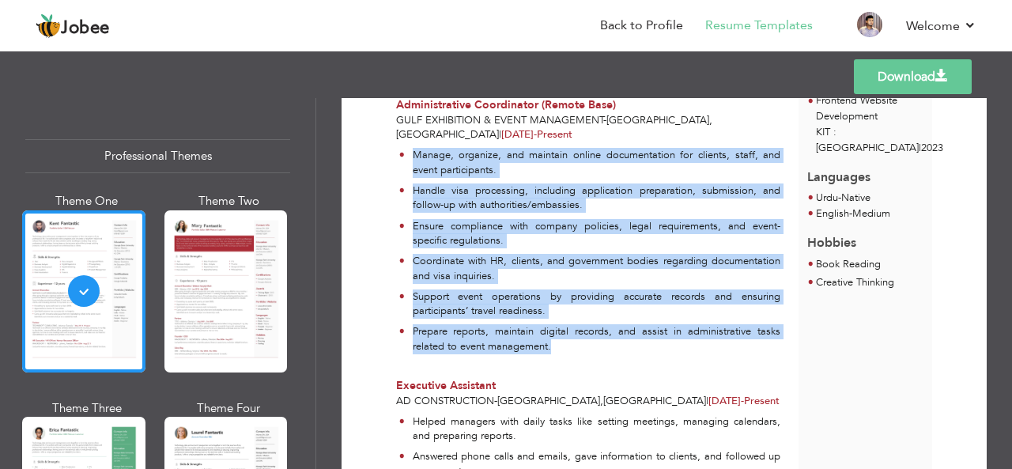
drag, startPoint x: 414, startPoint y: 345, endPoint x: 560, endPoint y: 362, distance: 146.4
click at [560, 360] on ul "Manage, organize, and maintain online documentation for clients, staff, and eve…" at bounding box center [588, 254] width 384 height 212
copy ul "Manage, organize, and maintain online documentation for clients, staff, and eve…"
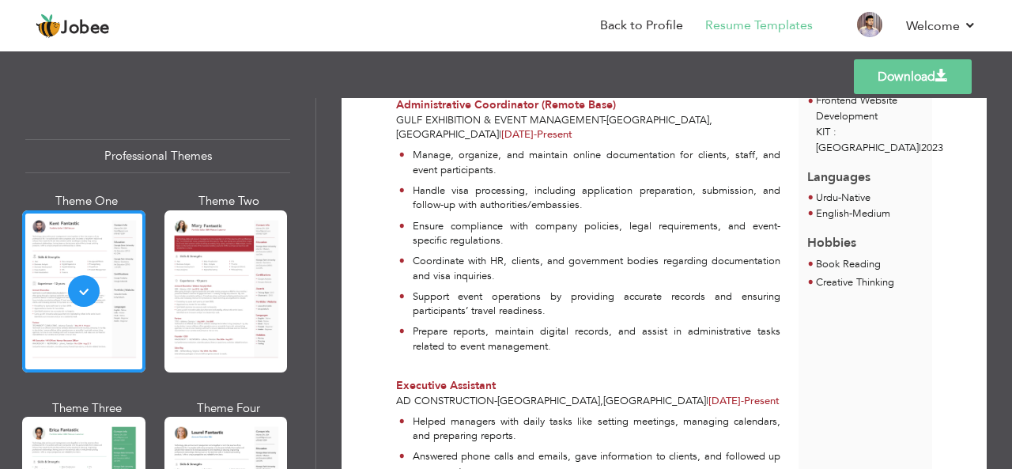
click at [427, 393] on span "Executive Assistant" at bounding box center [446, 385] width 100 height 15
copy div "Executive Assistant"
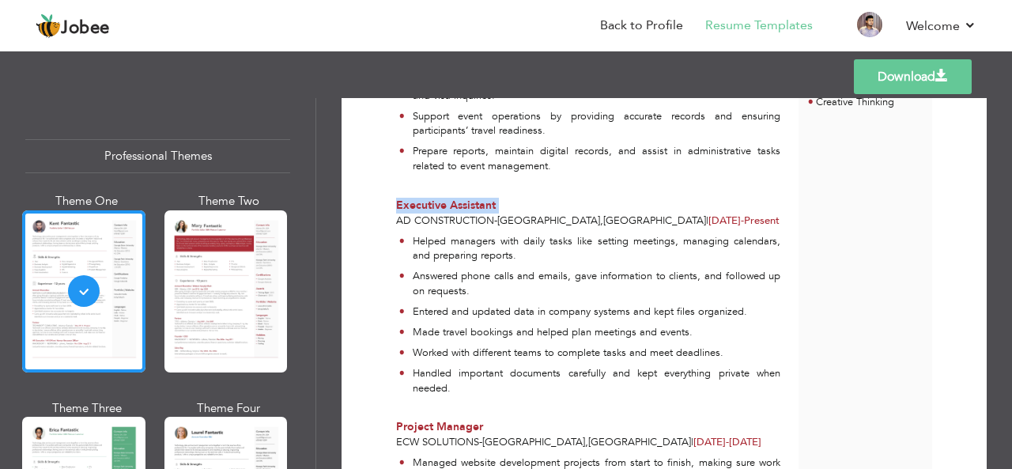
scroll to position [731, 0]
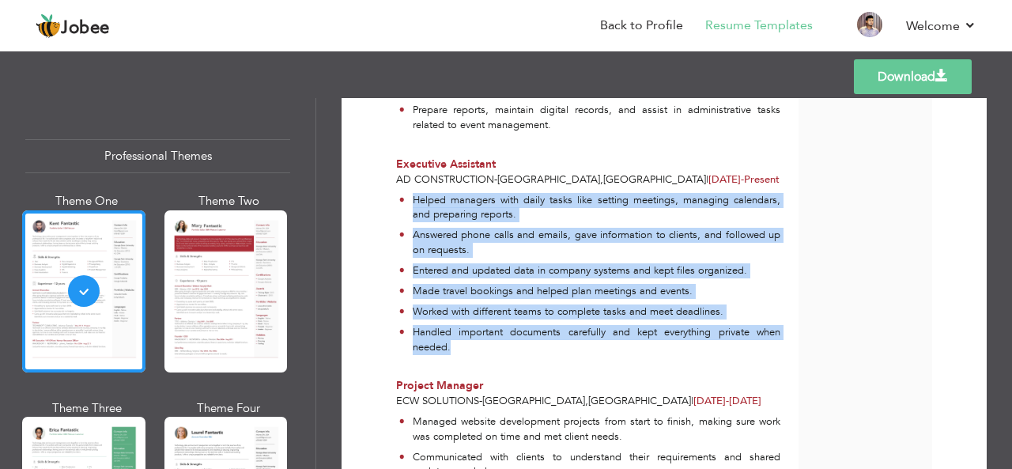
drag, startPoint x: 414, startPoint y: 210, endPoint x: 470, endPoint y: 355, distance: 154.9
click at [470, 355] on ul "Helped managers with daily tasks like setting meetings, managing calendars, and…" at bounding box center [588, 277] width 384 height 168
copy ul "Helped managers with daily tasks like setting meetings, managing calendars, and…"
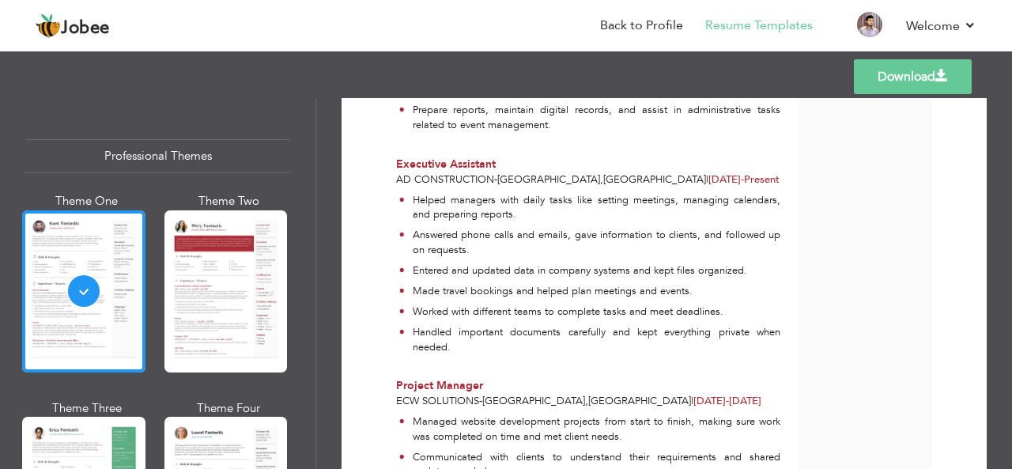
click at [466, 393] on span "Project Manager" at bounding box center [439, 385] width 87 height 15
copy div "Project Manager"
drag, startPoint x: 477, startPoint y: 413, endPoint x: 390, endPoint y: 414, distance: 87.0
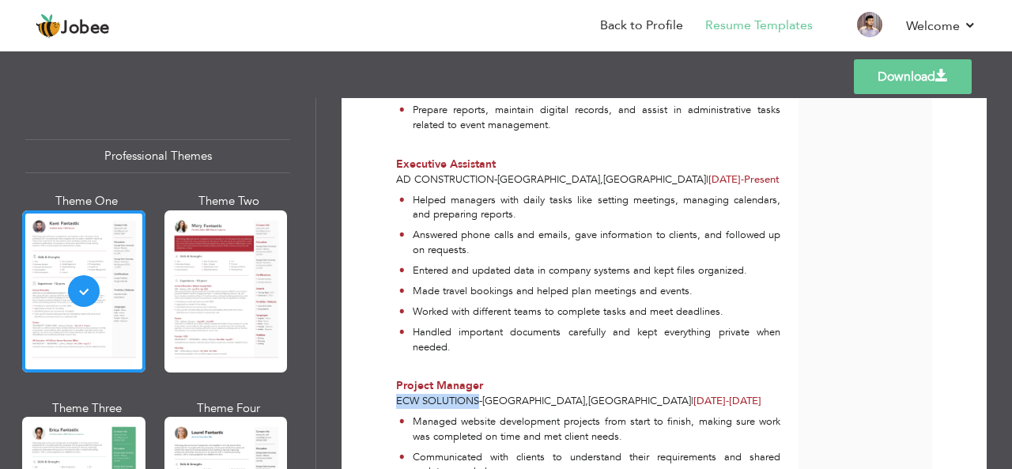
click at [390, 409] on div "Project Manager Ecw Solutions - karachi , Pakistan | Jun 2022 - Sep 2024" at bounding box center [588, 393] width 402 height 31
copy span "Ecw Solutions"
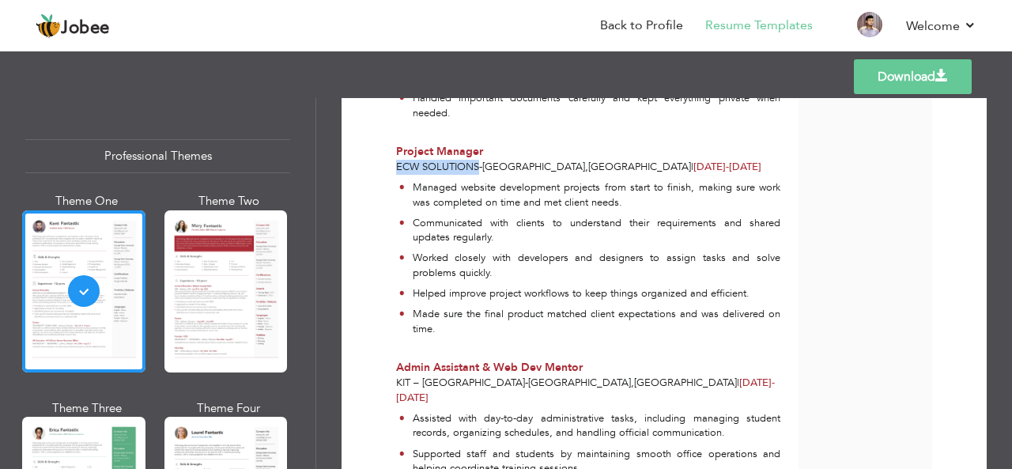
scroll to position [975, 0]
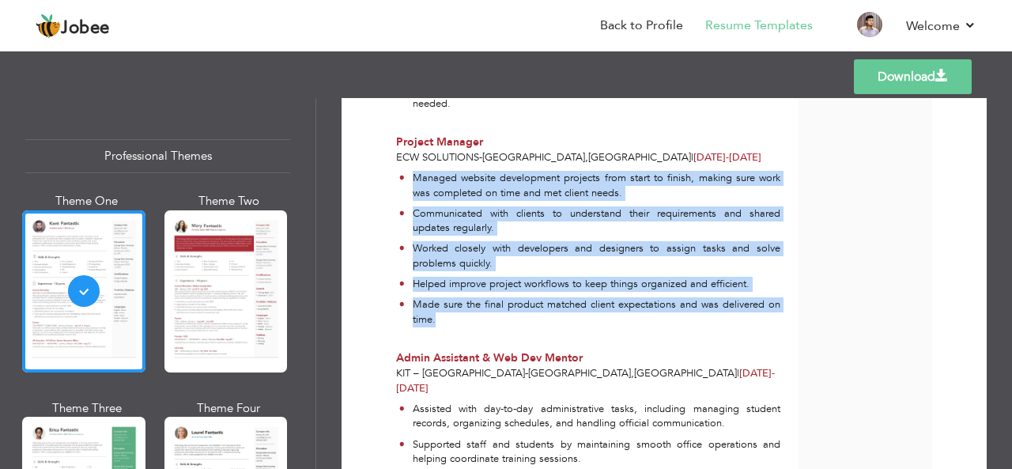
drag, startPoint x: 438, startPoint y: 333, endPoint x: 404, endPoint y: 205, distance: 132.5
click at [404, 205] on ul "Managed website development projects from start to finish, making sure work was…" at bounding box center [588, 252] width 384 height 162
copy ul "Managed website development projects from start to finish, making sure work was…"
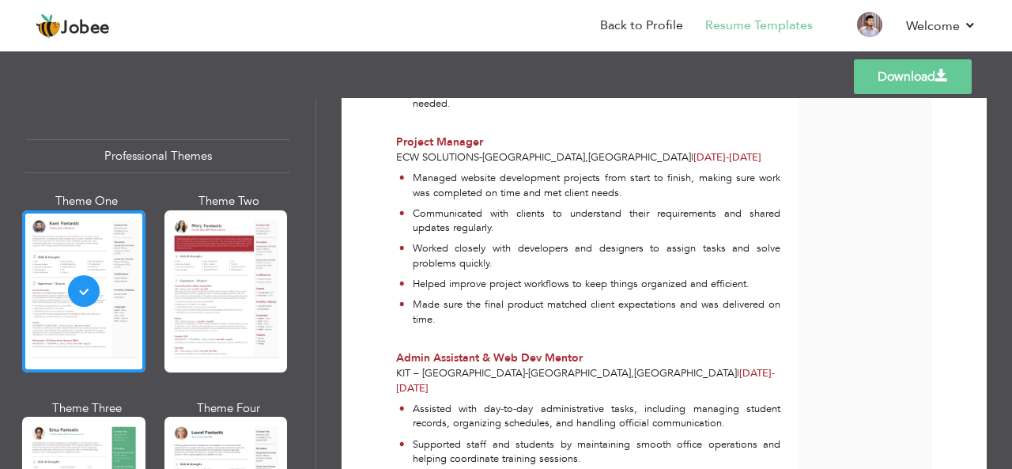
click at [456, 365] on span "Admin Assistant & Web Dev Mentor" at bounding box center [489, 357] width 187 height 15
copy div "Admin Assistant & Web Dev Mentor"
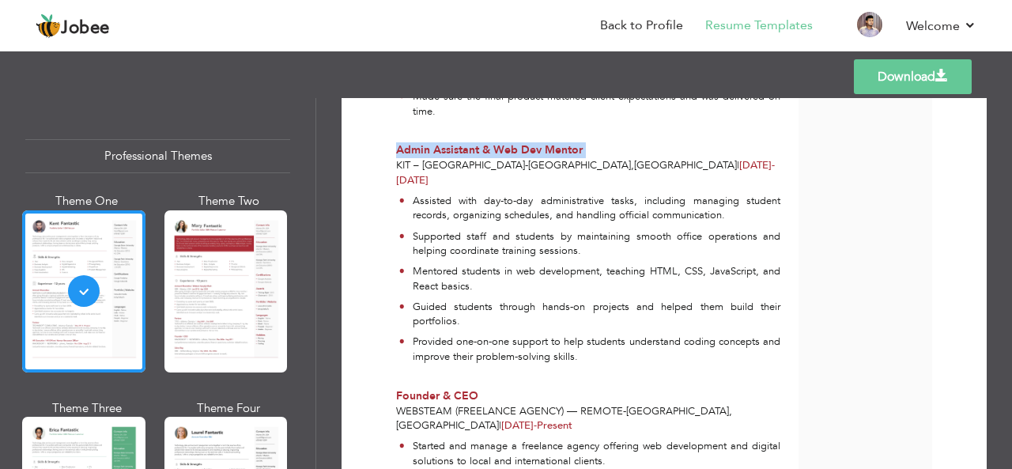
scroll to position [1201, 0]
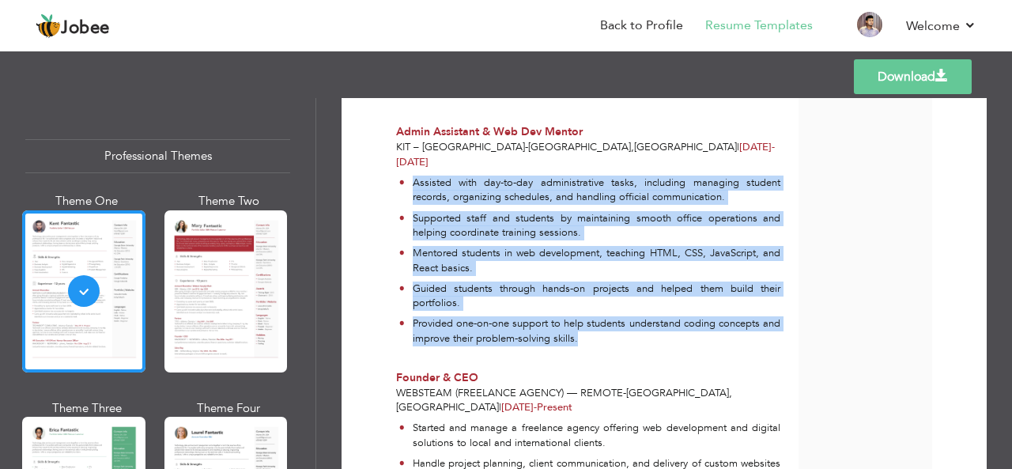
drag, startPoint x: 628, startPoint y: 352, endPoint x: 413, endPoint y: 202, distance: 262.3
click at [413, 202] on ul "Assisted with day-to-day administrative tasks, including managing student recor…" at bounding box center [588, 263] width 384 height 176
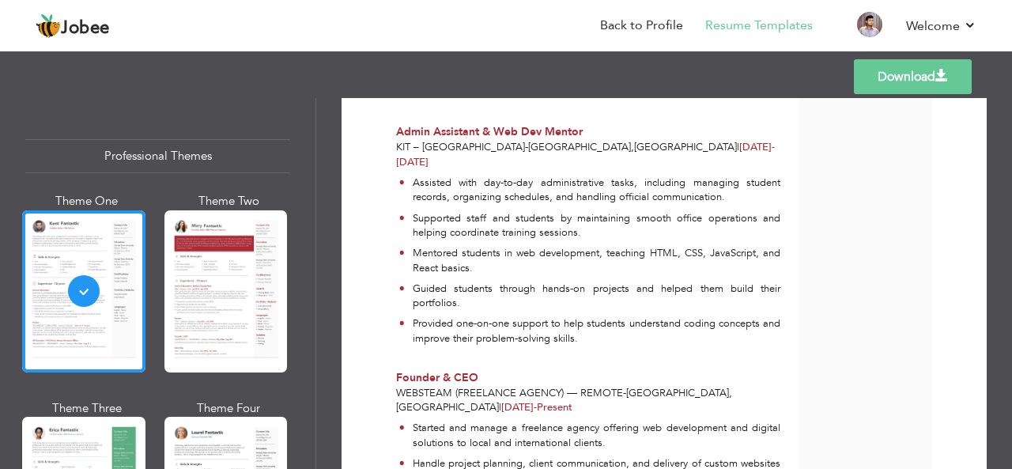
click at [444, 385] on span "Founder & CEO" at bounding box center [437, 377] width 82 height 15
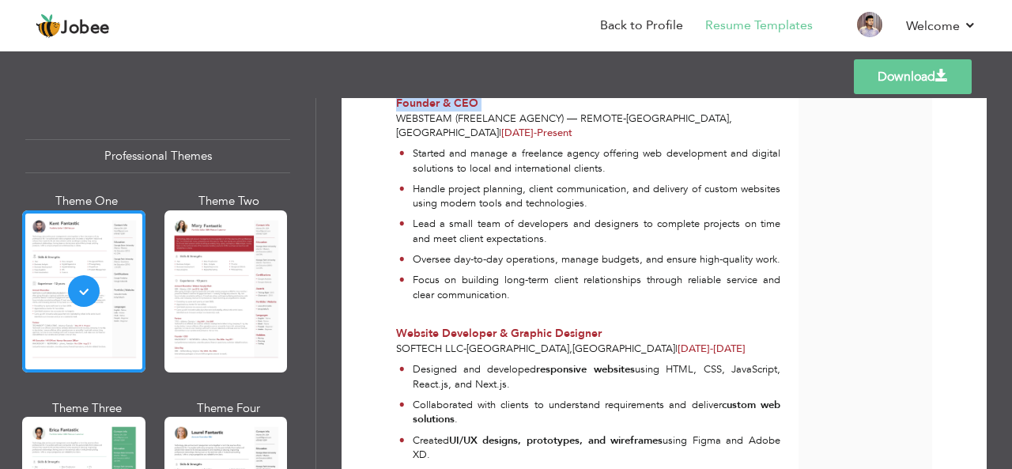
scroll to position [1564, 0]
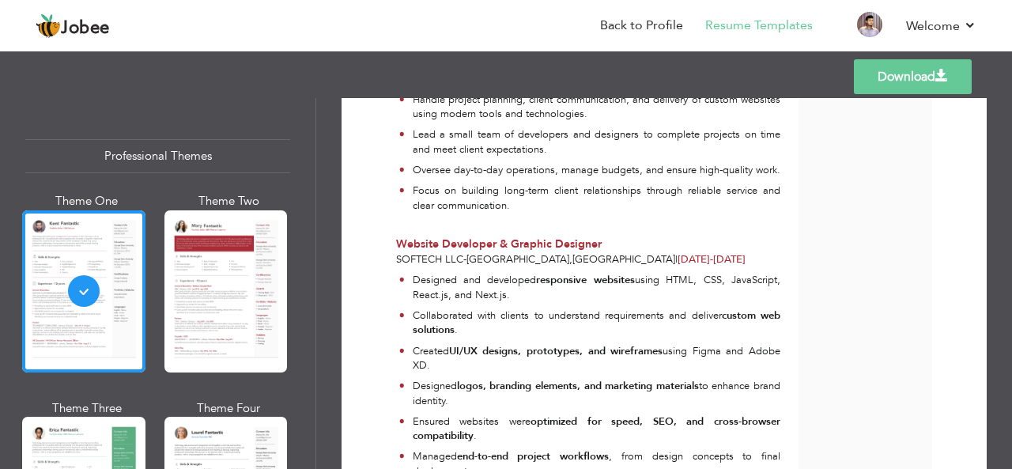
click at [579, 251] on span "Website Developer & Graphic Designer" at bounding box center [499, 243] width 206 height 15
drag, startPoint x: 460, startPoint y: 288, endPoint x: 390, endPoint y: 286, distance: 70.4
click at [390, 267] on div "Website Developer & Graphic Designer Softech llc - Karachi , Pakistan | Mar 201…" at bounding box center [588, 251] width 402 height 31
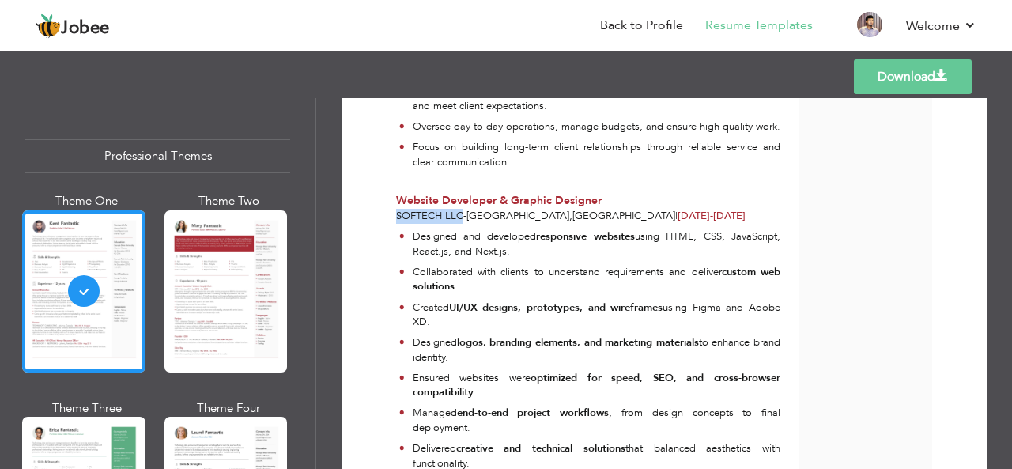
scroll to position [1725, 0]
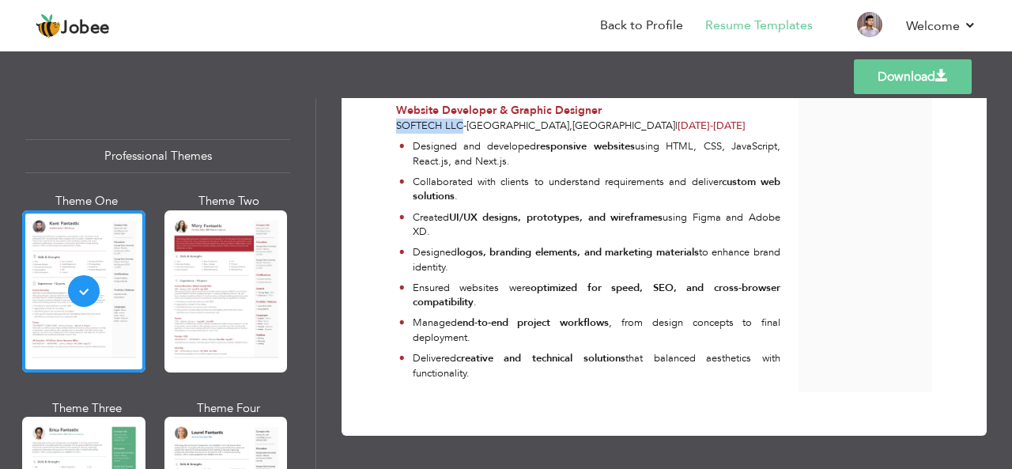
drag, startPoint x: 412, startPoint y: 314, endPoint x: 503, endPoint y: 367, distance: 105.2
click at [503, 367] on ul "Designed and developed responsive websites using HTML, CSS, JavaScript, React.j…" at bounding box center [588, 262] width 384 height 247
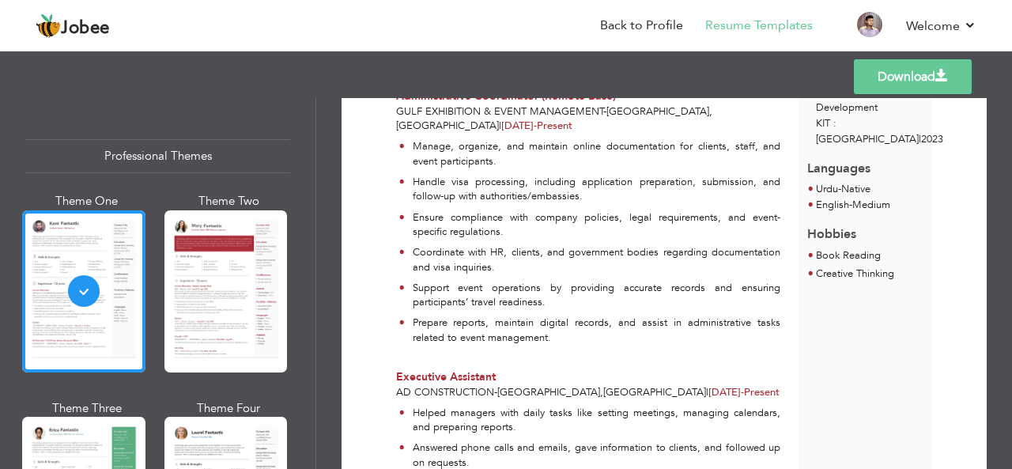
scroll to position [495, 0]
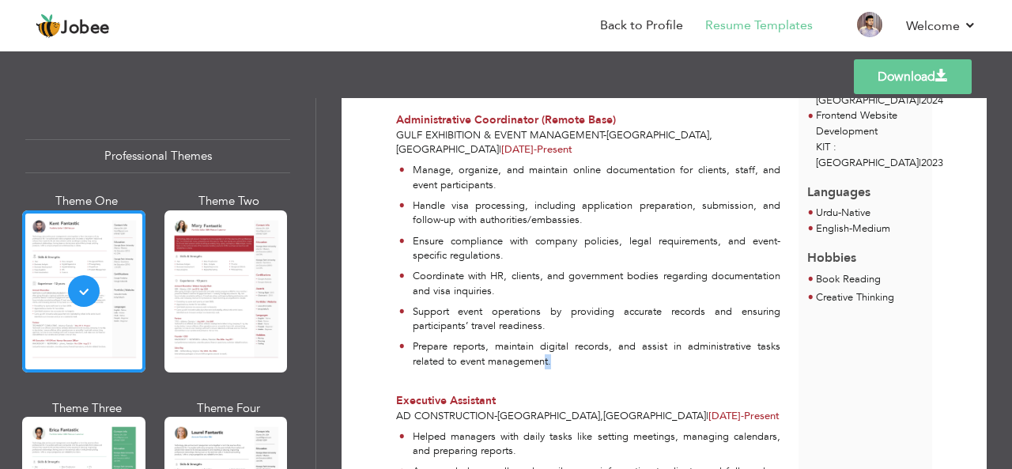
drag, startPoint x: 571, startPoint y: 376, endPoint x: 542, endPoint y: 368, distance: 29.5
click at [542, 368] on p "Prepare reports, maintain digital records, and assist in administrative tasks r…" at bounding box center [597, 353] width 368 height 29
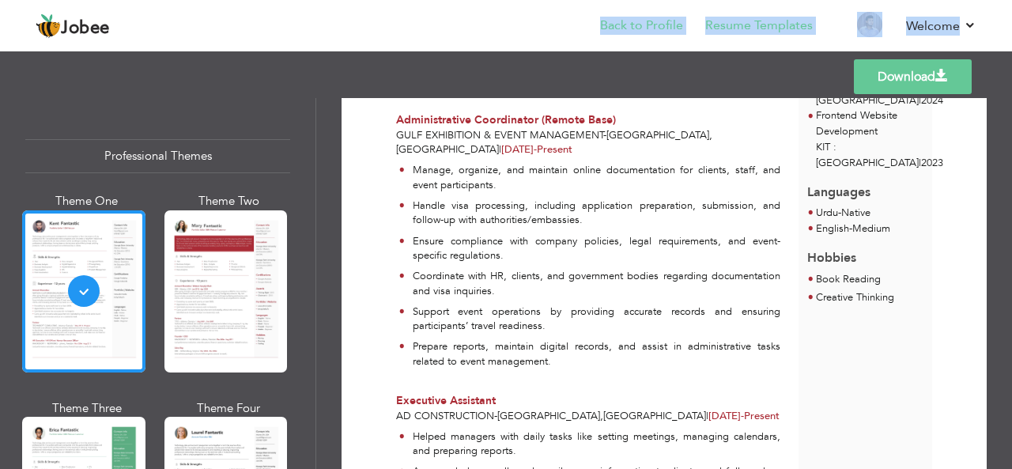
drag, startPoint x: 386, startPoint y: 74, endPoint x: 604, endPoint y: 25, distance: 223.6
click at [604, 68] on div "Jobee Back to Profile Resume Templates Resume Templates Cover Letters About My …" at bounding box center [506, 68] width 1012 height 0
click at [621, 25] on link "Back to Profile" at bounding box center [641, 26] width 83 height 18
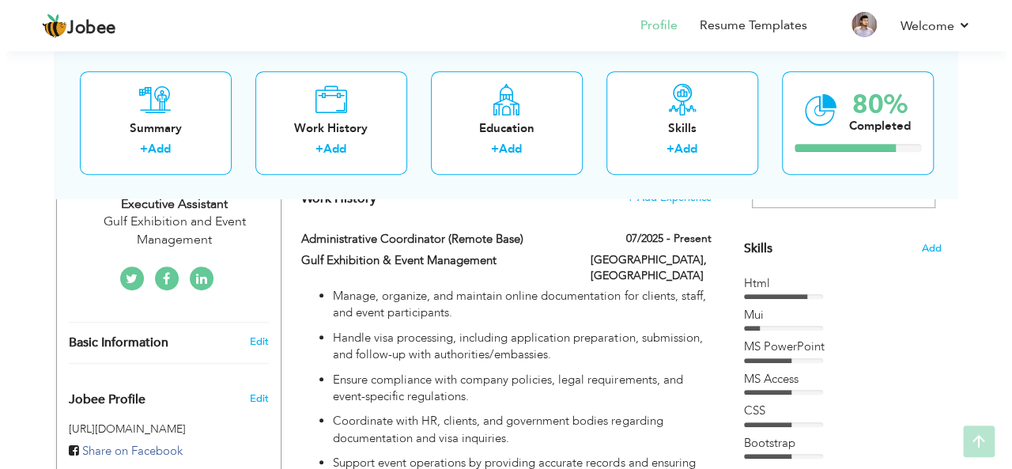
scroll to position [409, 0]
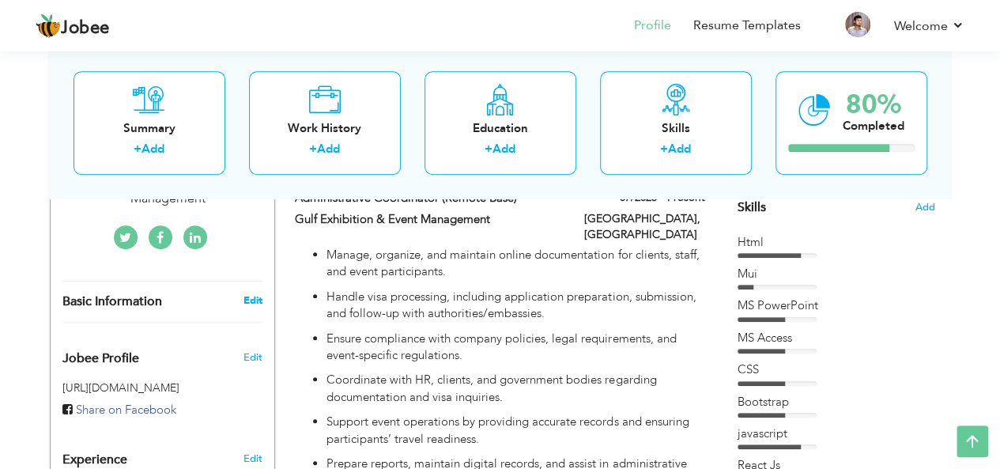
click at [249, 293] on link "Edit" at bounding box center [252, 300] width 19 height 14
type input "Ahsan"
type input "Raza"
type input "03321575919"
select select "number:166"
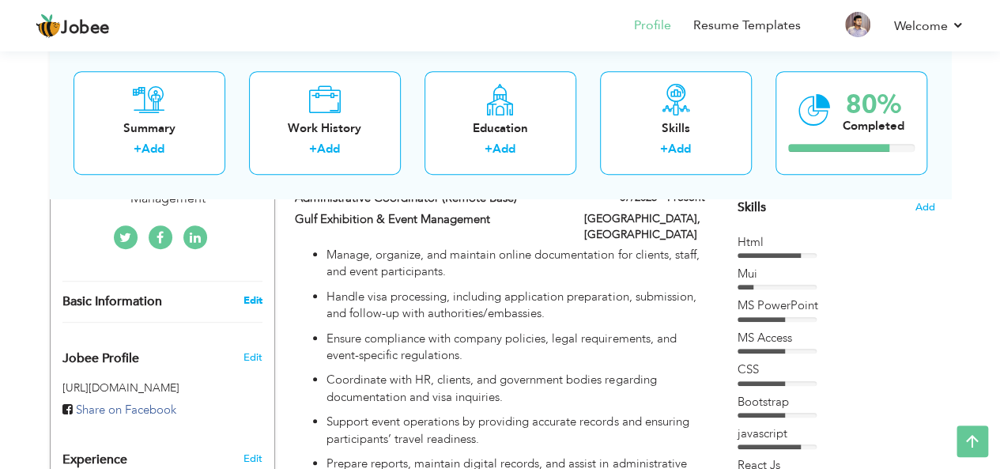
type input "[GEOGRAPHIC_DATA]"
select select "number:8"
type input "Gulf Exhibition and Event Management"
type input "Administrative Coordinator / Executive Assistant"
type input "[URL][DOMAIN_NAME]"
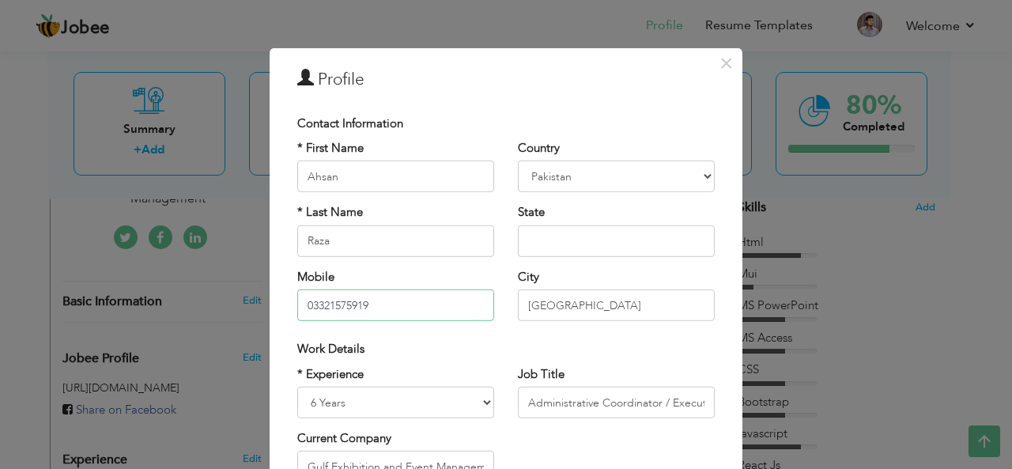
click at [354, 308] on input "03321575919" at bounding box center [395, 305] width 197 height 32
click at [305, 307] on input "03321575919" at bounding box center [395, 305] width 197 height 32
type input "[PHONE_NUMBER]"
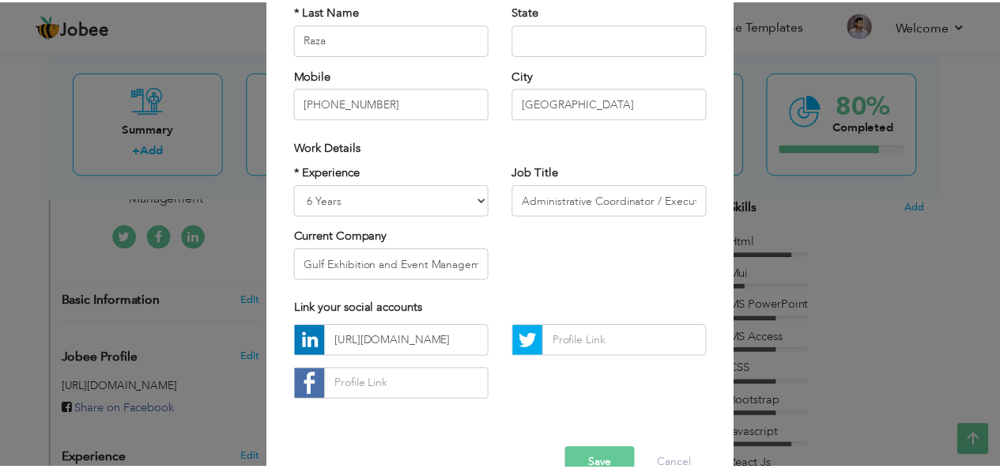
scroll to position [240, 0]
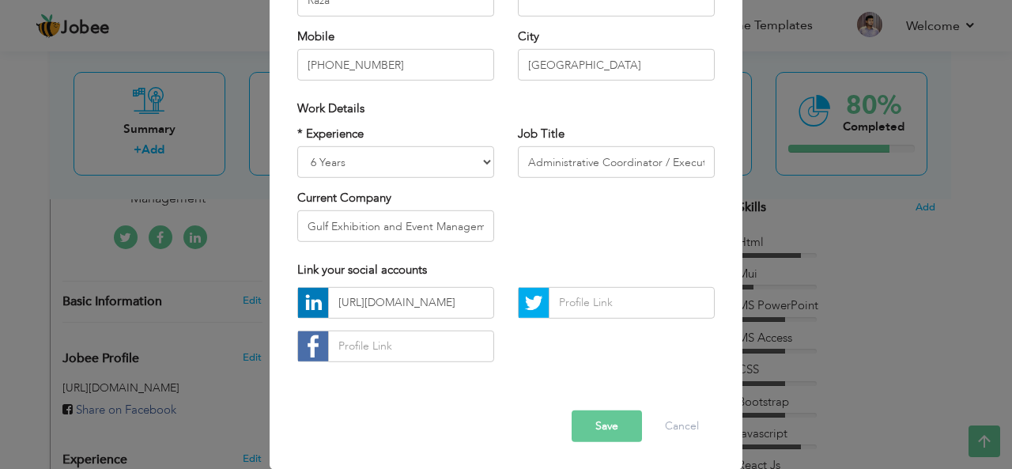
click at [614, 418] on button "Save" at bounding box center [606, 426] width 70 height 32
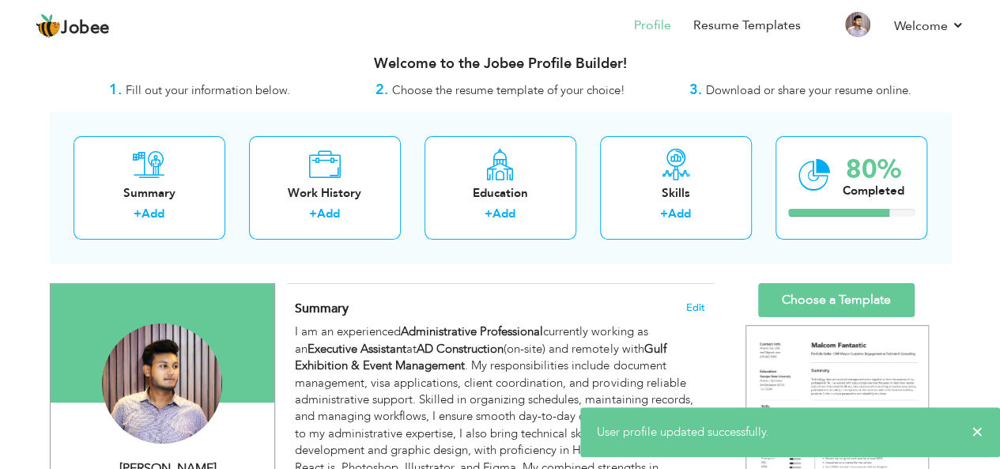
scroll to position [0, 0]
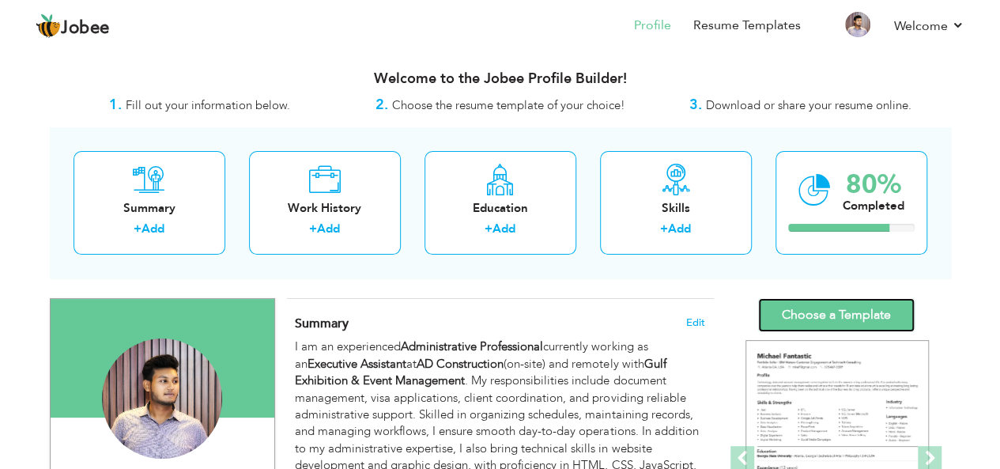
click at [846, 304] on link "Choose a Template" at bounding box center [836, 315] width 157 height 34
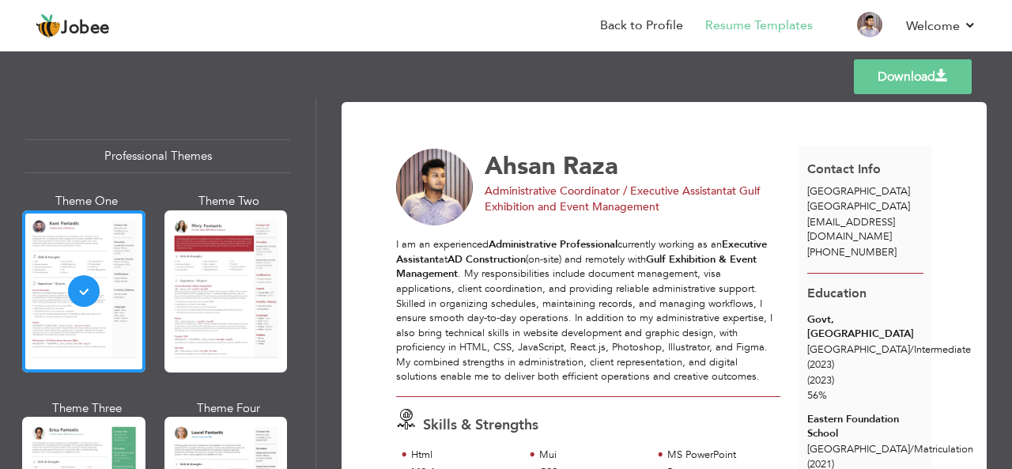
click at [900, 81] on link "Download" at bounding box center [913, 76] width 118 height 35
